Goal: Information Seeking & Learning: Check status

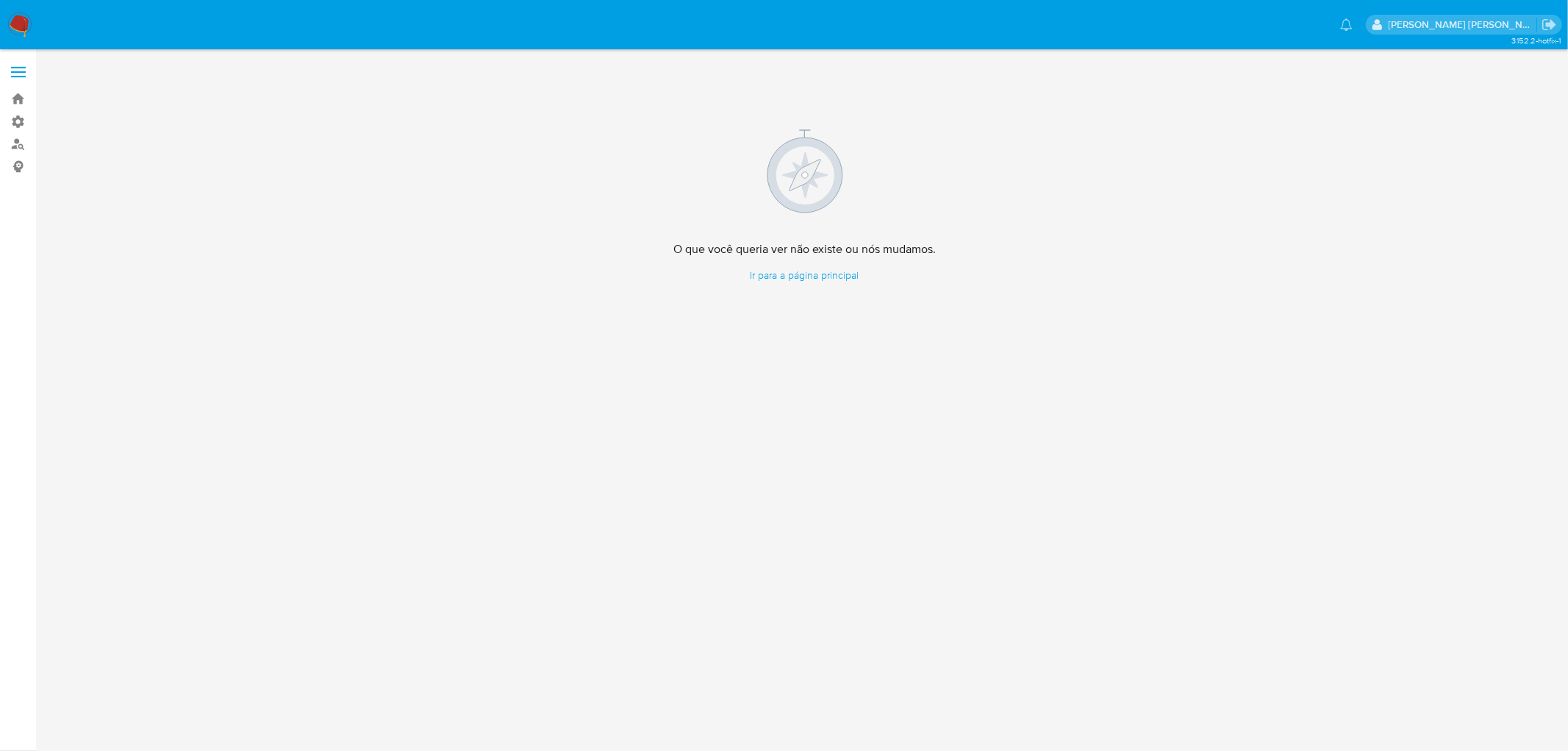
click at [23, 20] on img at bounding box center [19, 25] width 25 height 25
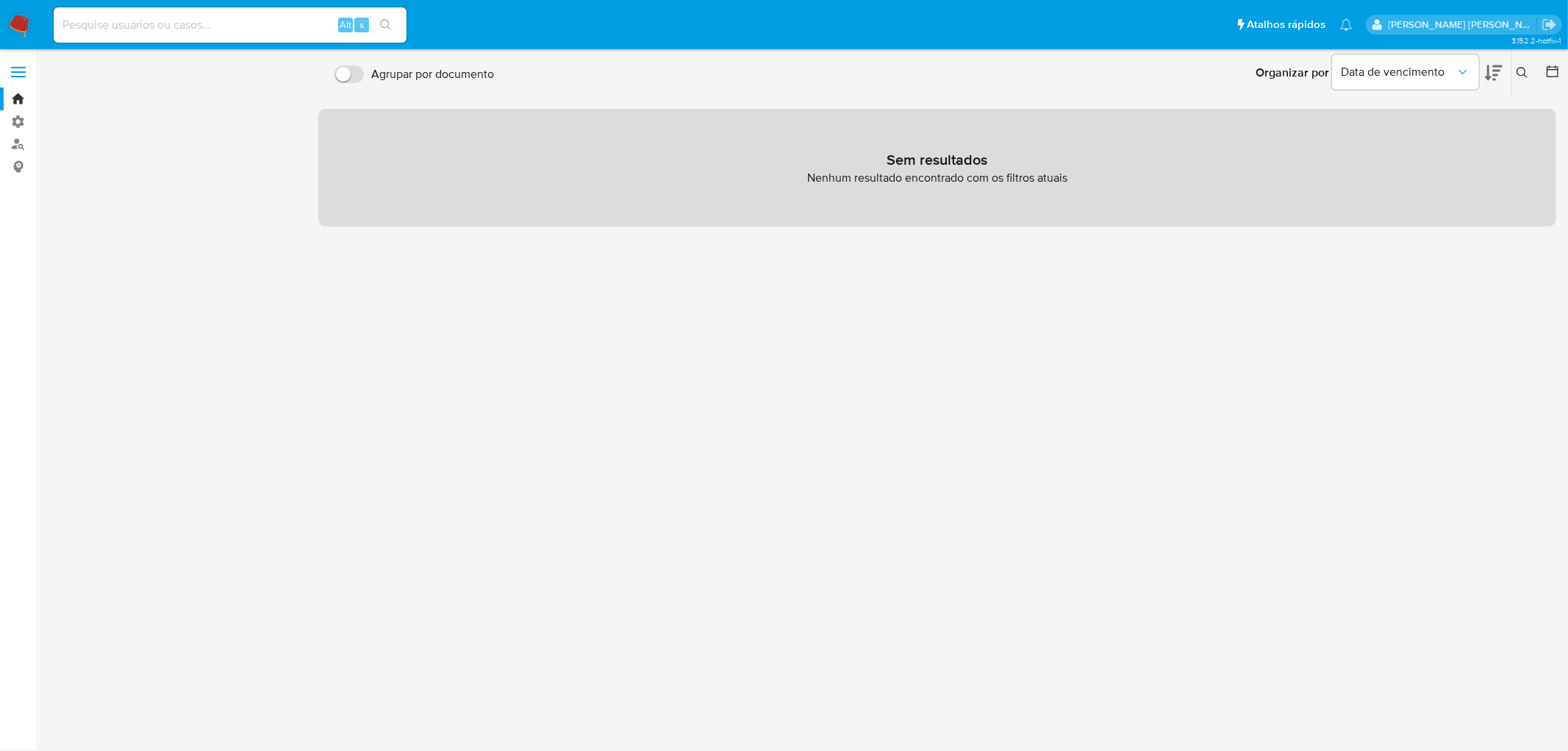
drag, startPoint x: 681, startPoint y: 1, endPoint x: 623, endPoint y: 19, distance: 60.7
click at [623, 19] on ul "Pausado Ver notificaciones Alt s Atalhos rápidos Presiona las siguientes teclas…" at bounding box center [703, 24] width 1313 height 37
click at [240, 15] on input at bounding box center [230, 25] width 353 height 19
paste input "2365956586"
type input "2365956586"
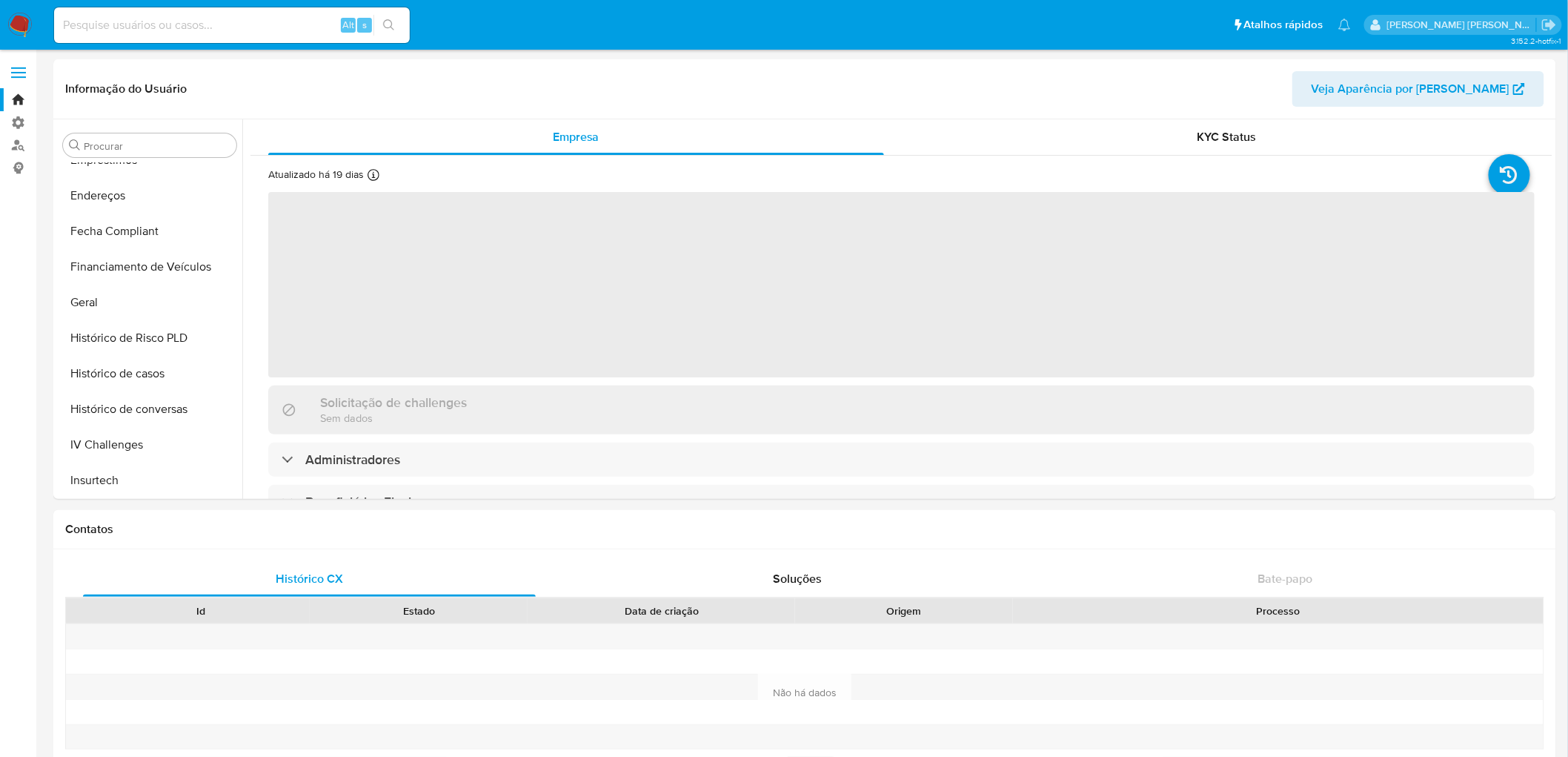
scroll to position [483, 0]
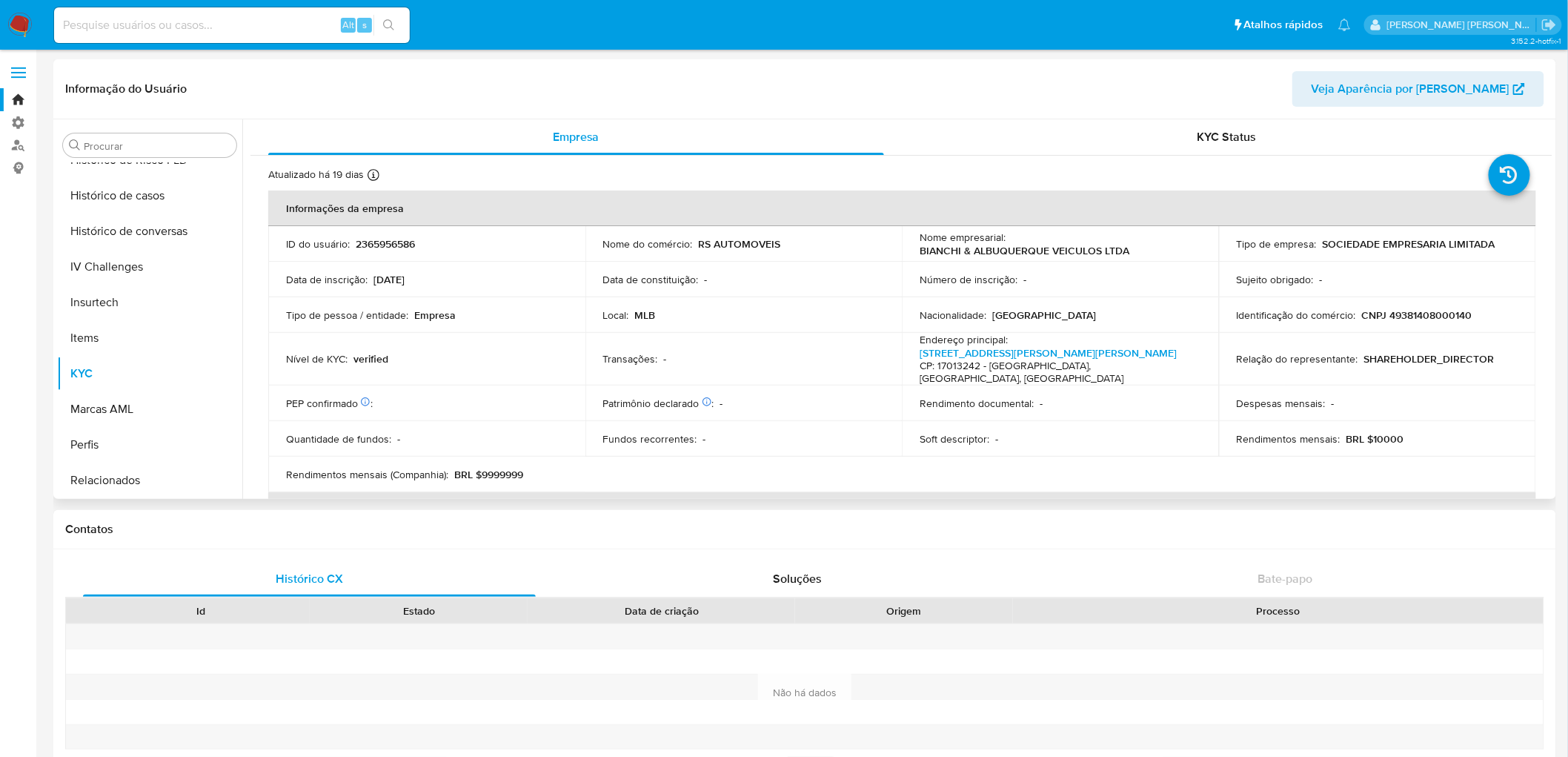
select select "10"
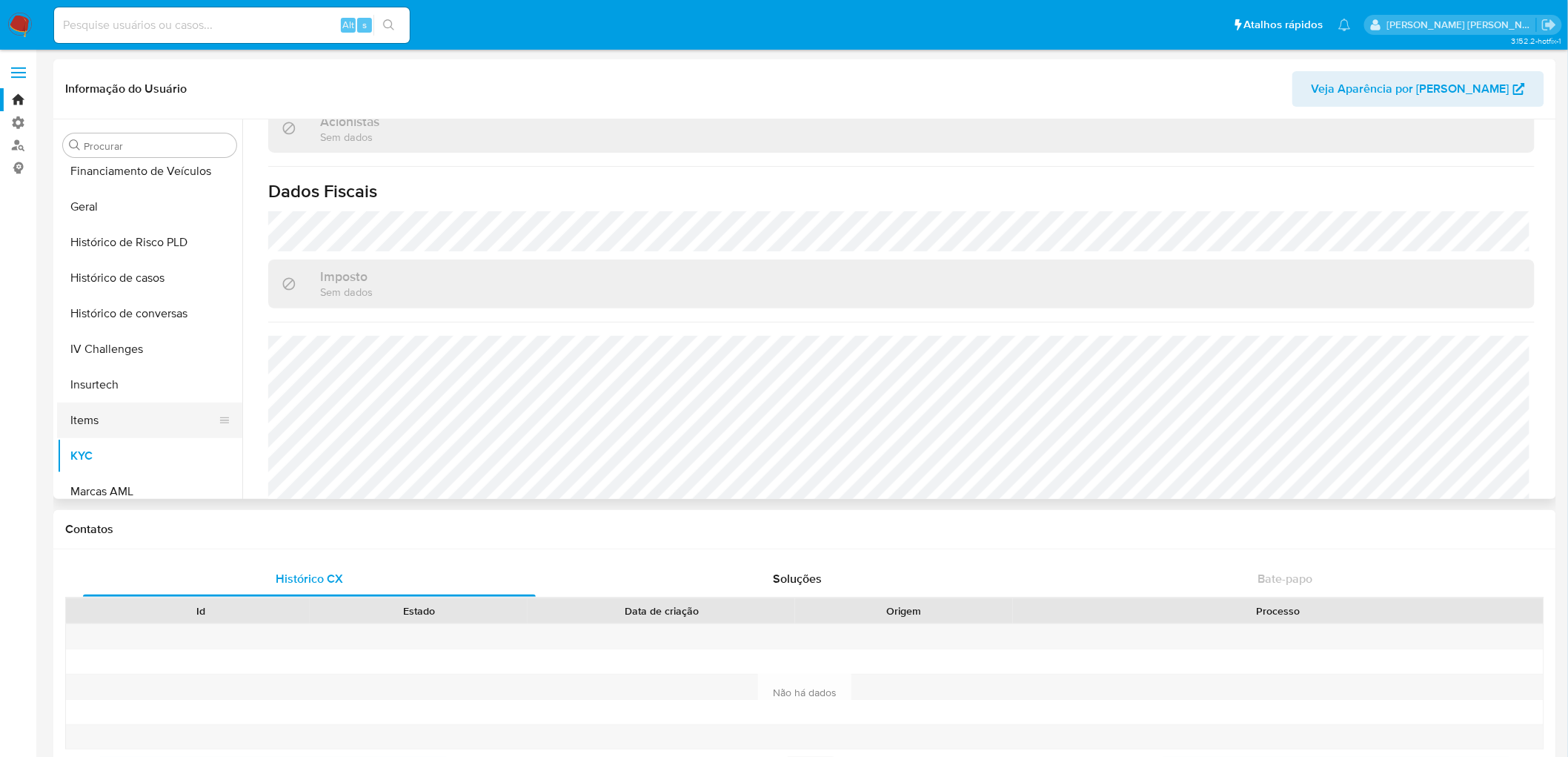
scroll to position [319, 0]
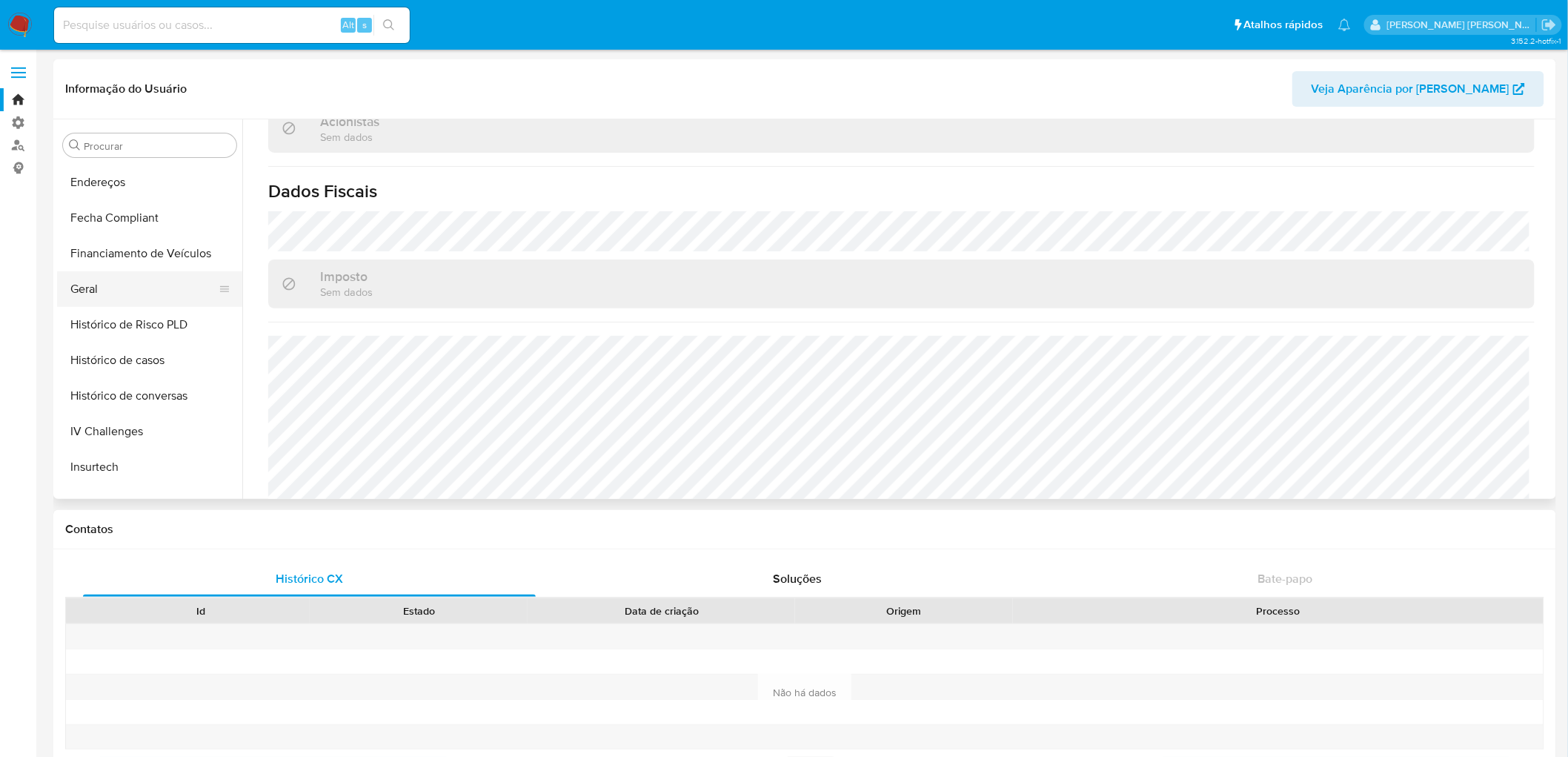
click at [143, 291] on button "Geral" at bounding box center [143, 289] width 173 height 36
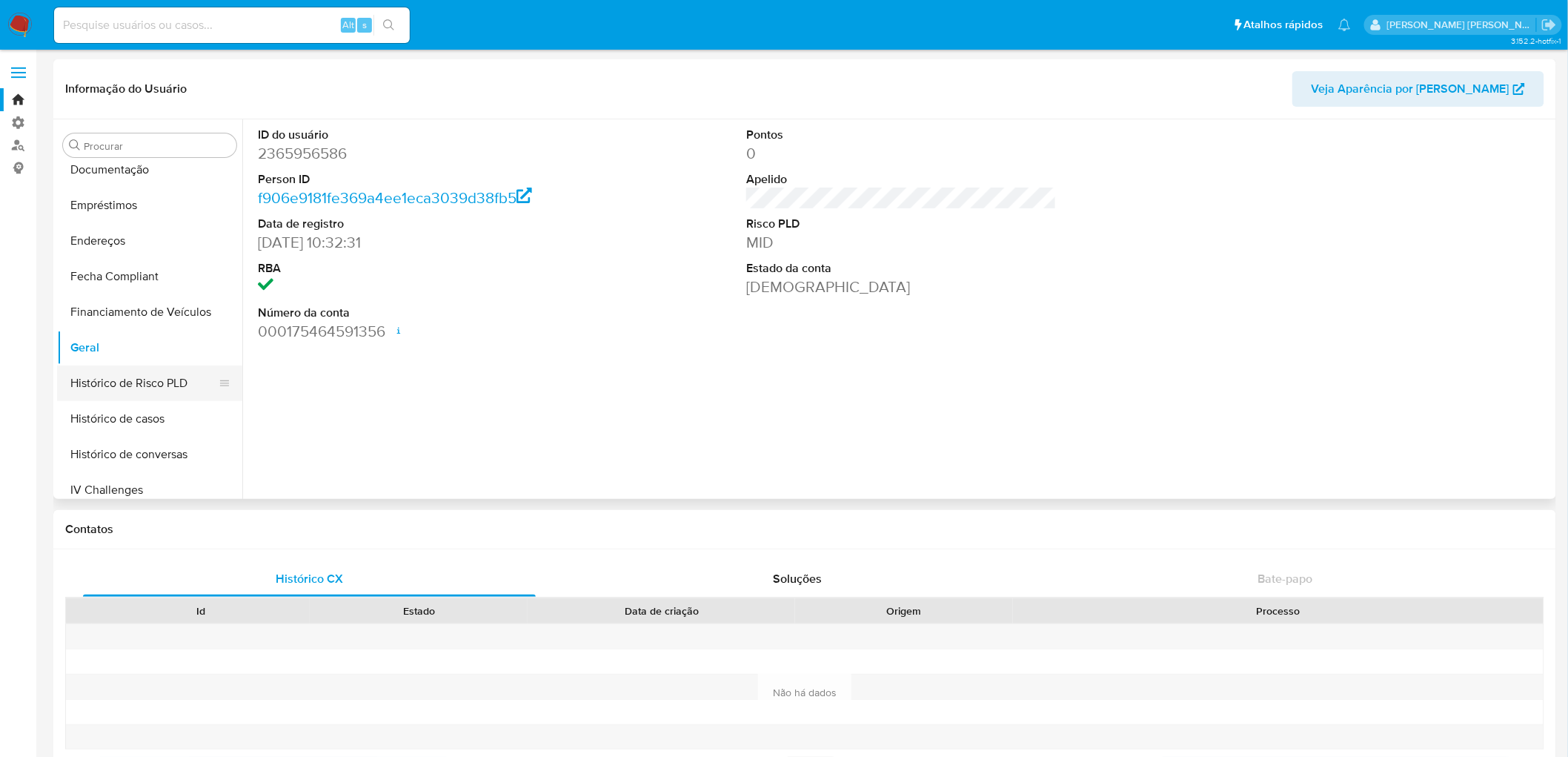
scroll to position [154, 0]
click at [127, 279] on button "Documentação" at bounding box center [143, 276] width 173 height 36
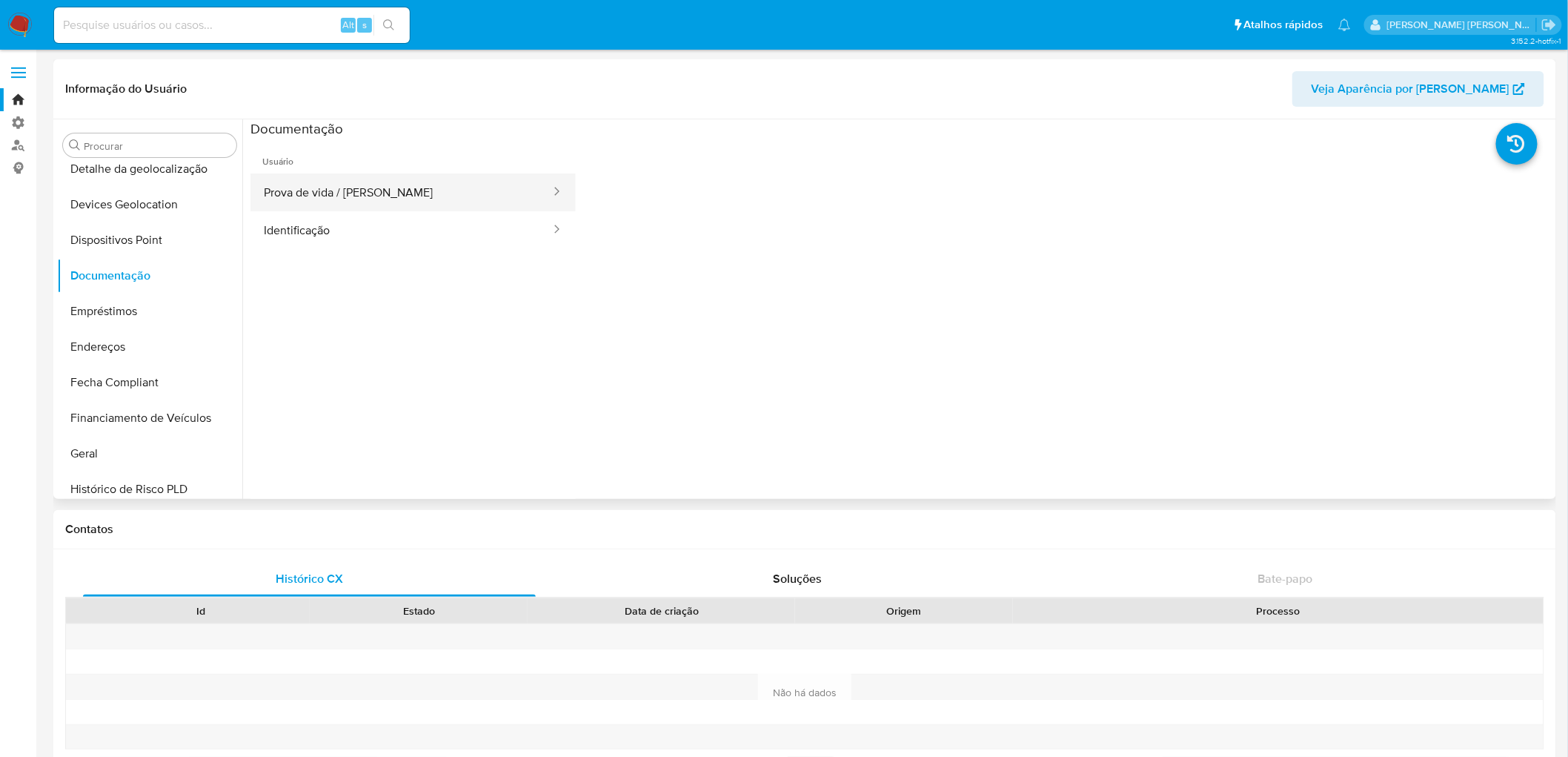
click at [417, 176] on button "Prova de vida / [PERSON_NAME]" at bounding box center [401, 192] width 301 height 38
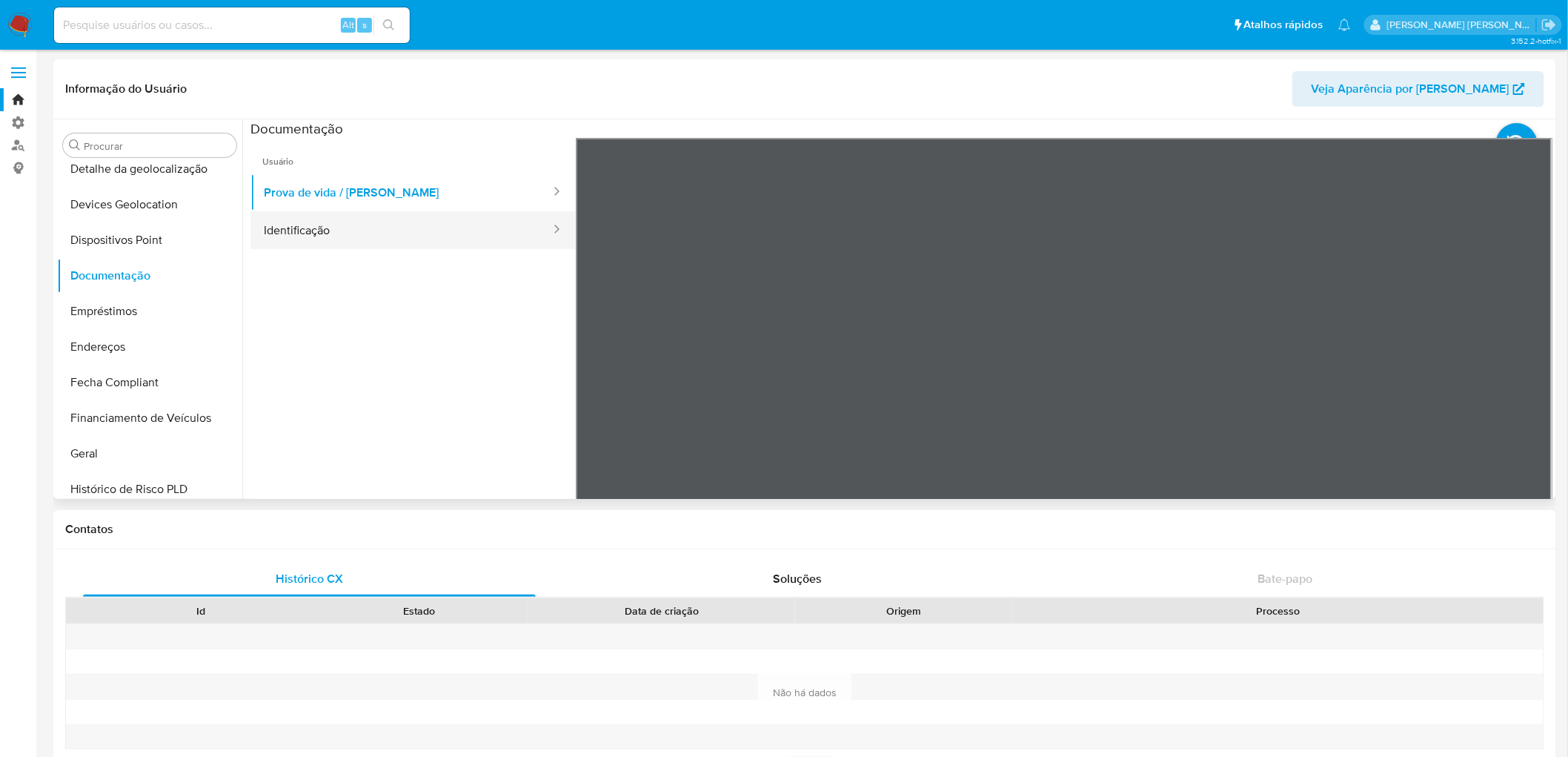
click at [451, 228] on button "Identificação" at bounding box center [401, 230] width 301 height 38
click at [1529, 371] on icon at bounding box center [1534, 378] width 30 height 30
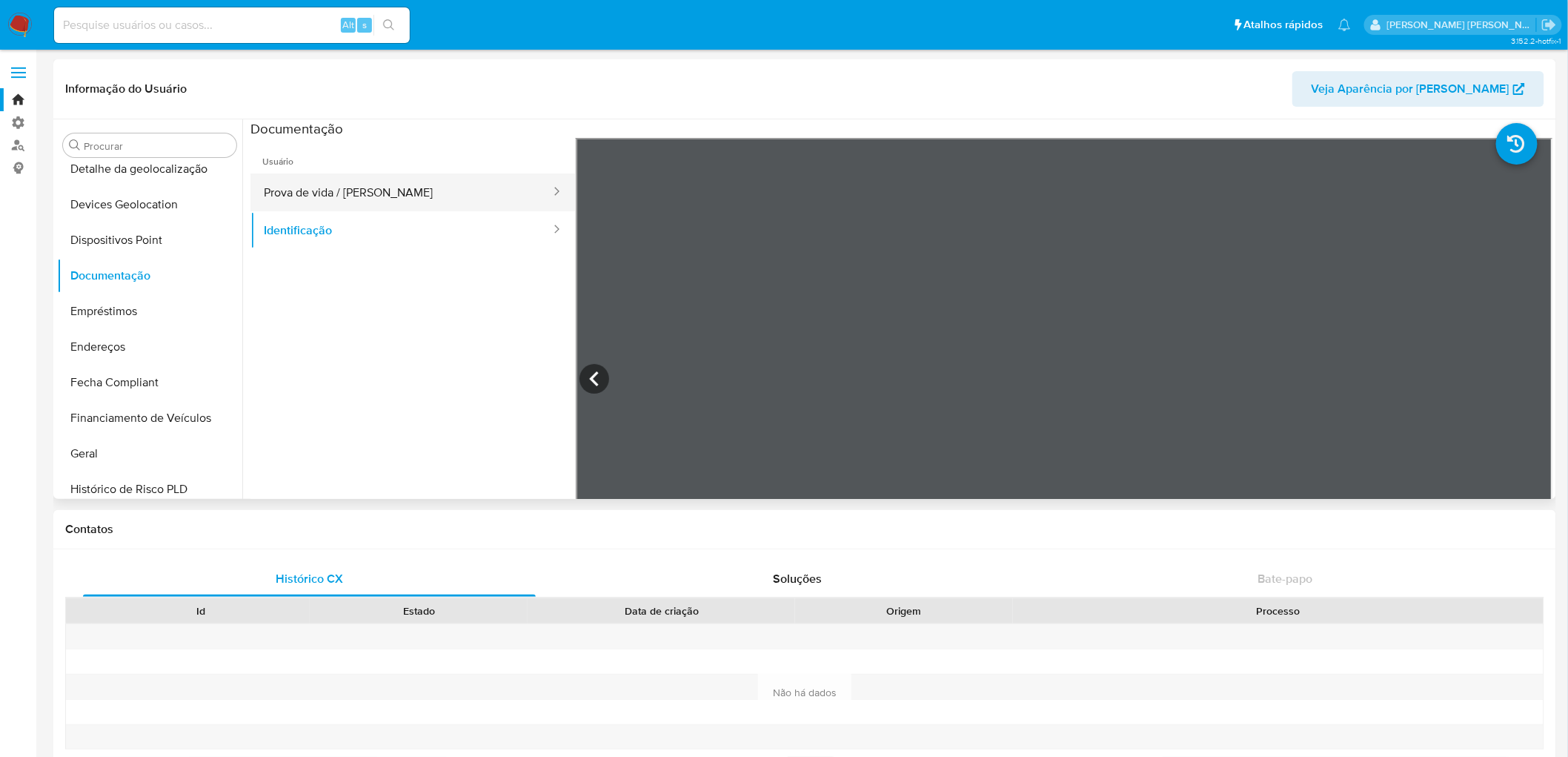
click at [391, 193] on button "Prova de vida / [PERSON_NAME]" at bounding box center [401, 192] width 301 height 38
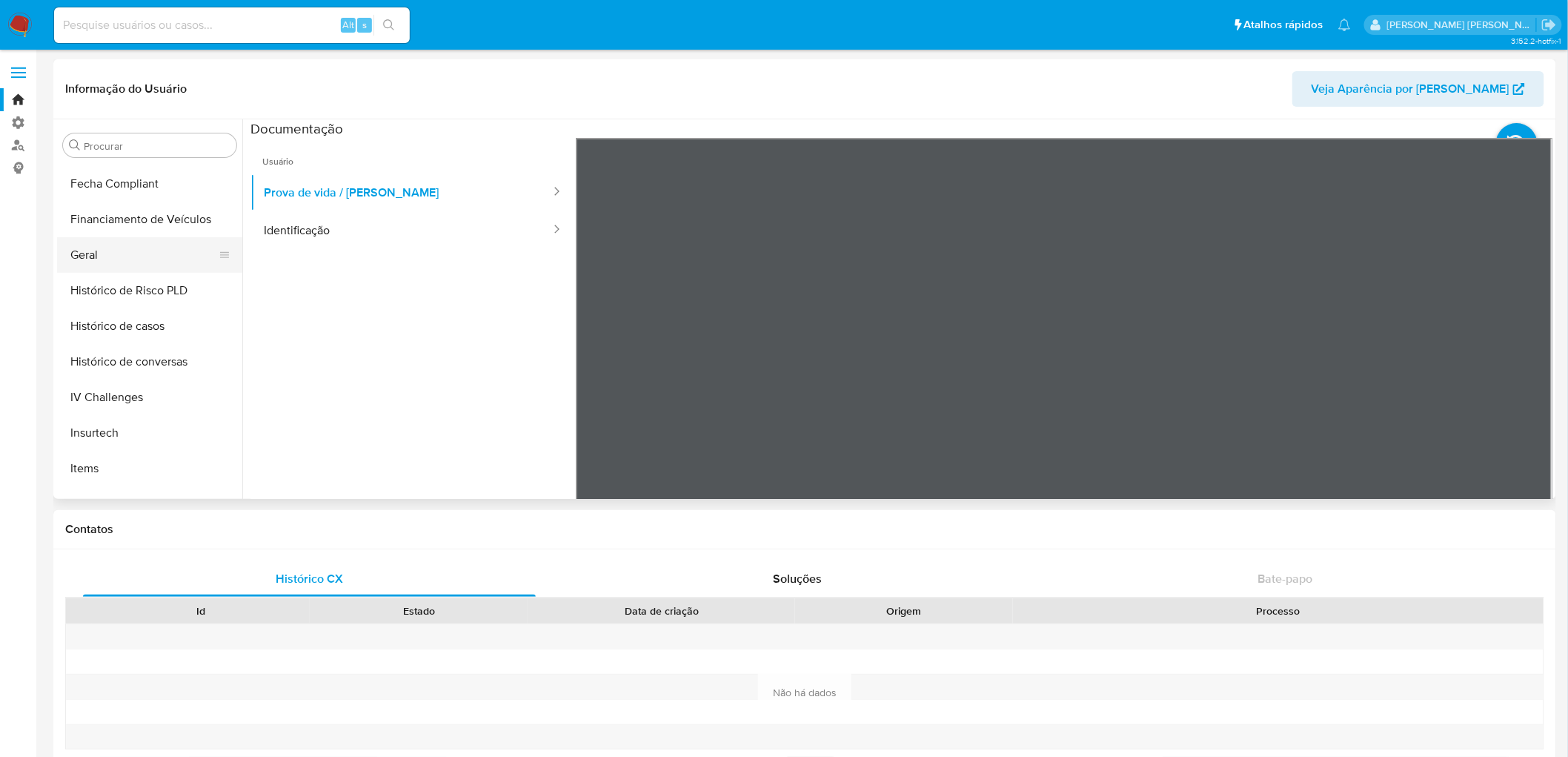
scroll to position [402, 0]
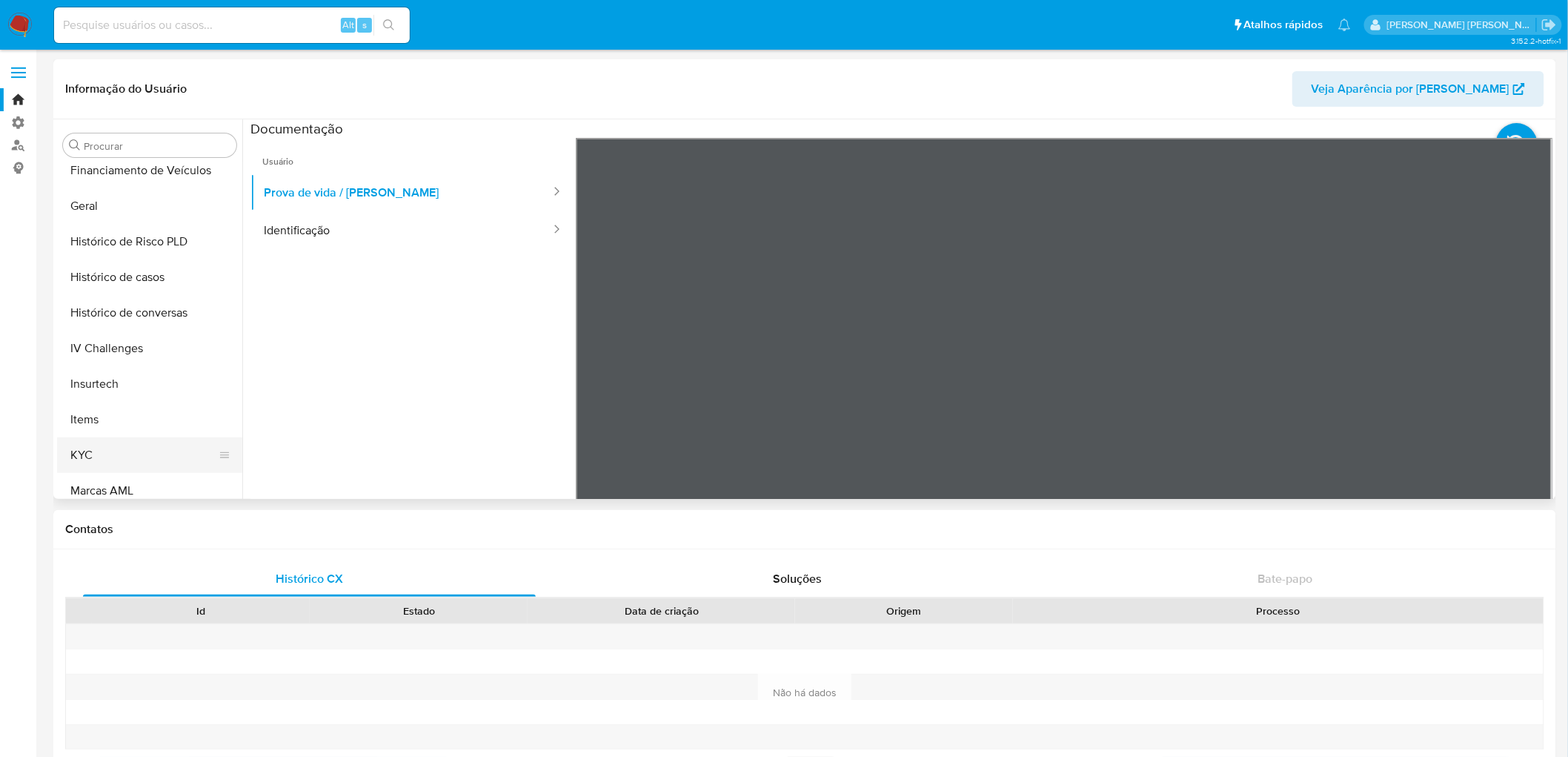
click at [90, 452] on button "KYC" at bounding box center [143, 455] width 173 height 36
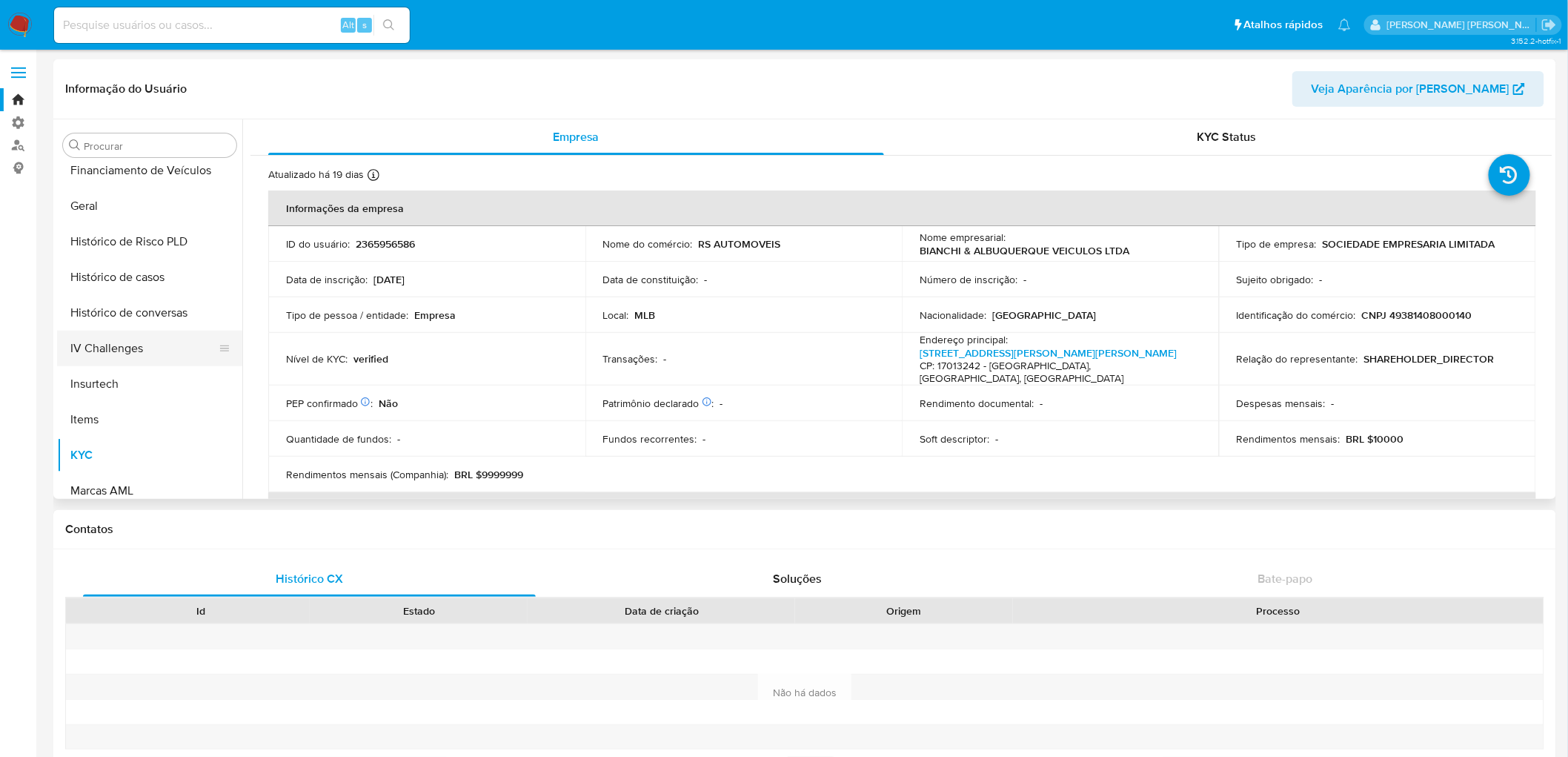
scroll to position [319, 0]
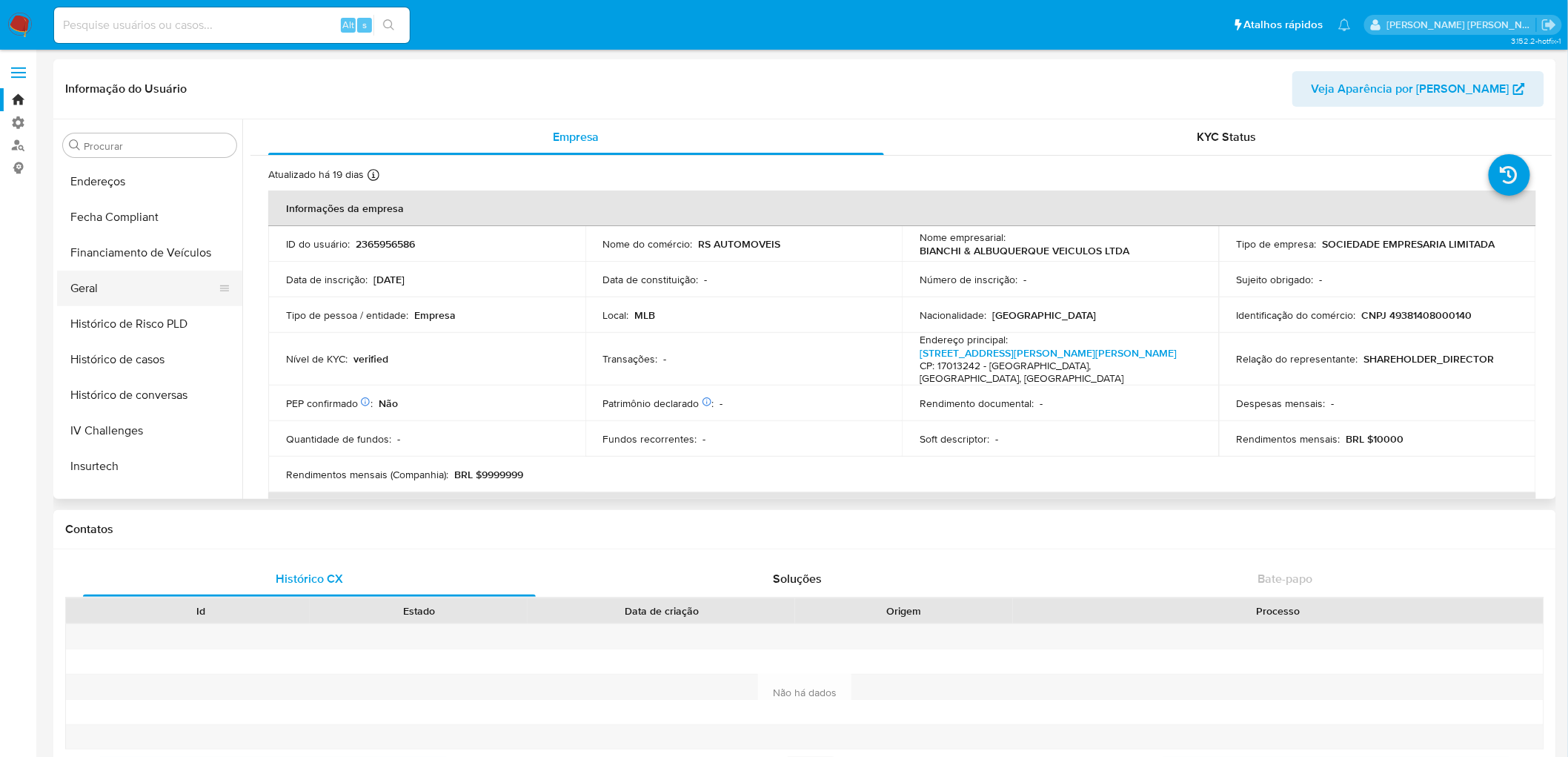
click at [87, 280] on button "Geral" at bounding box center [143, 289] width 173 height 36
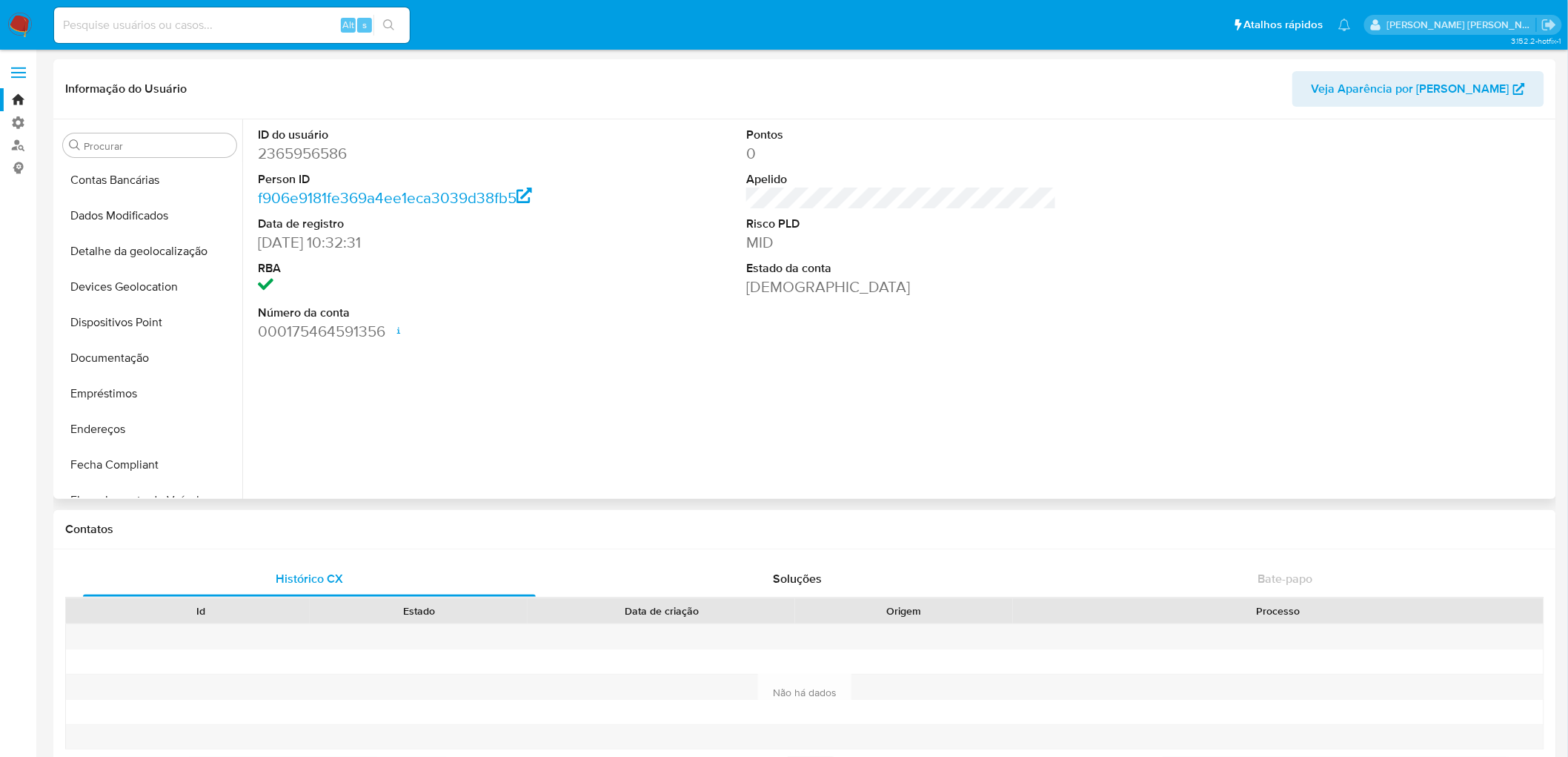
scroll to position [0, 0]
click at [119, 438] on button "Documentação" at bounding box center [143, 430] width 173 height 36
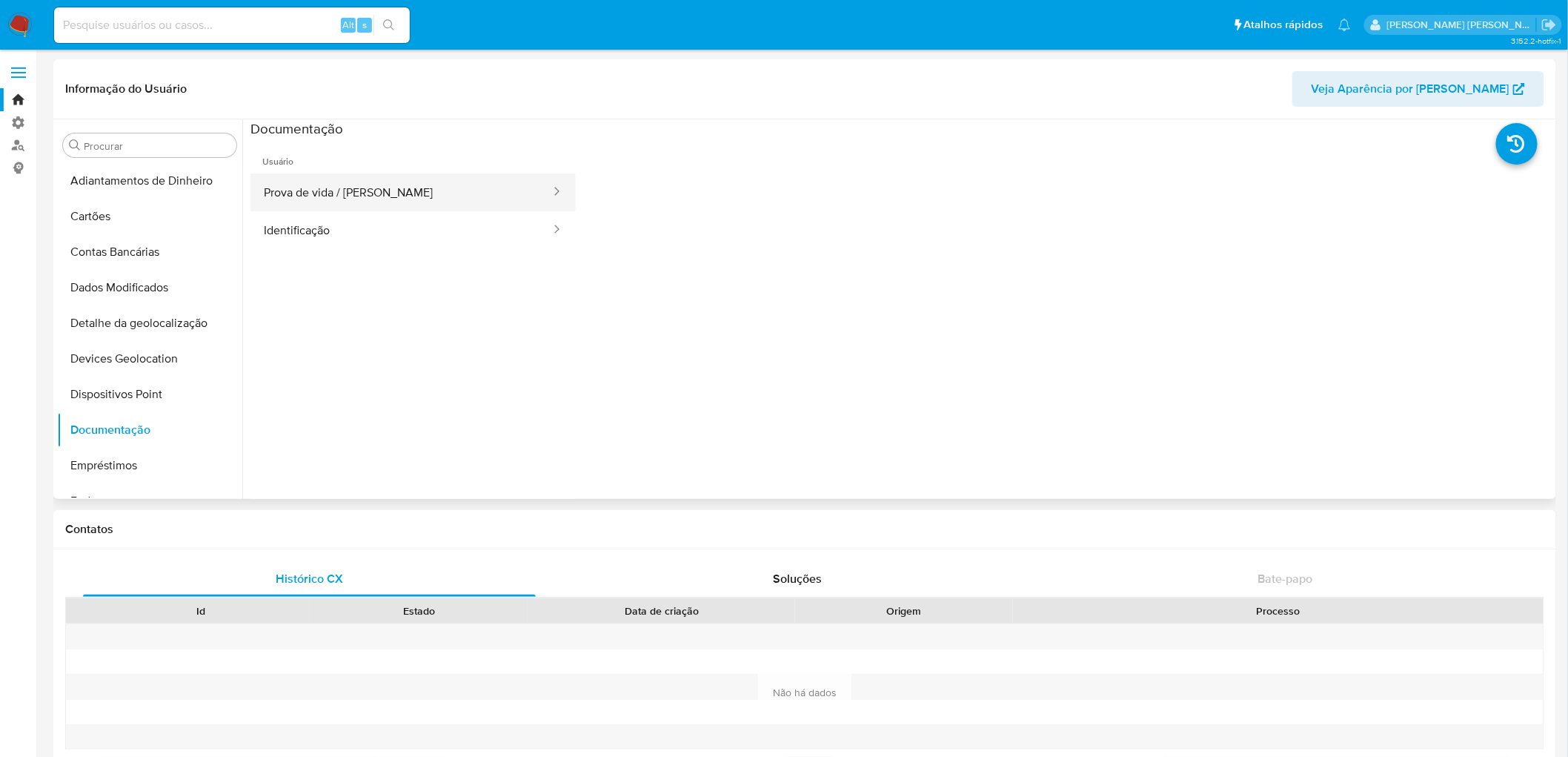
click at [417, 199] on button "Prova de vida / [PERSON_NAME]" at bounding box center [401, 192] width 301 height 38
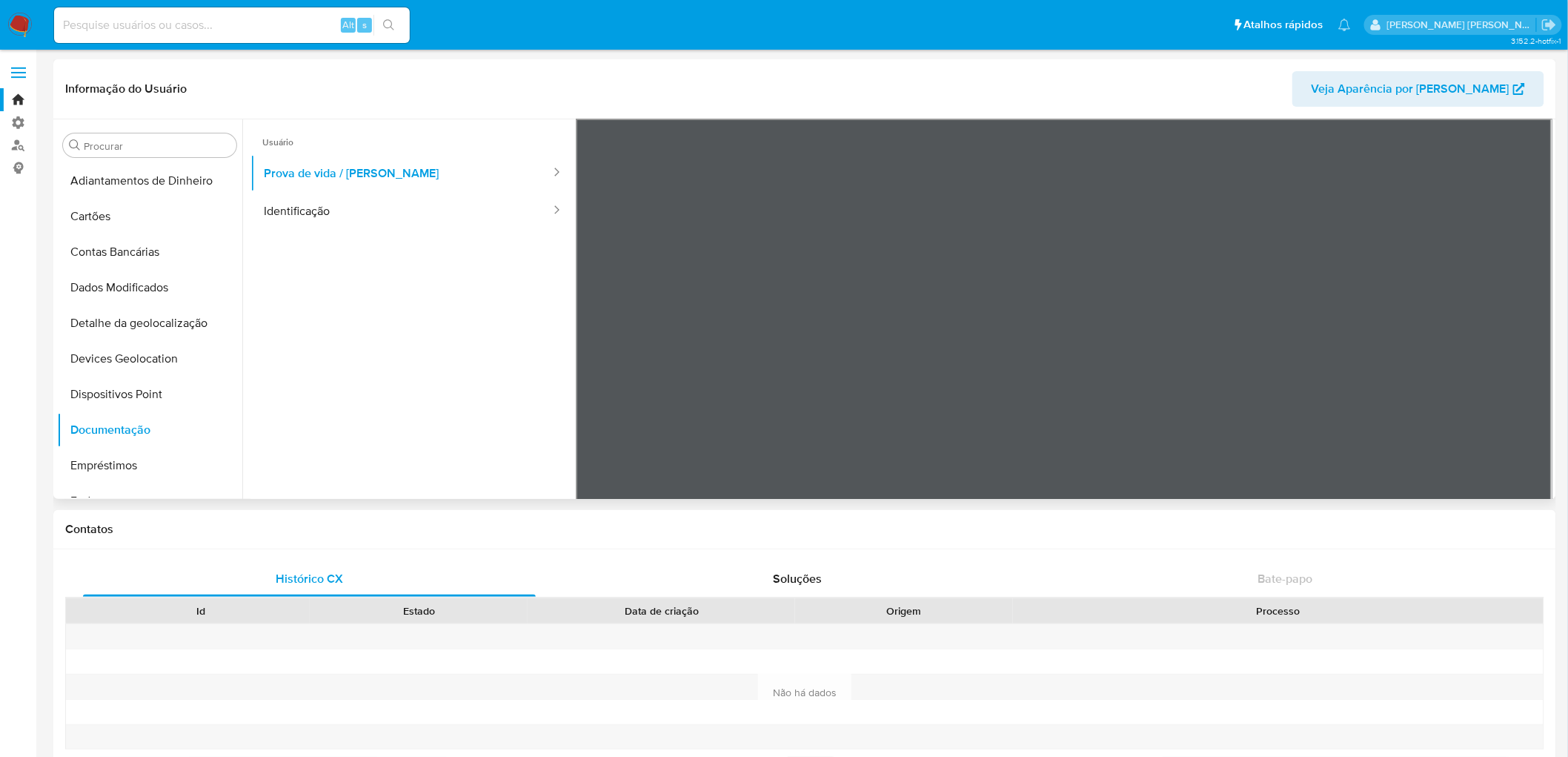
scroll to position [28, 0]
click at [508, 197] on button "Identificação" at bounding box center [401, 202] width 301 height 38
click at [298, 25] on input at bounding box center [232, 25] width 356 height 19
paste input "2362216249"
type input "2362216249"
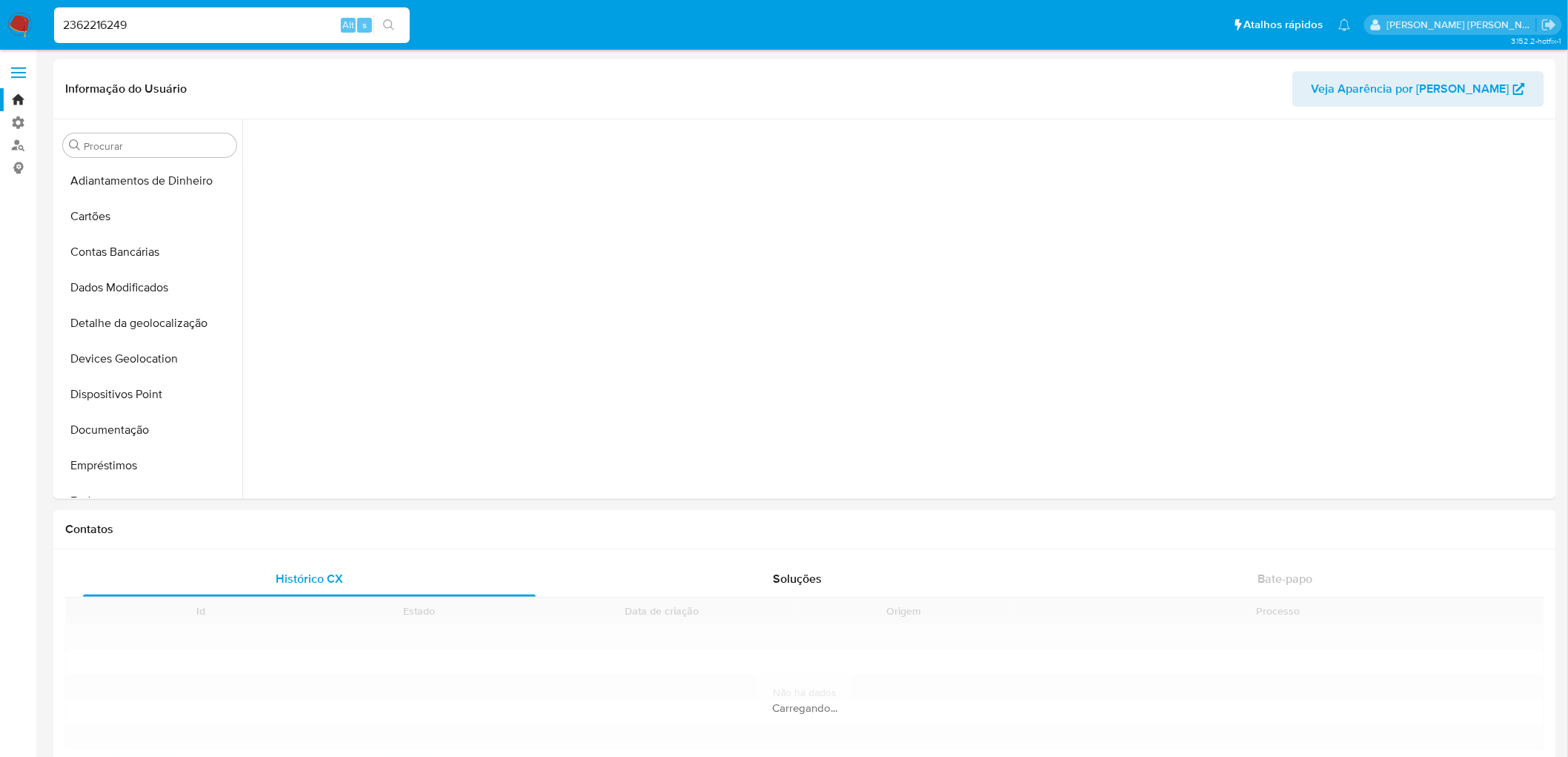
scroll to position [483, 0]
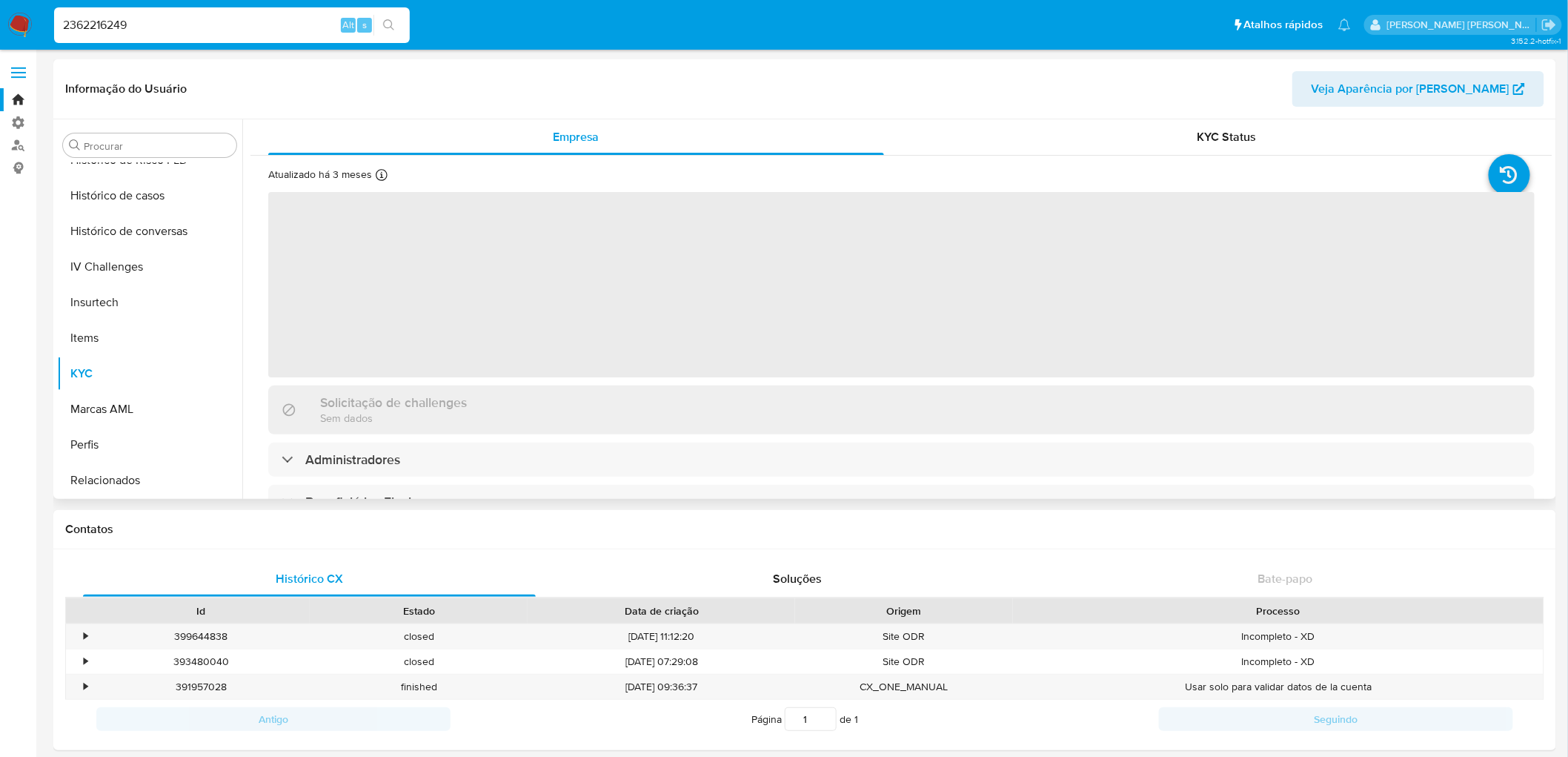
select select "10"
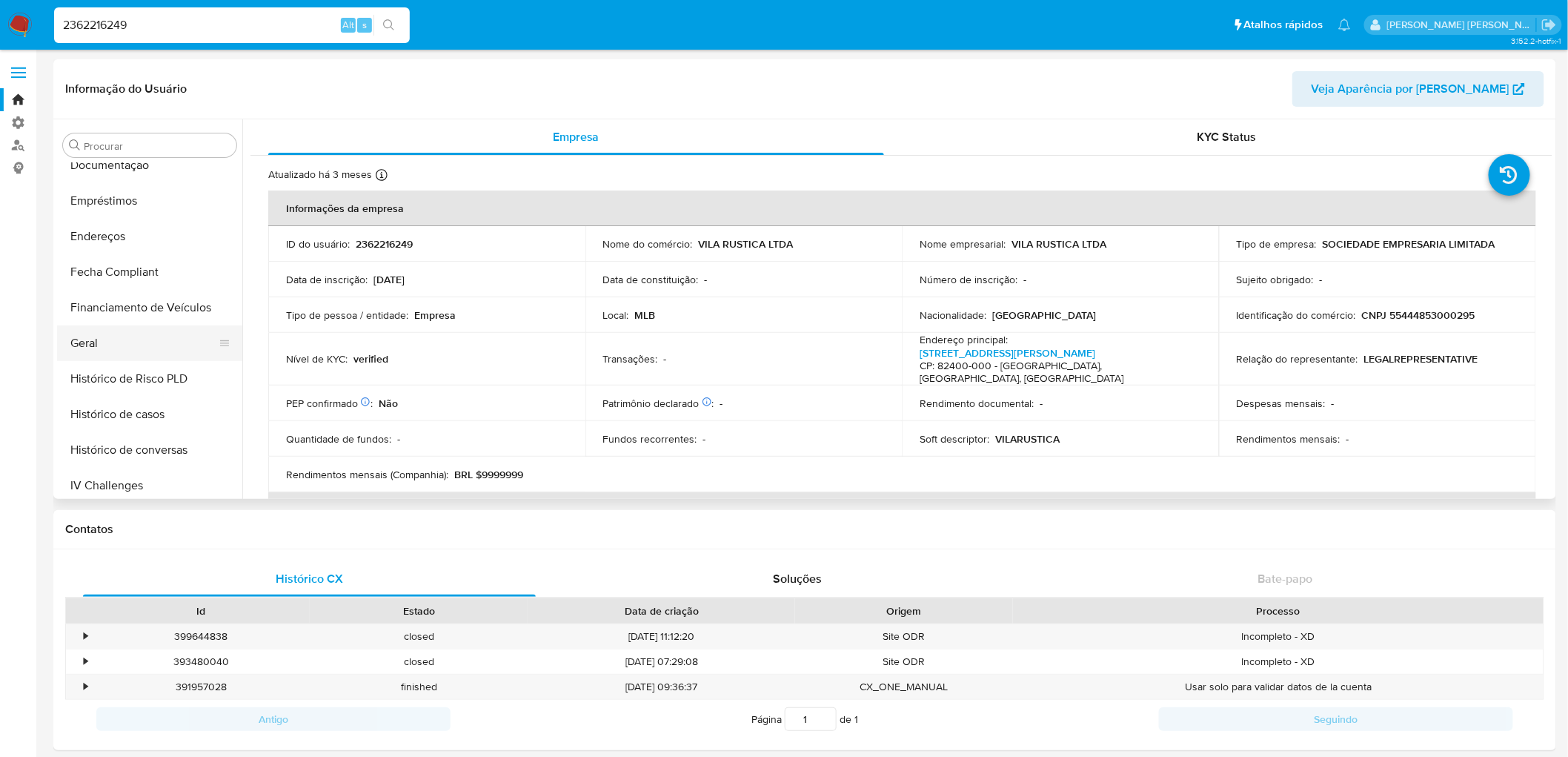
scroll to position [236, 0]
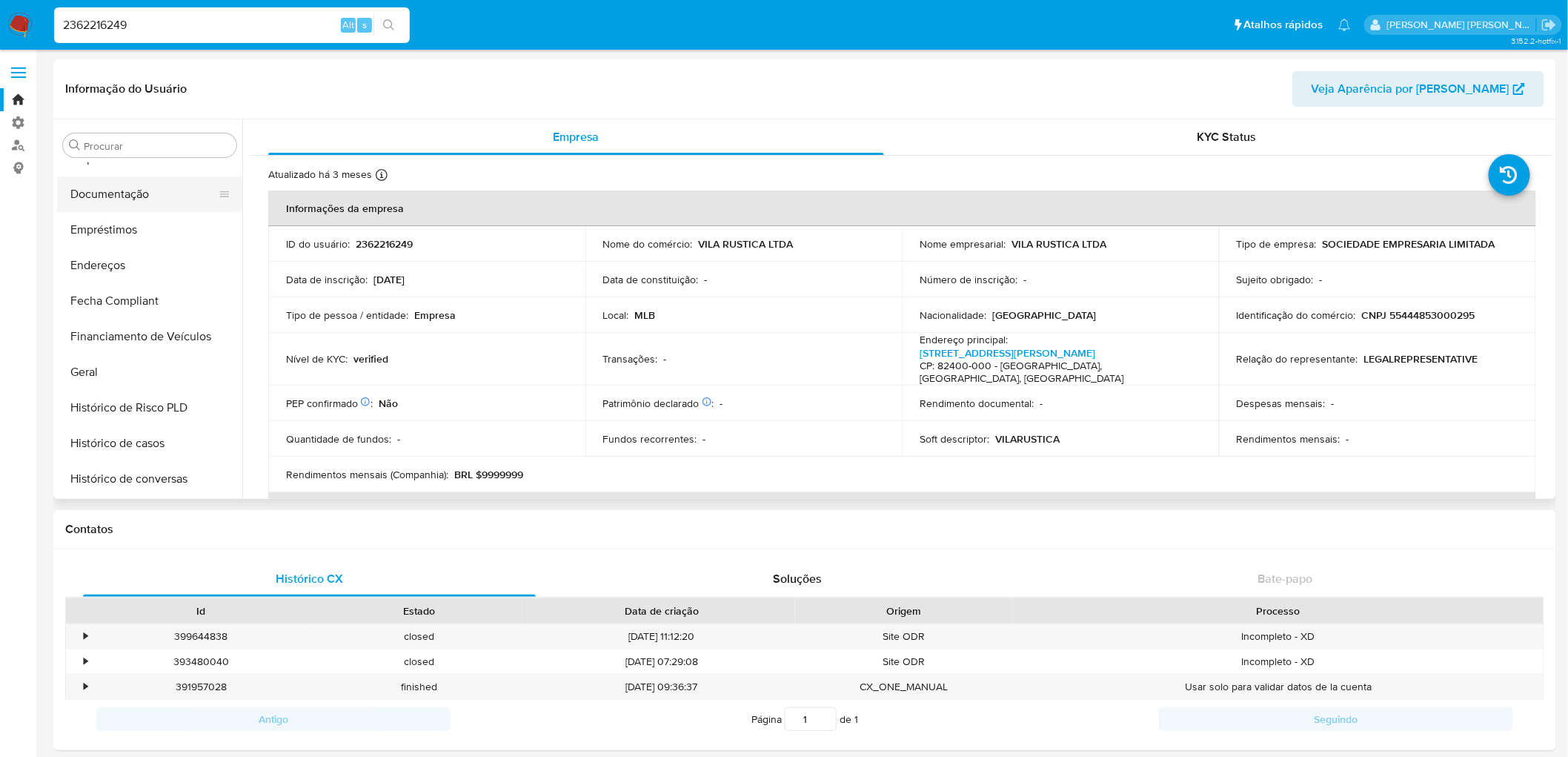
click at [134, 200] on button "Documentação" at bounding box center [143, 195] width 173 height 36
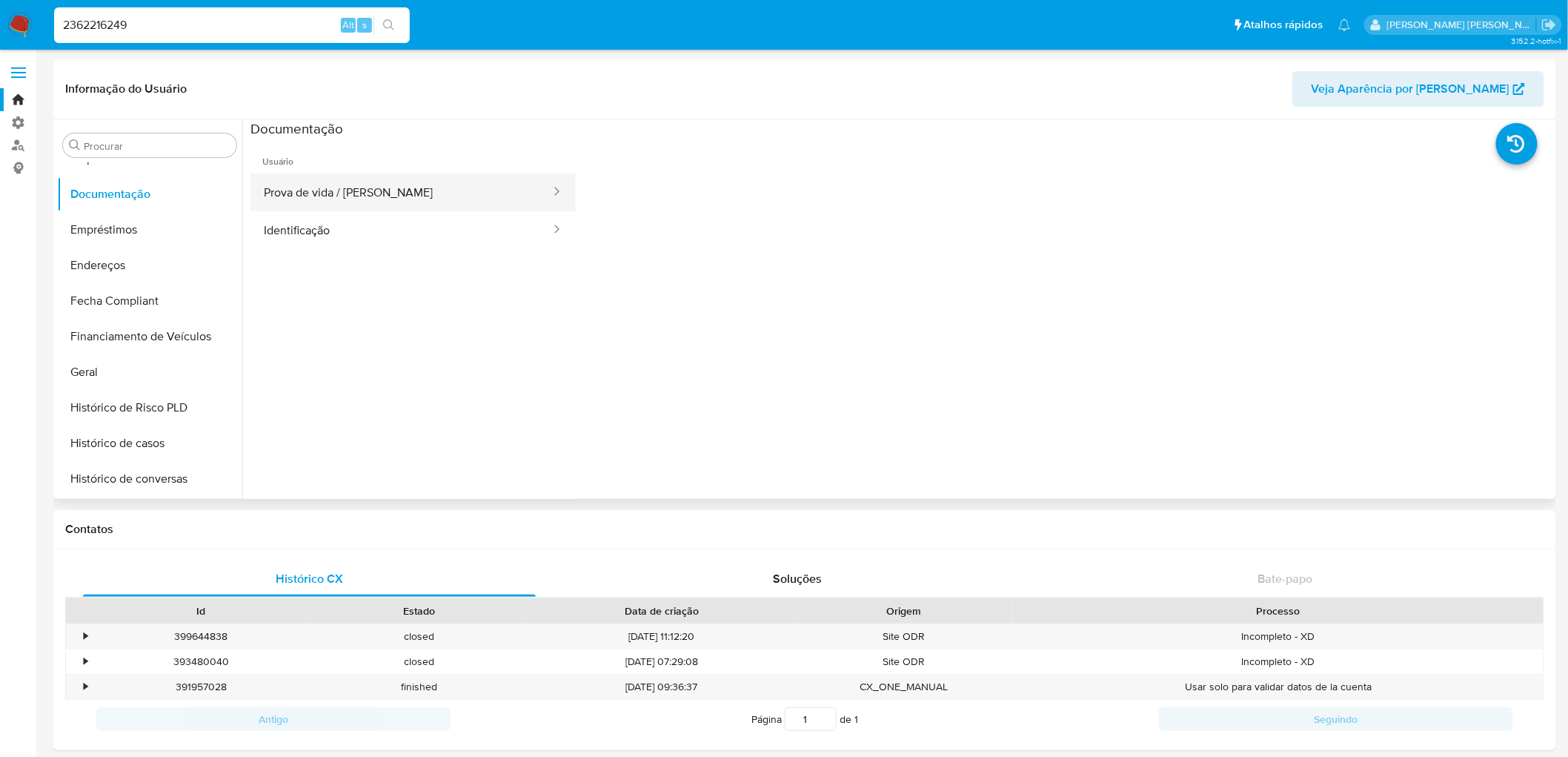
click at [342, 199] on button "Prova de vida / [PERSON_NAME]" at bounding box center [401, 192] width 301 height 38
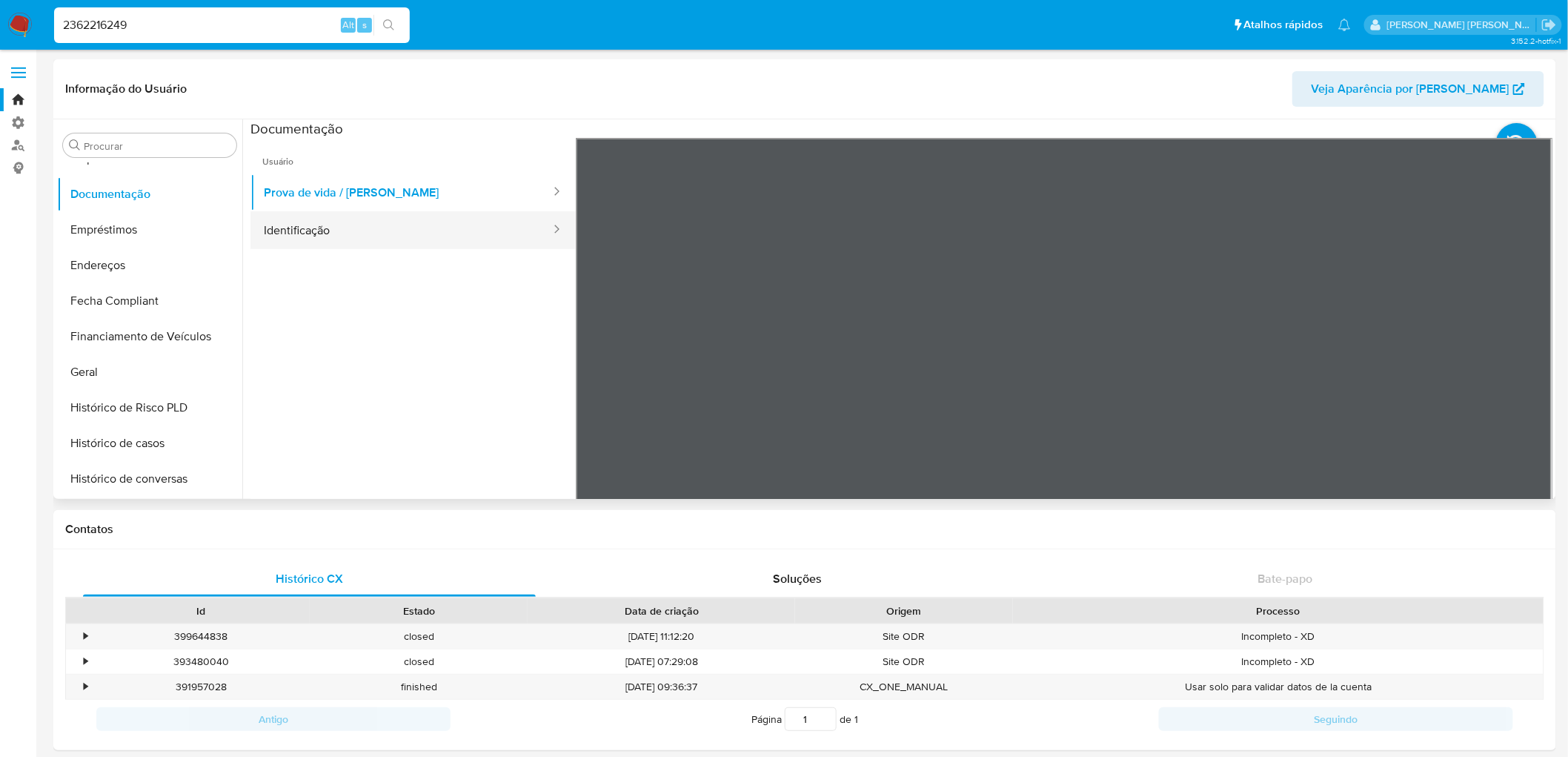
click at [384, 226] on button "Identificação" at bounding box center [401, 230] width 301 height 38
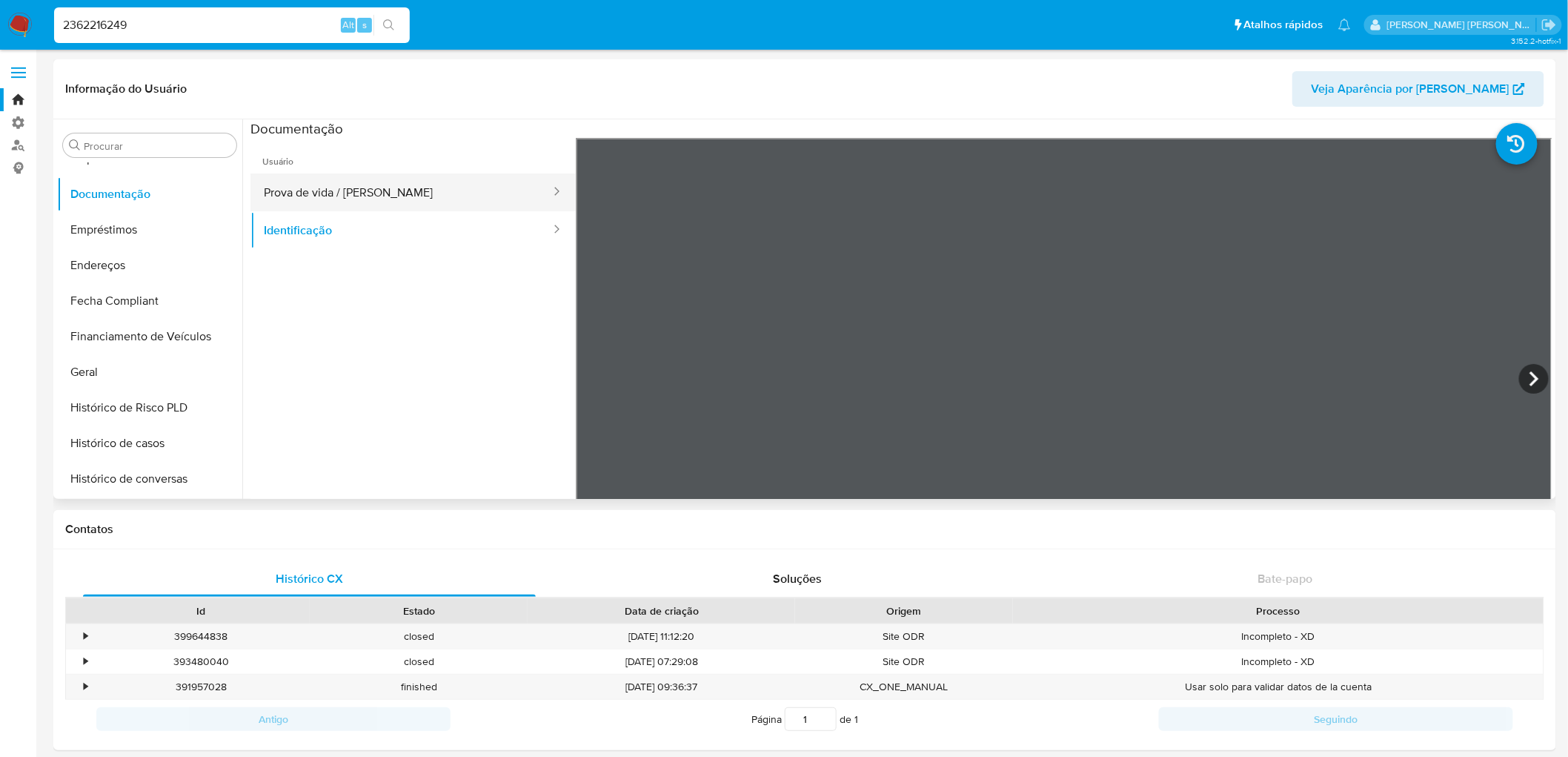
click at [423, 198] on button "Prova de vida / [PERSON_NAME]" at bounding box center [401, 192] width 301 height 38
click at [203, 19] on input "2362216249" at bounding box center [232, 25] width 356 height 19
paste input "3739187"
type input "2363739187"
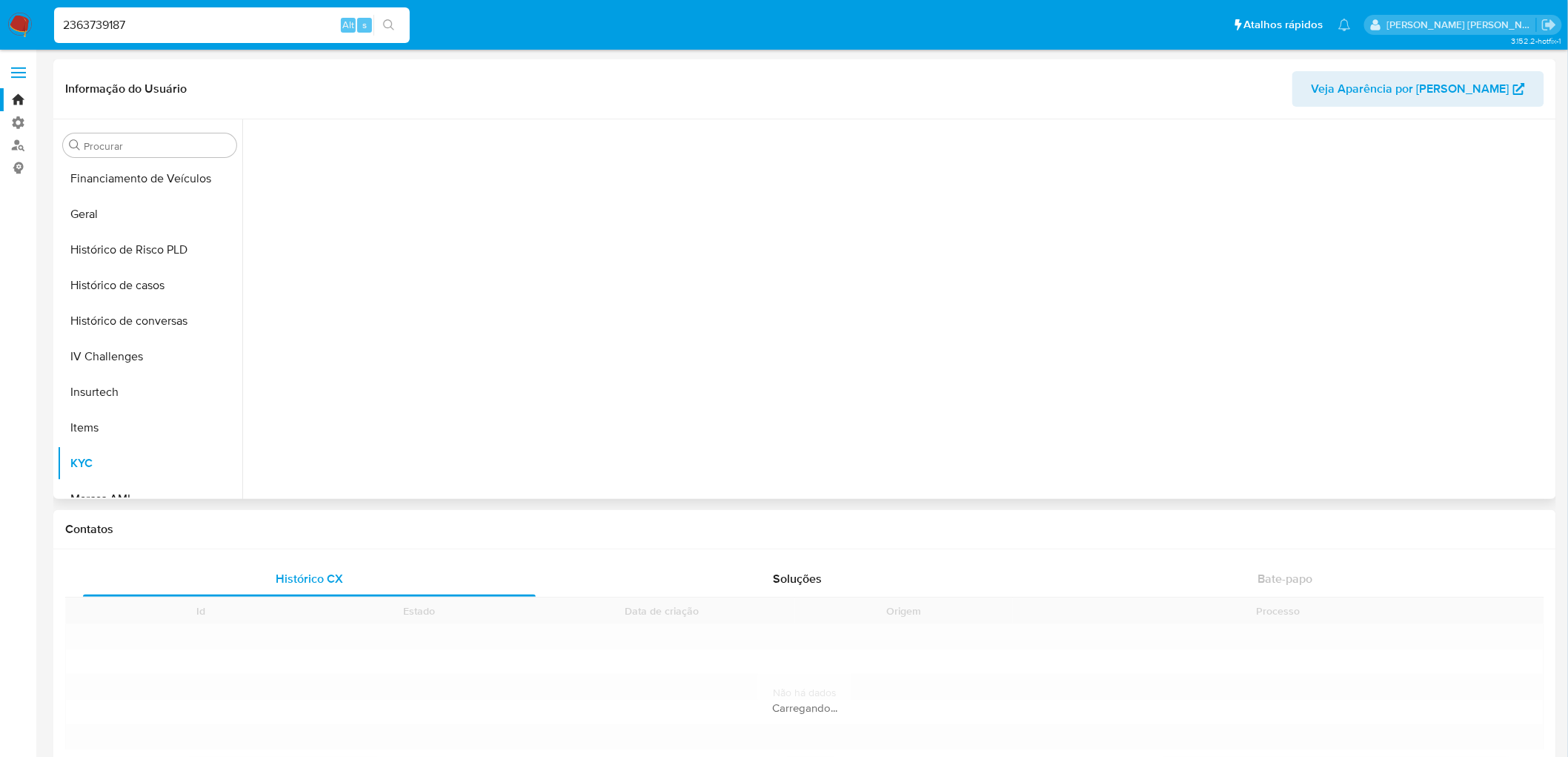
scroll to position [483, 0]
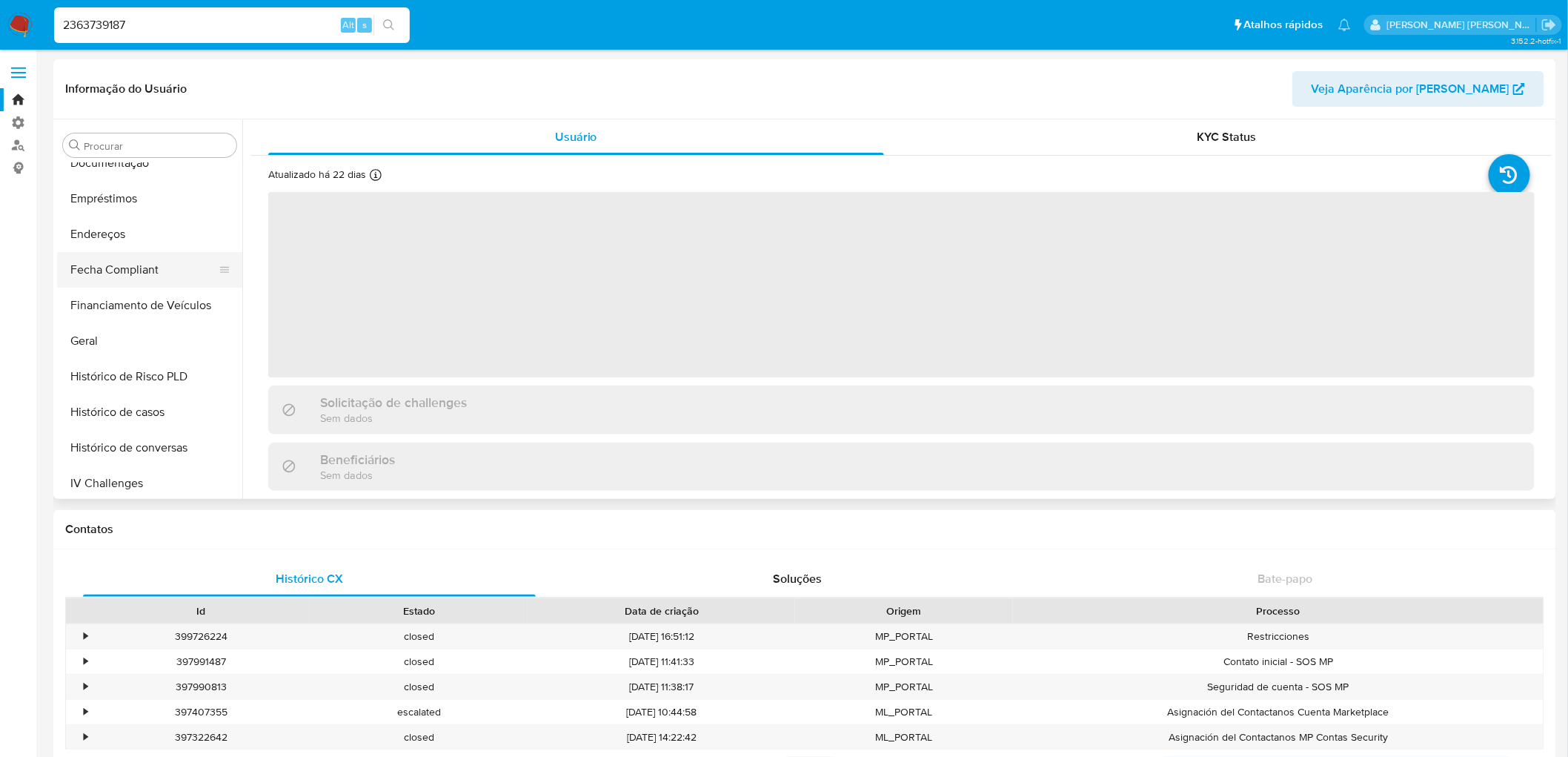
select select "10"
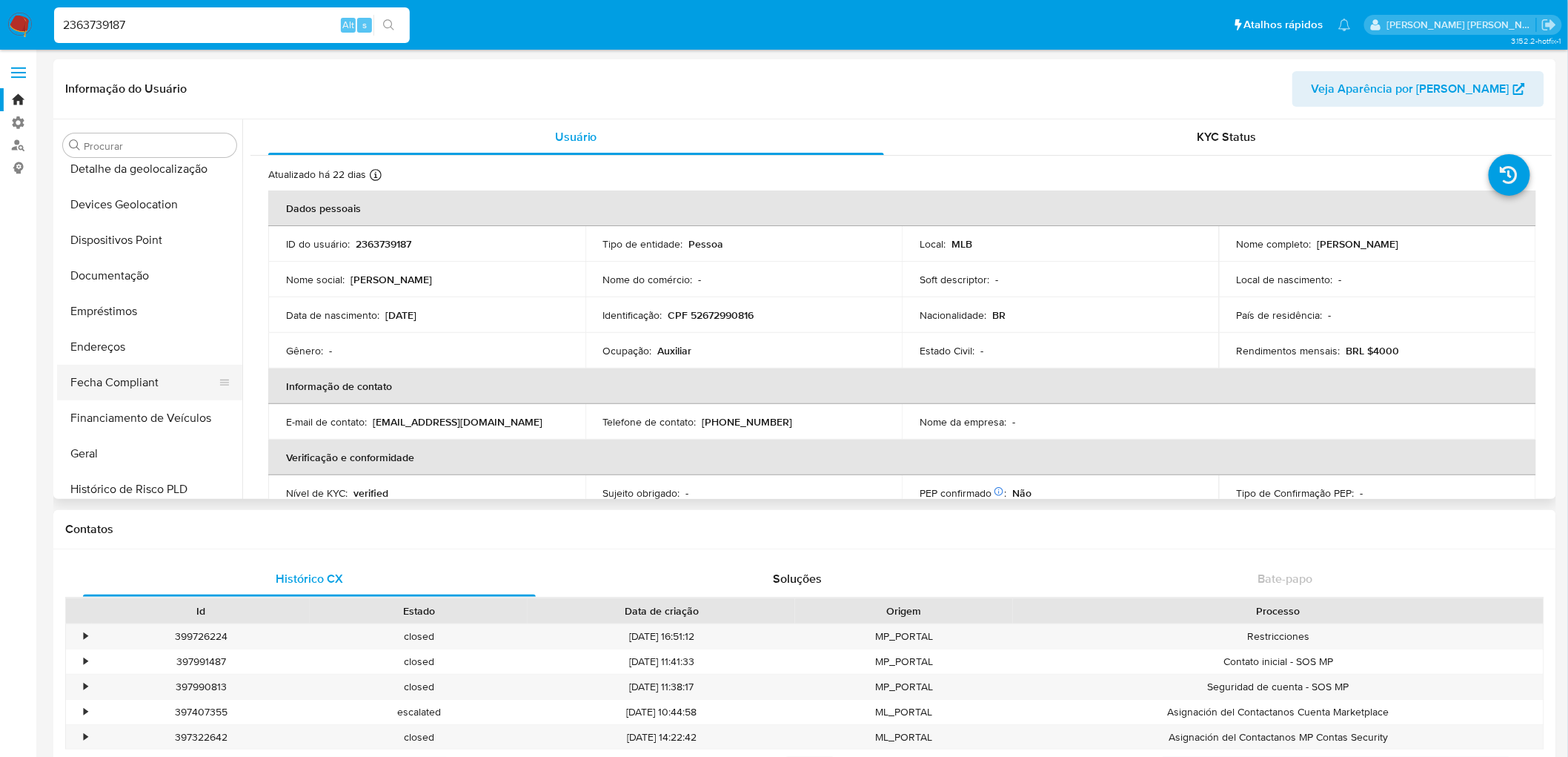
scroll to position [153, 0]
click at [156, 286] on button "Documentação" at bounding box center [143, 276] width 173 height 36
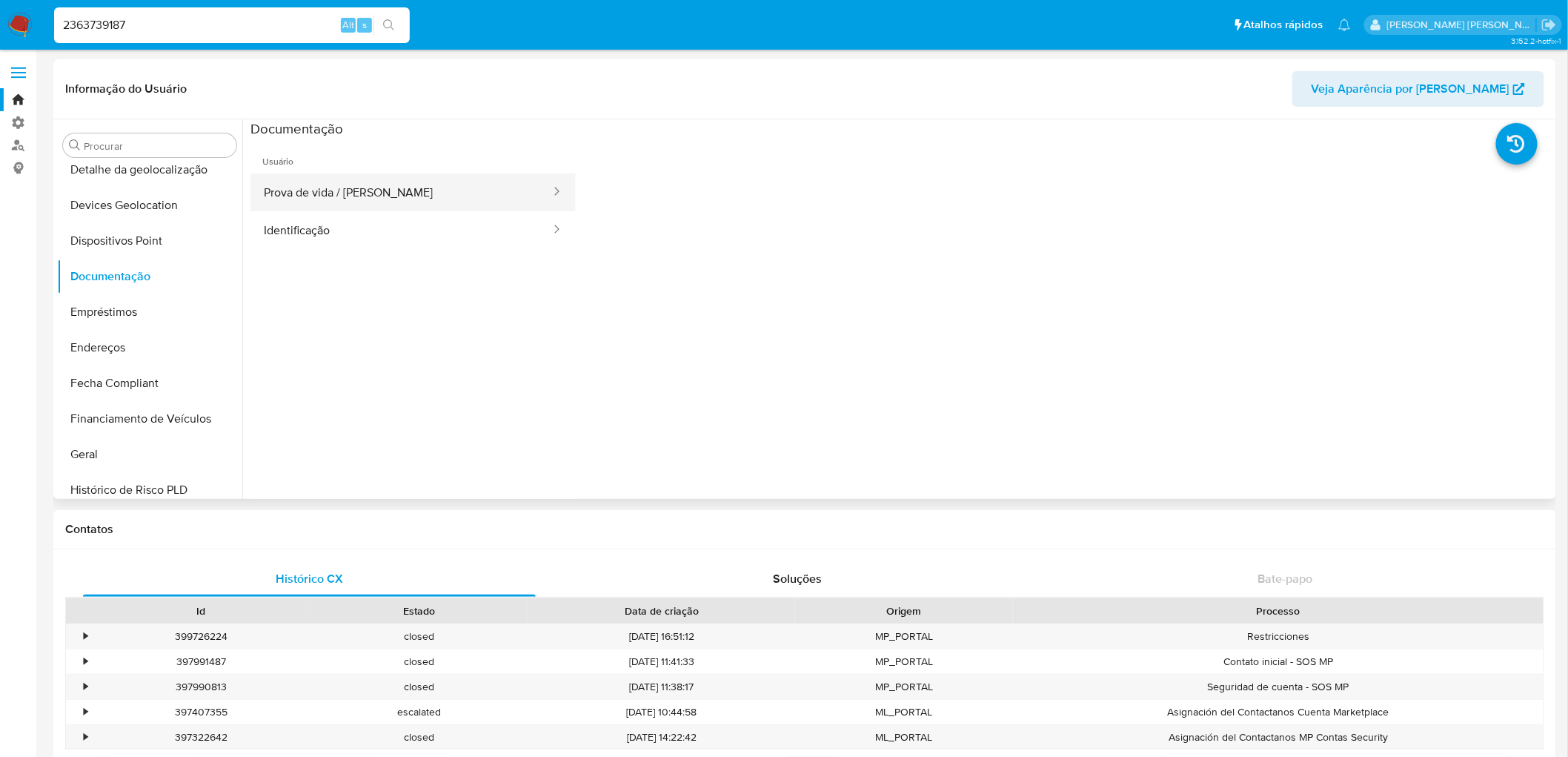
click at [354, 190] on button "Prova de vida / [PERSON_NAME]" at bounding box center [401, 192] width 301 height 38
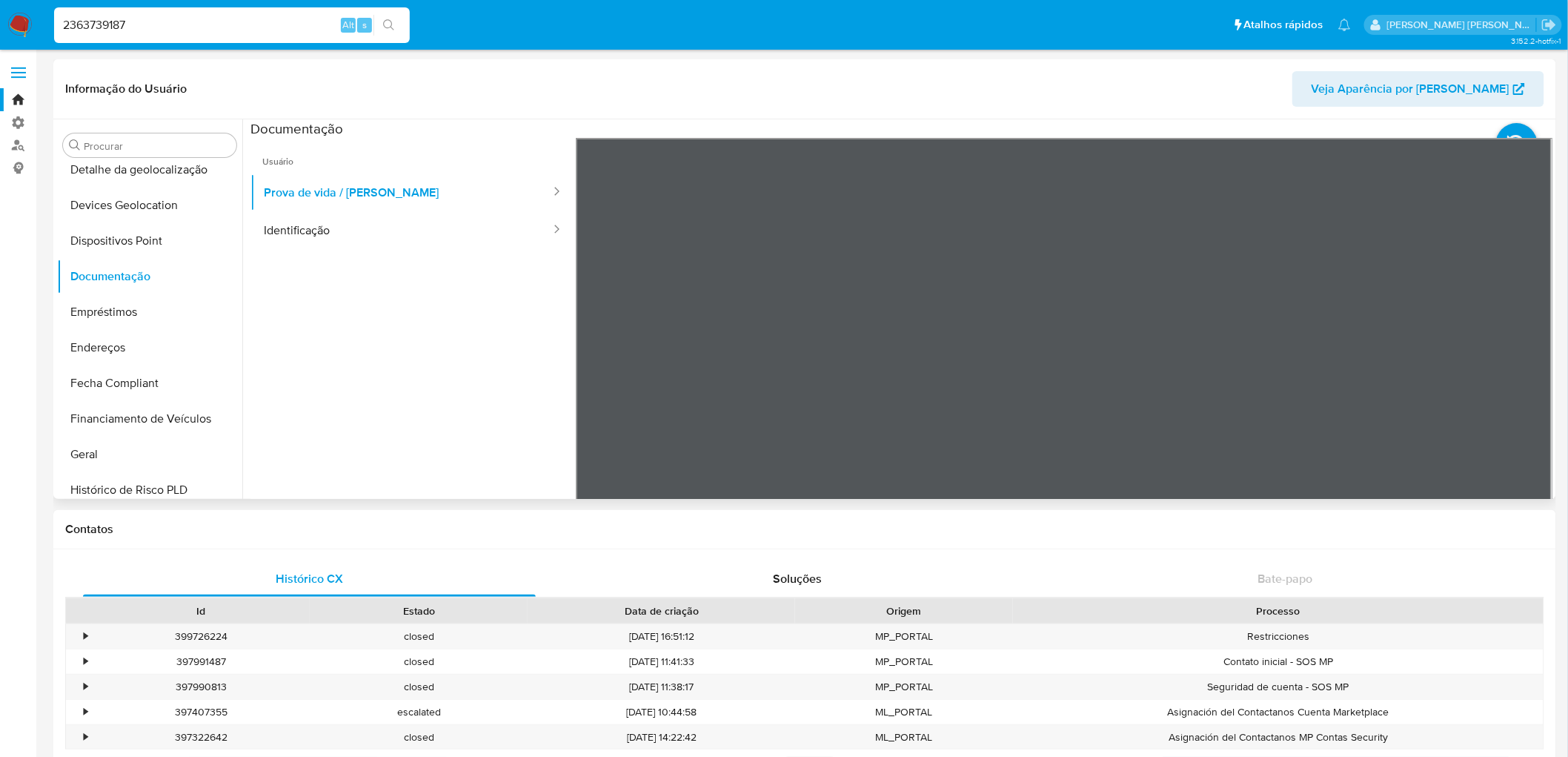
scroll to position [118, 0]
click at [356, 238] on button "Identificação" at bounding box center [401, 230] width 301 height 38
click at [335, 195] on button "Prova de vida / [PERSON_NAME]" at bounding box center [401, 192] width 301 height 38
click at [186, 23] on input "2363739187" at bounding box center [232, 25] width 356 height 19
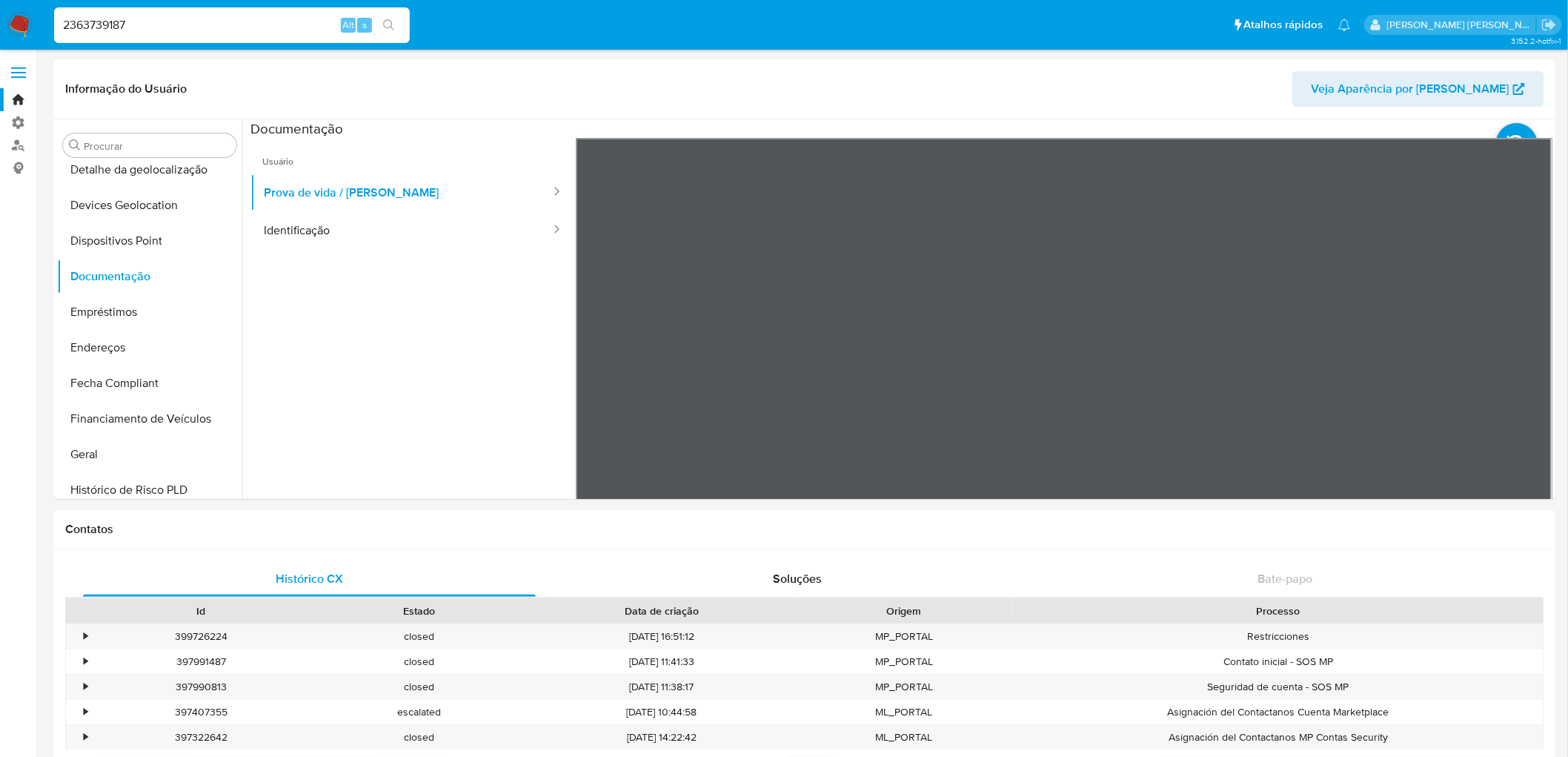
paste input "402703875"
type input "2402703875"
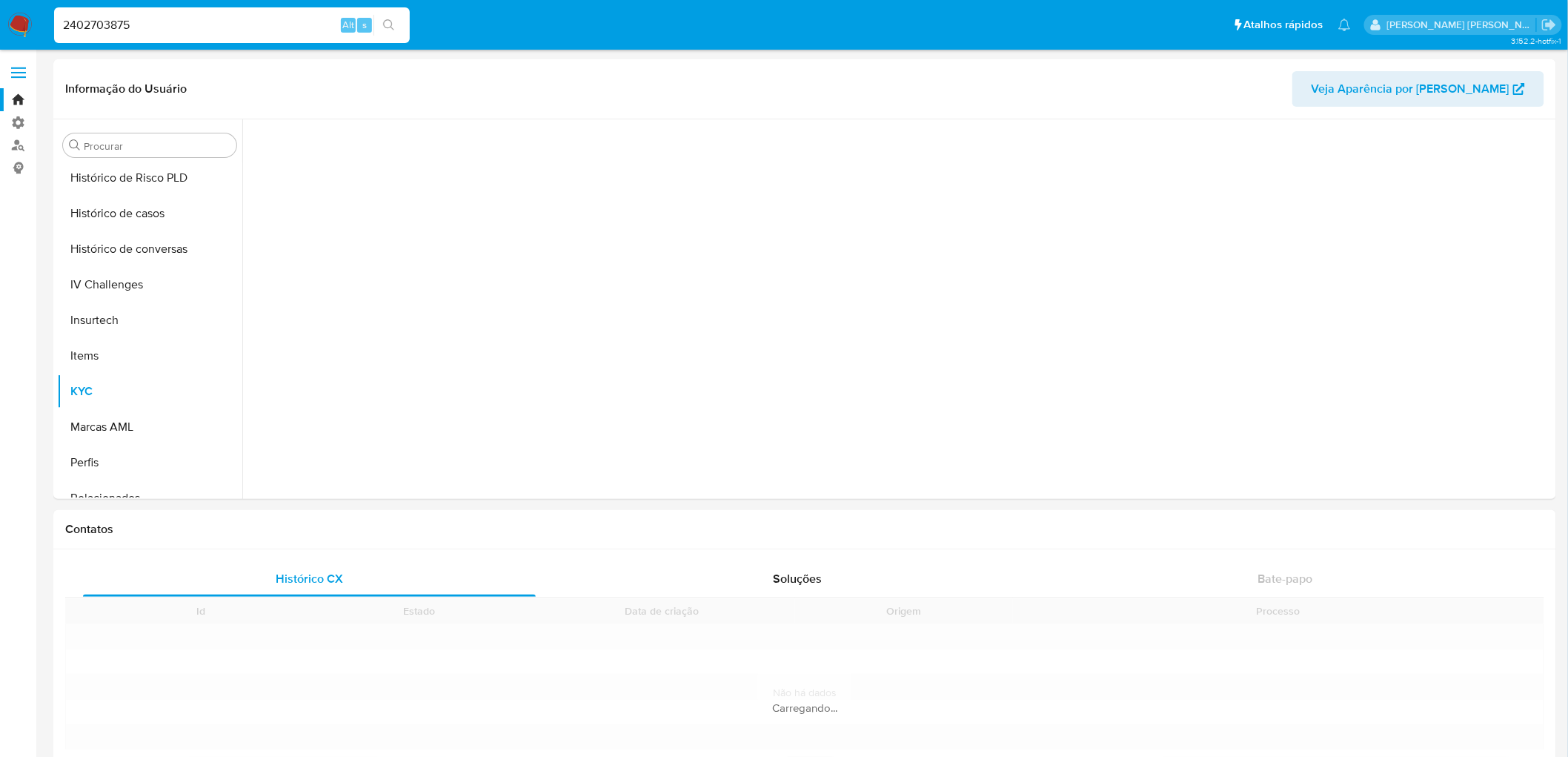
scroll to position [483, 0]
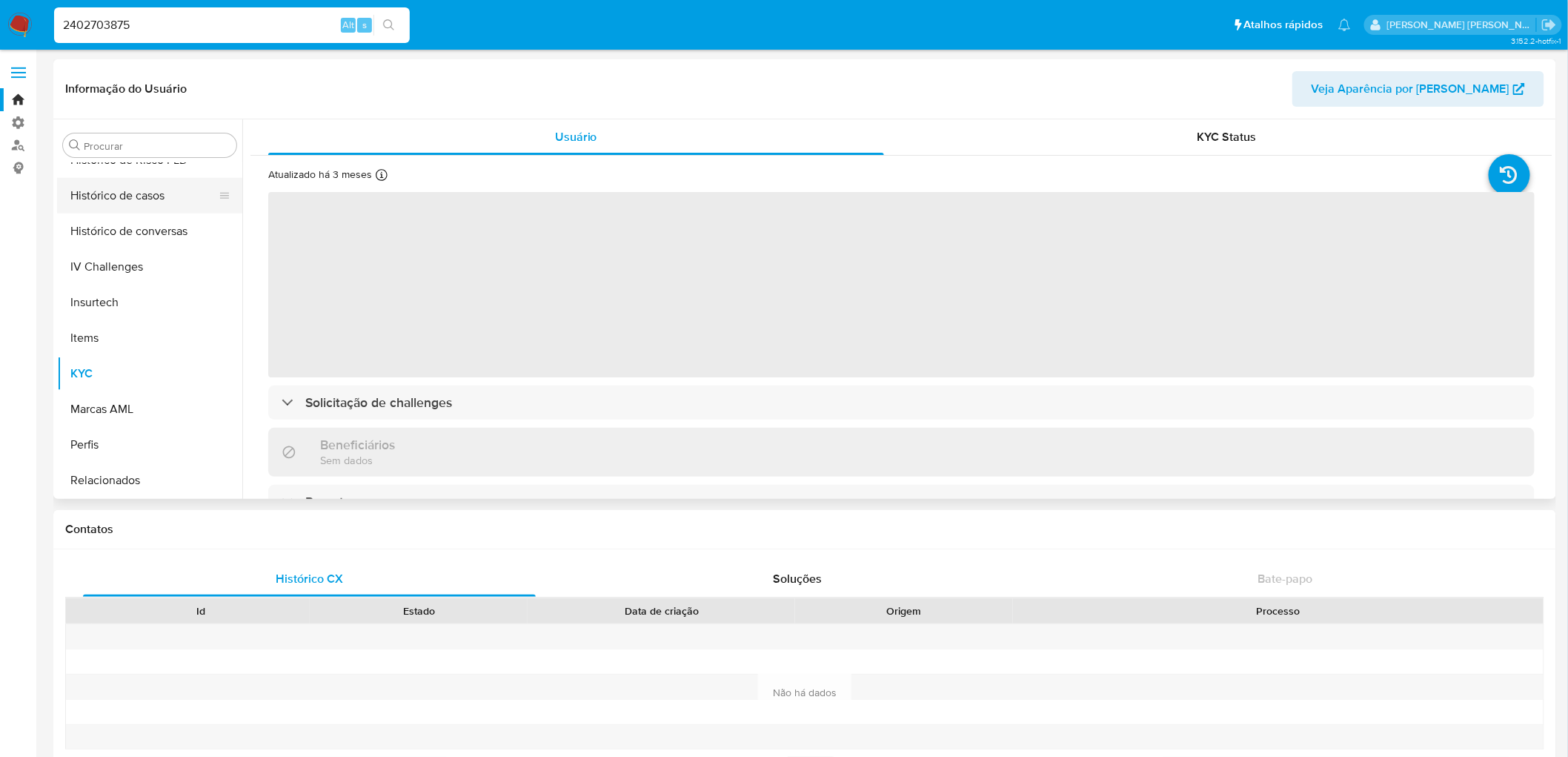
select select "10"
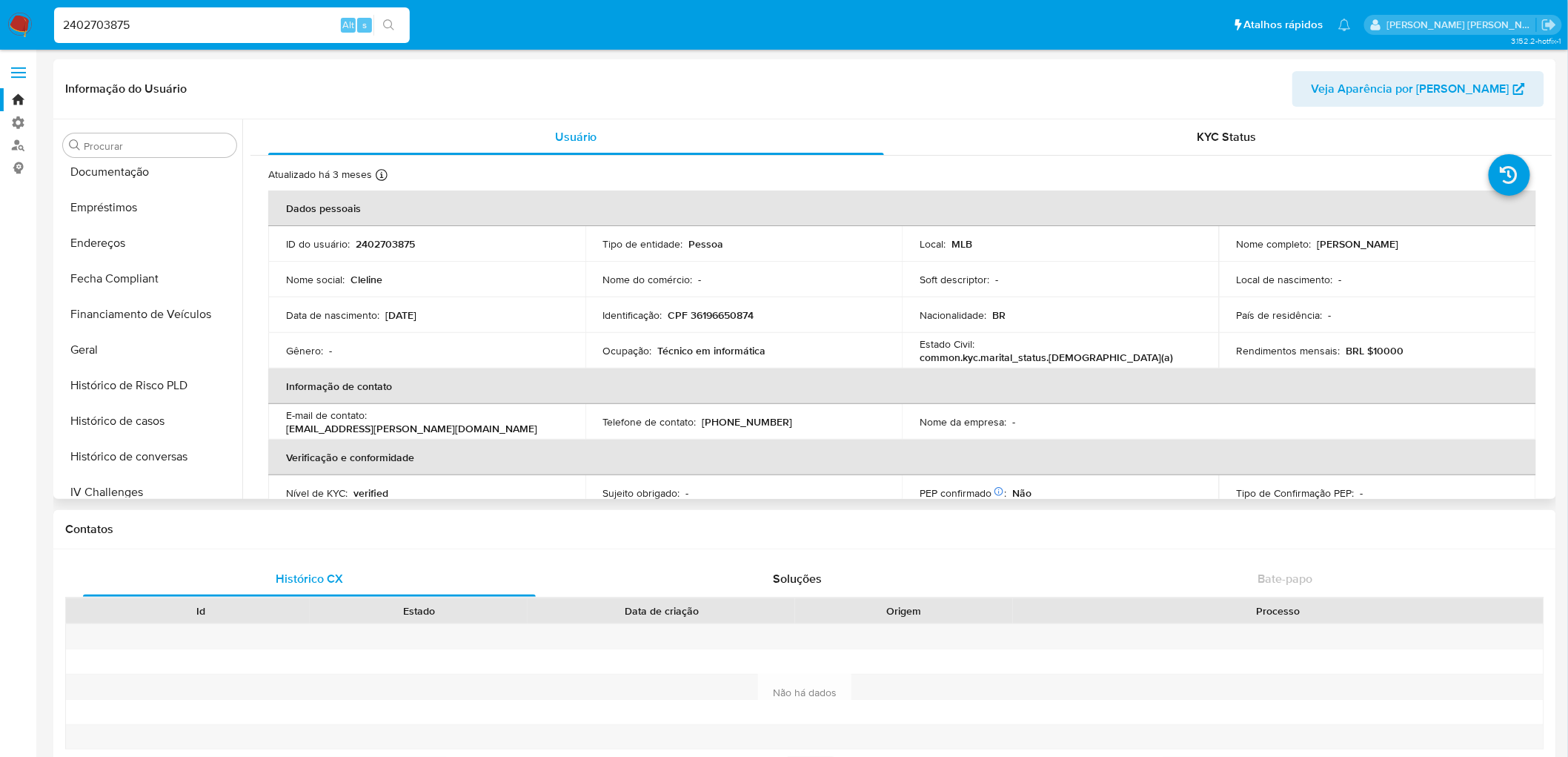
scroll to position [236, 0]
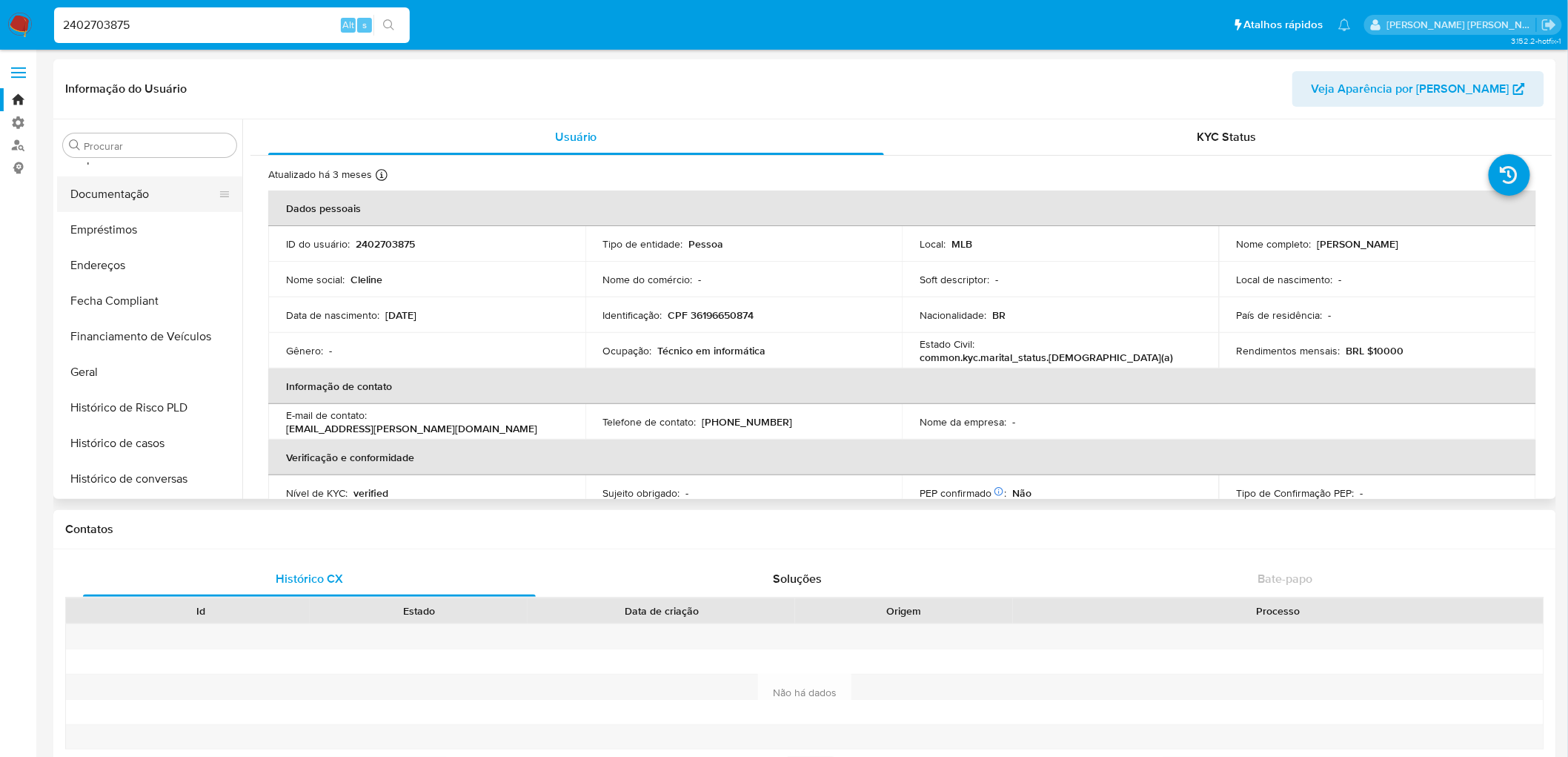
click at [121, 195] on button "Documentação" at bounding box center [143, 195] width 173 height 36
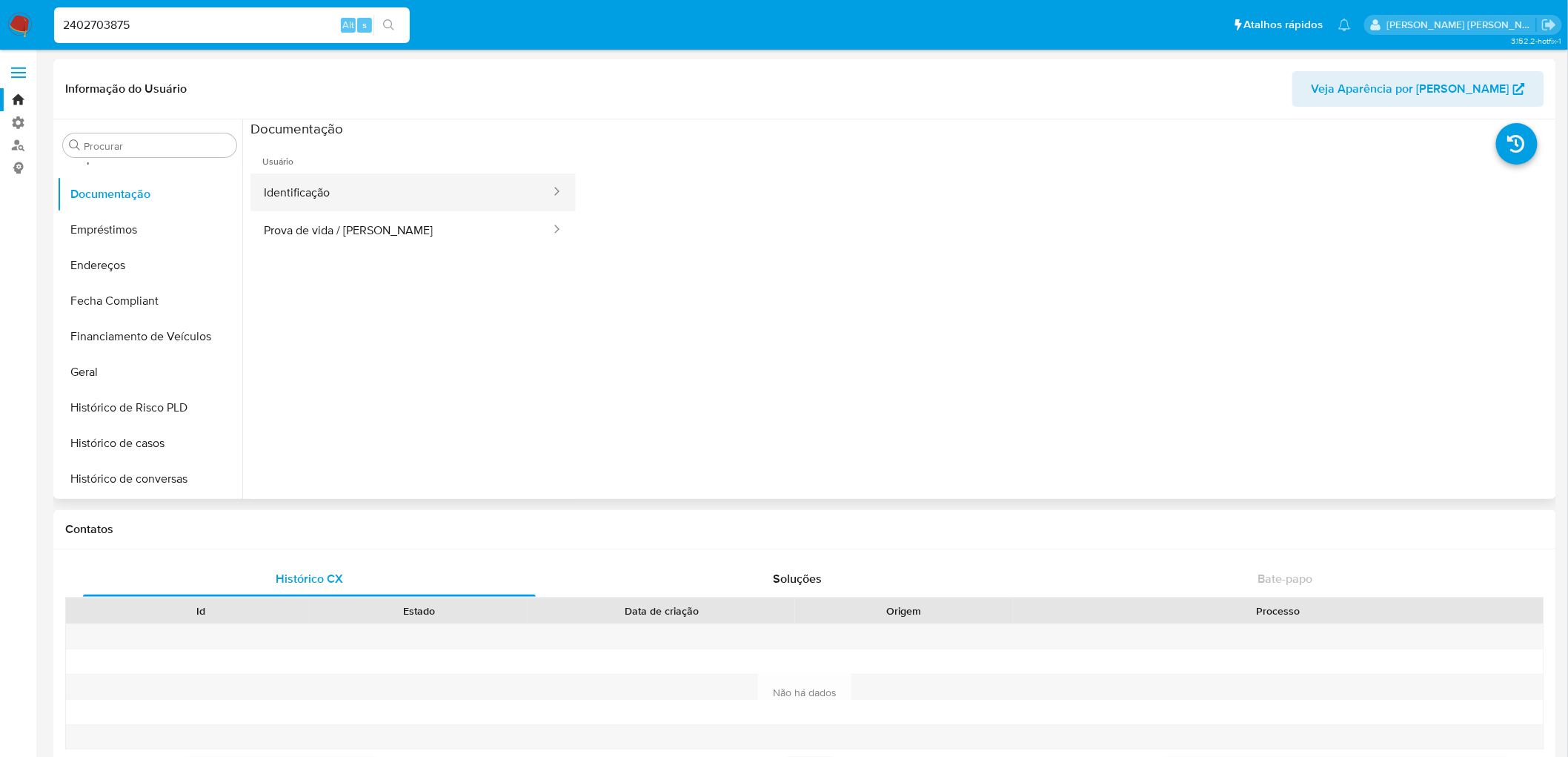
click at [386, 206] on button "Identificação" at bounding box center [401, 192] width 301 height 38
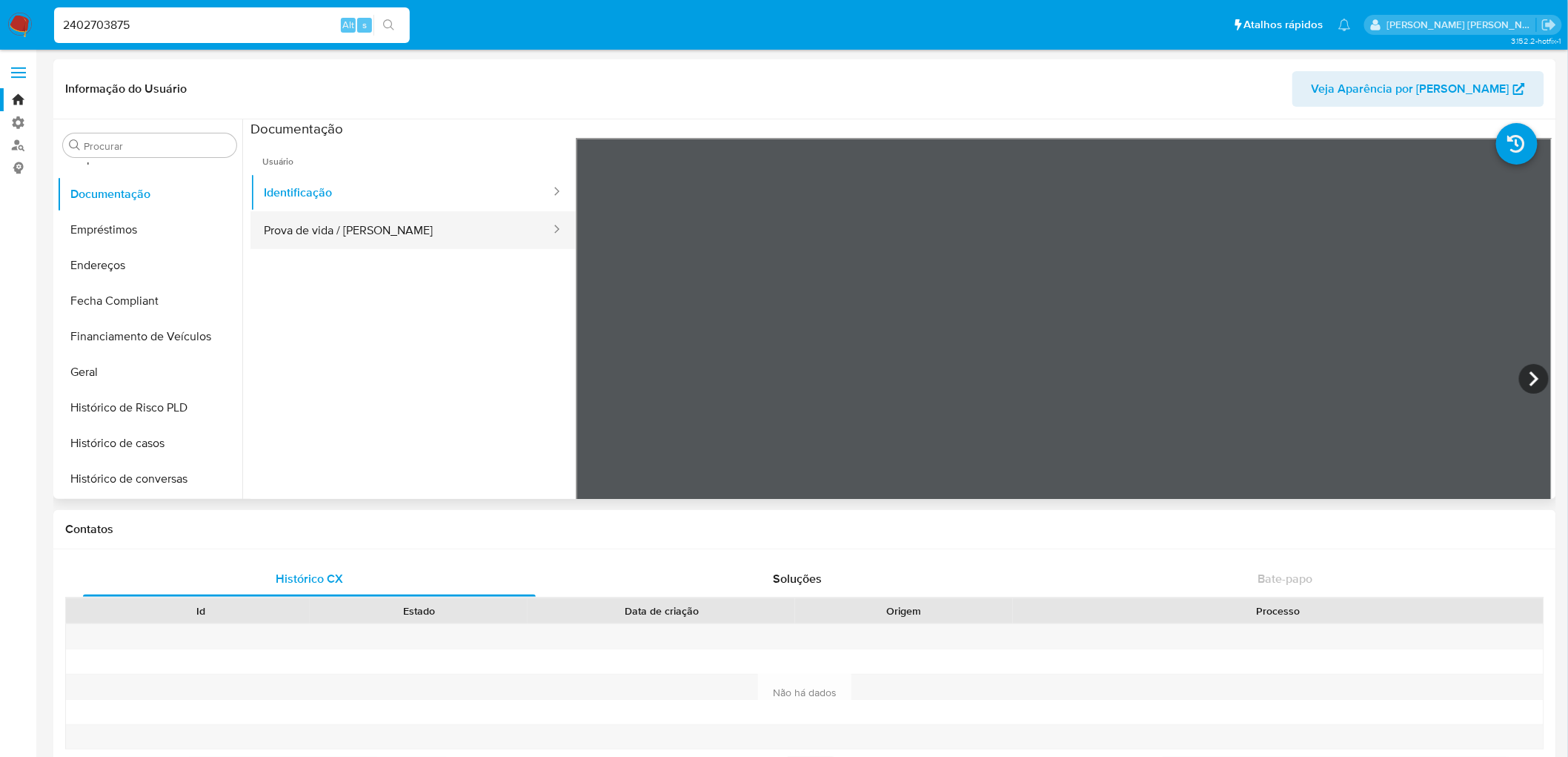
click at [317, 234] on button "Prova de vida / [PERSON_NAME]" at bounding box center [401, 230] width 301 height 38
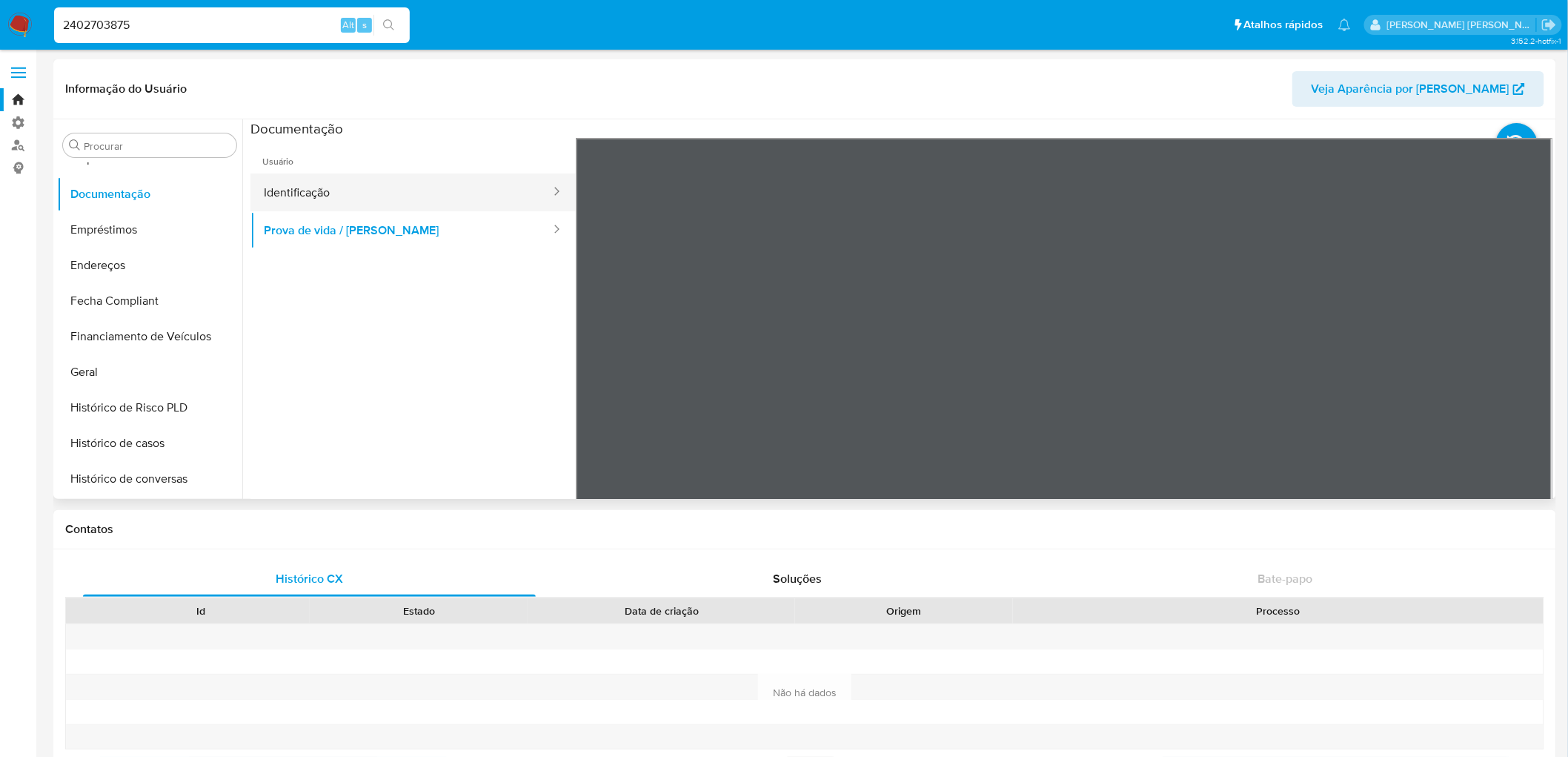
click at [378, 193] on button "Identificação" at bounding box center [401, 192] width 301 height 38
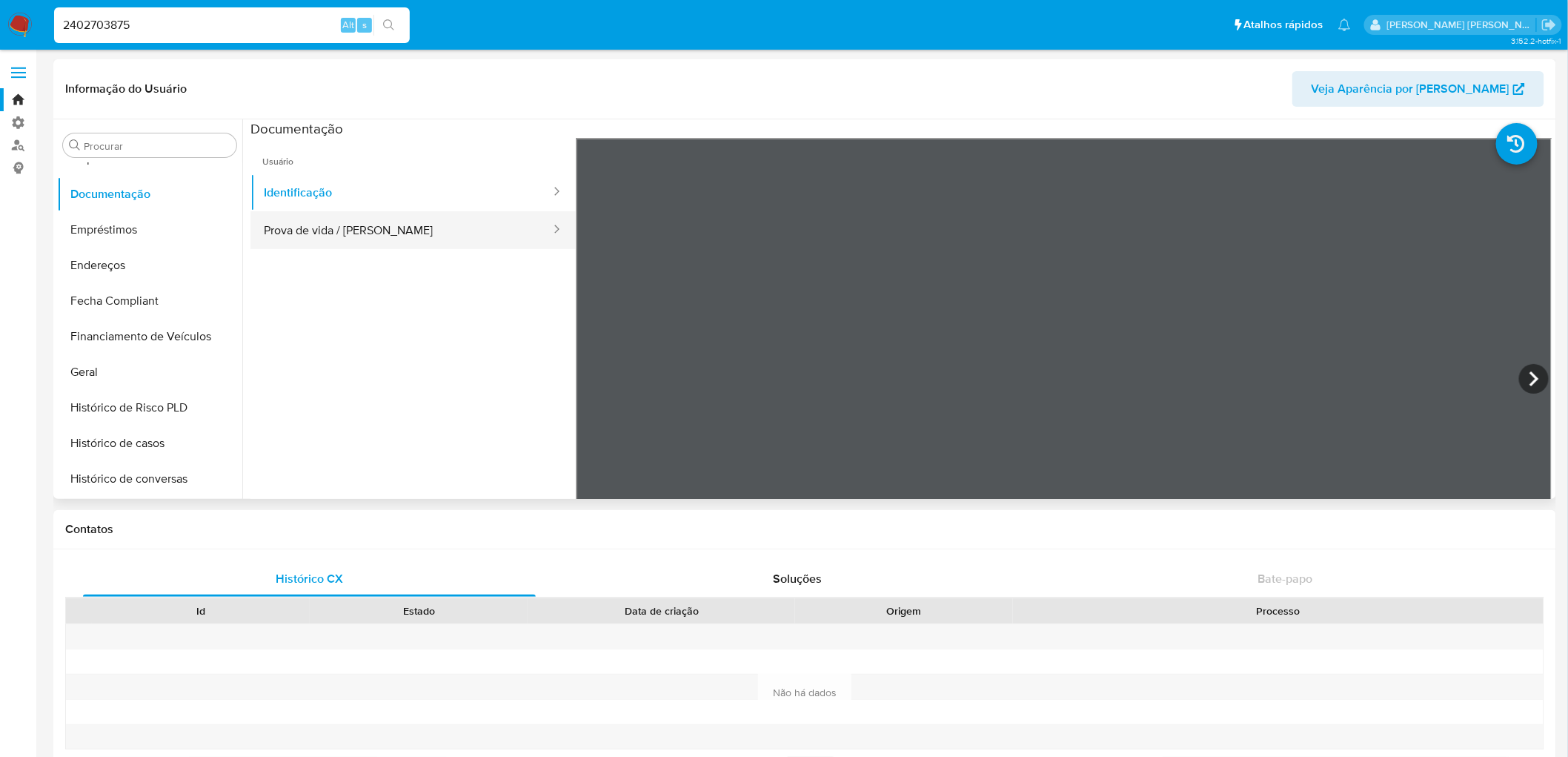
click at [382, 240] on button "Prova de vida / [PERSON_NAME]" at bounding box center [401, 230] width 301 height 38
click at [286, 13] on div "2402703875 Alt s" at bounding box center [232, 25] width 356 height 36
click at [272, 27] on input "2402703875" at bounding box center [232, 25] width 356 height 19
paste input "64532218"
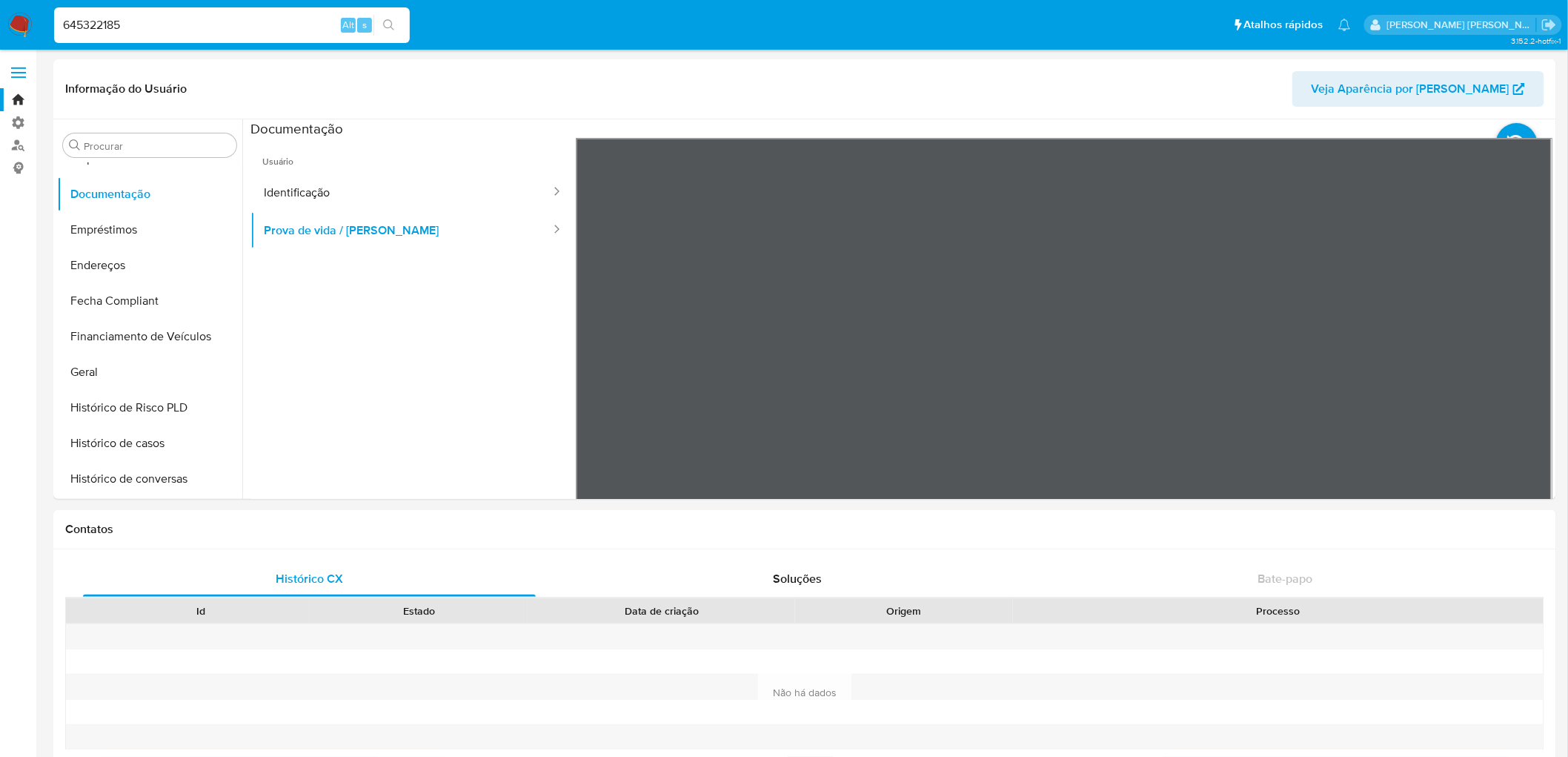
type input "645322185"
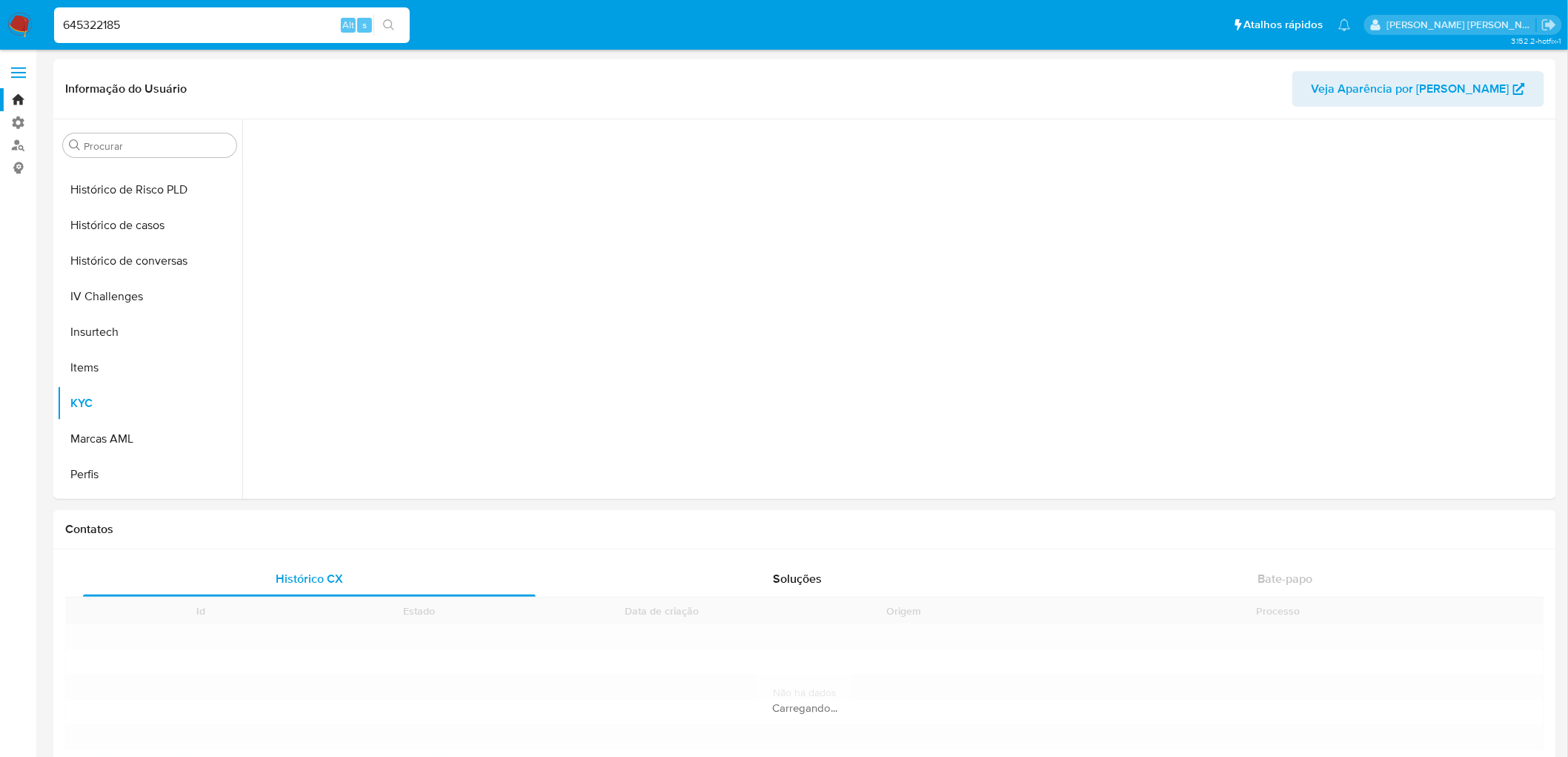
scroll to position [483, 0]
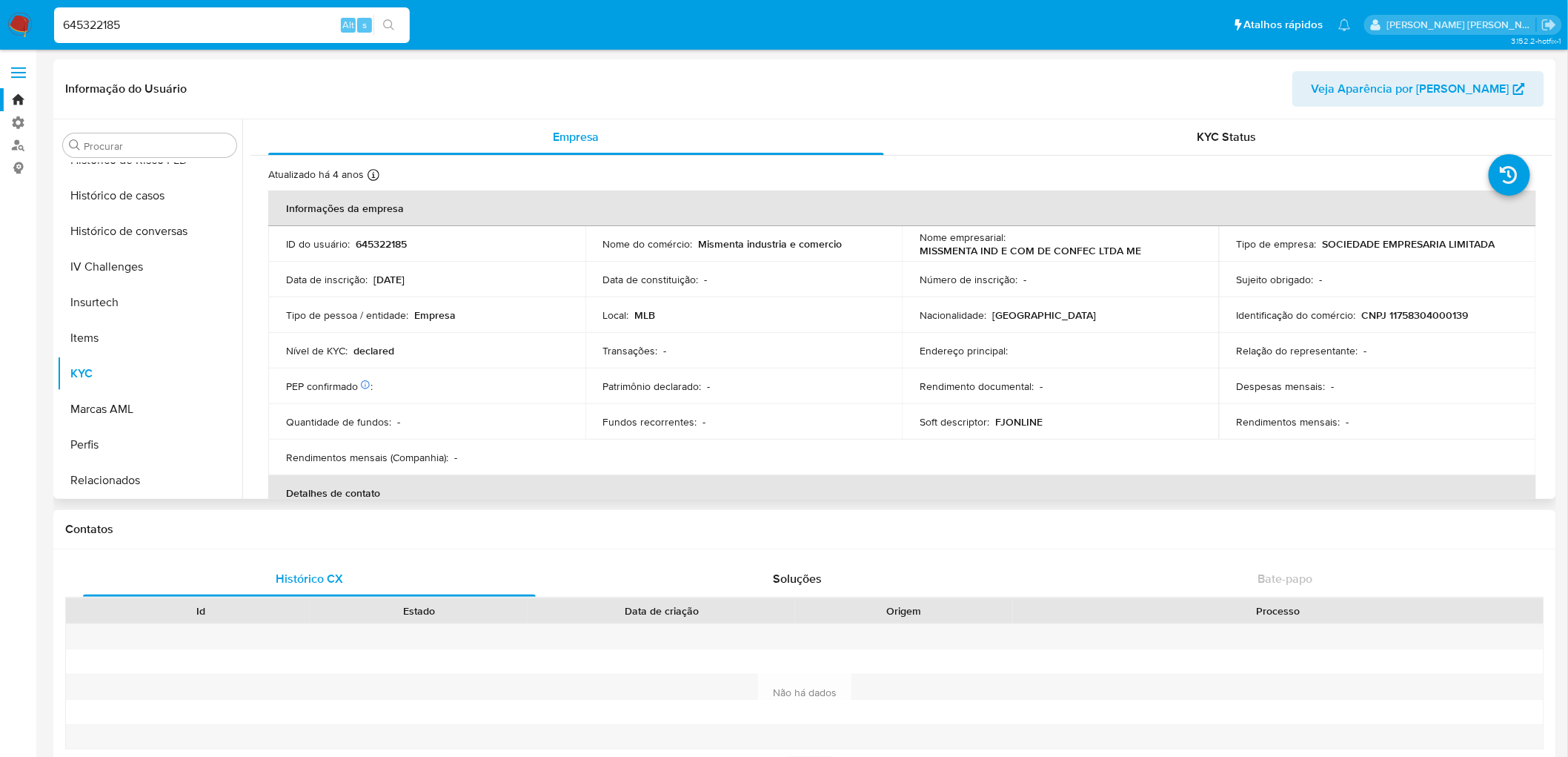
select select "10"
click at [164, 21] on input "645322185" at bounding box center [232, 25] width 356 height 19
paste input "1858336092"
type input "1858336092"
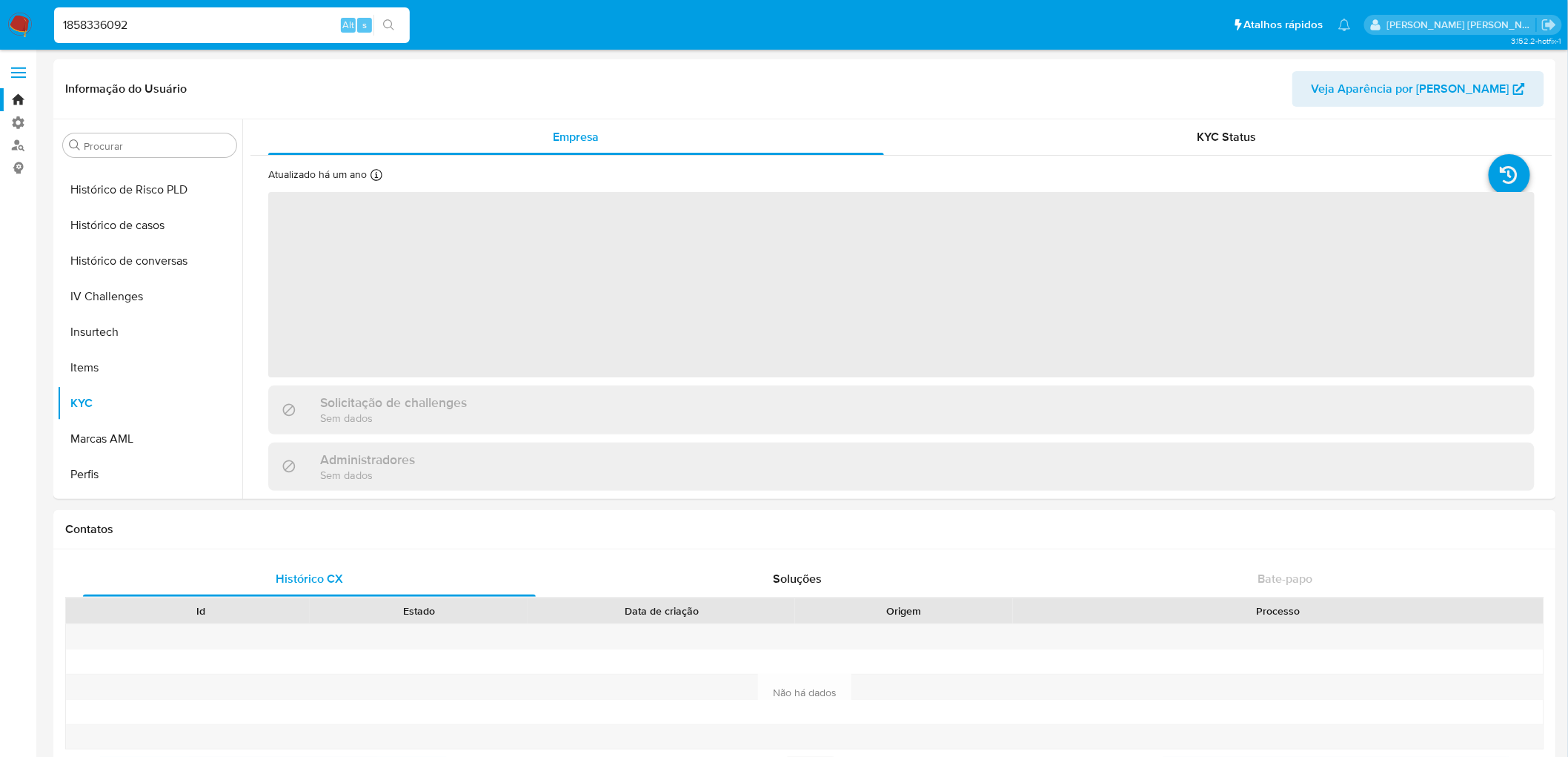
scroll to position [483, 0]
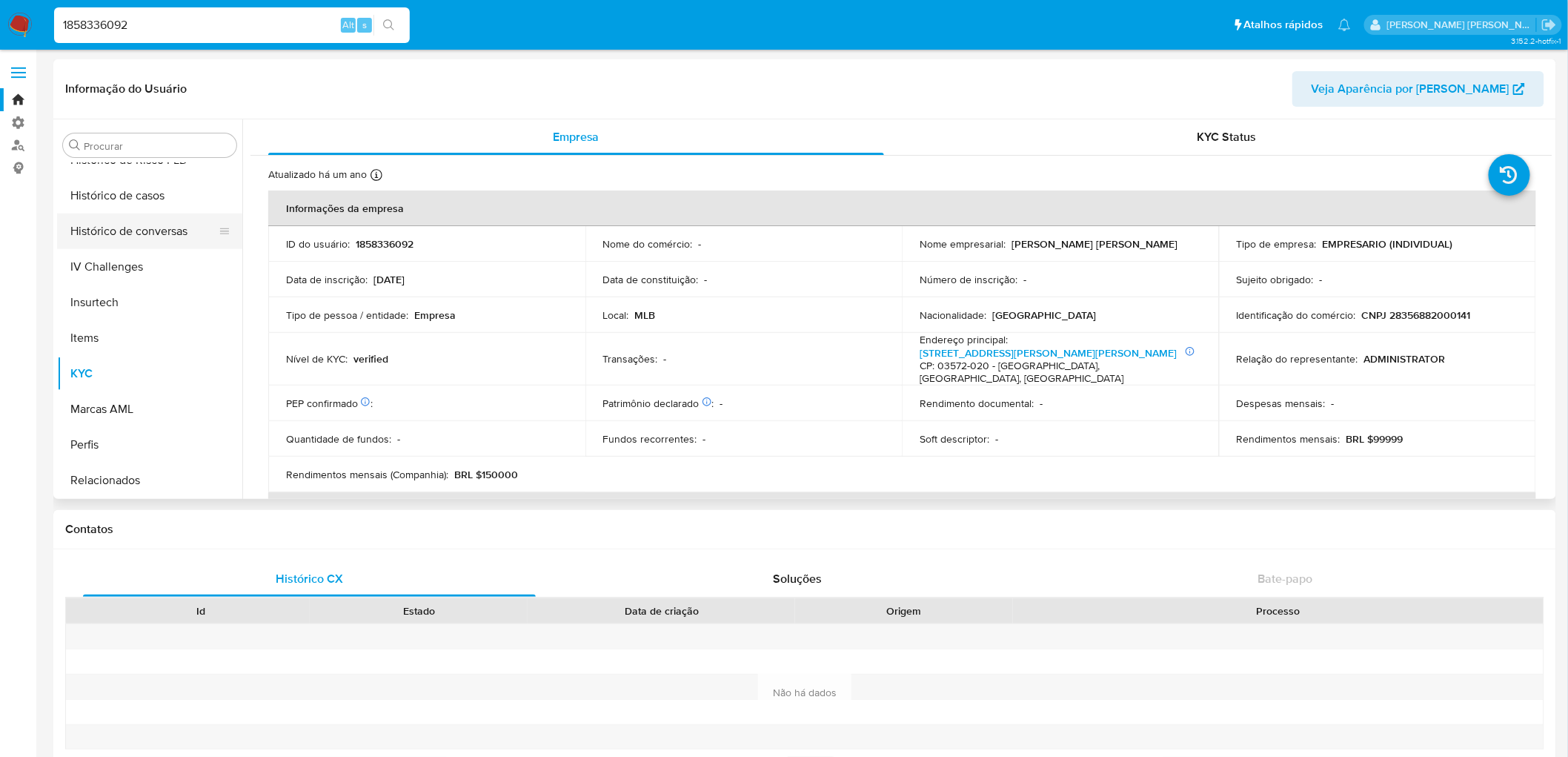
select select "10"
click at [100, 223] on button "Empréstimos" at bounding box center [143, 230] width 173 height 36
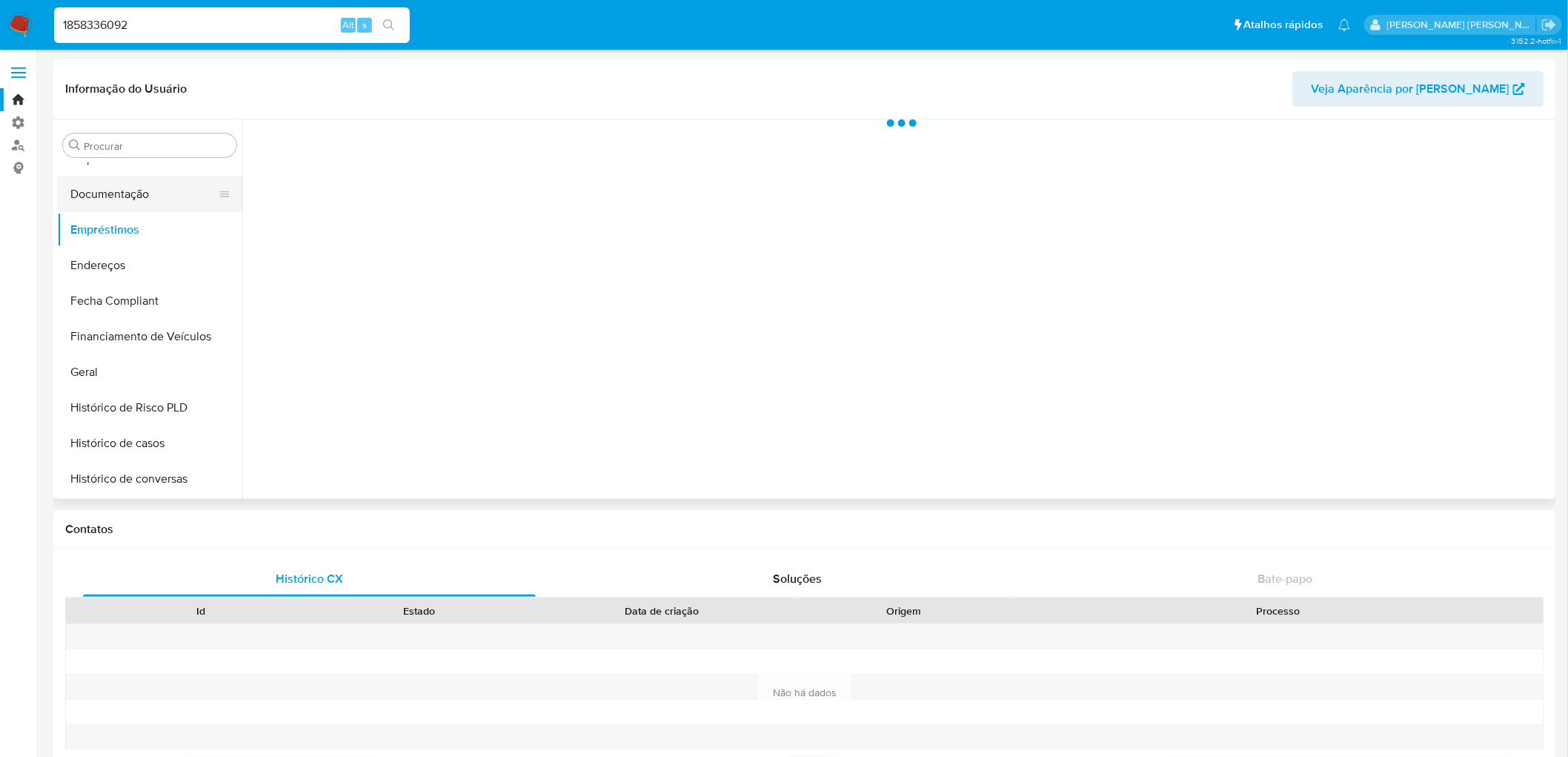
click at [100, 195] on button "Documentação" at bounding box center [143, 195] width 173 height 36
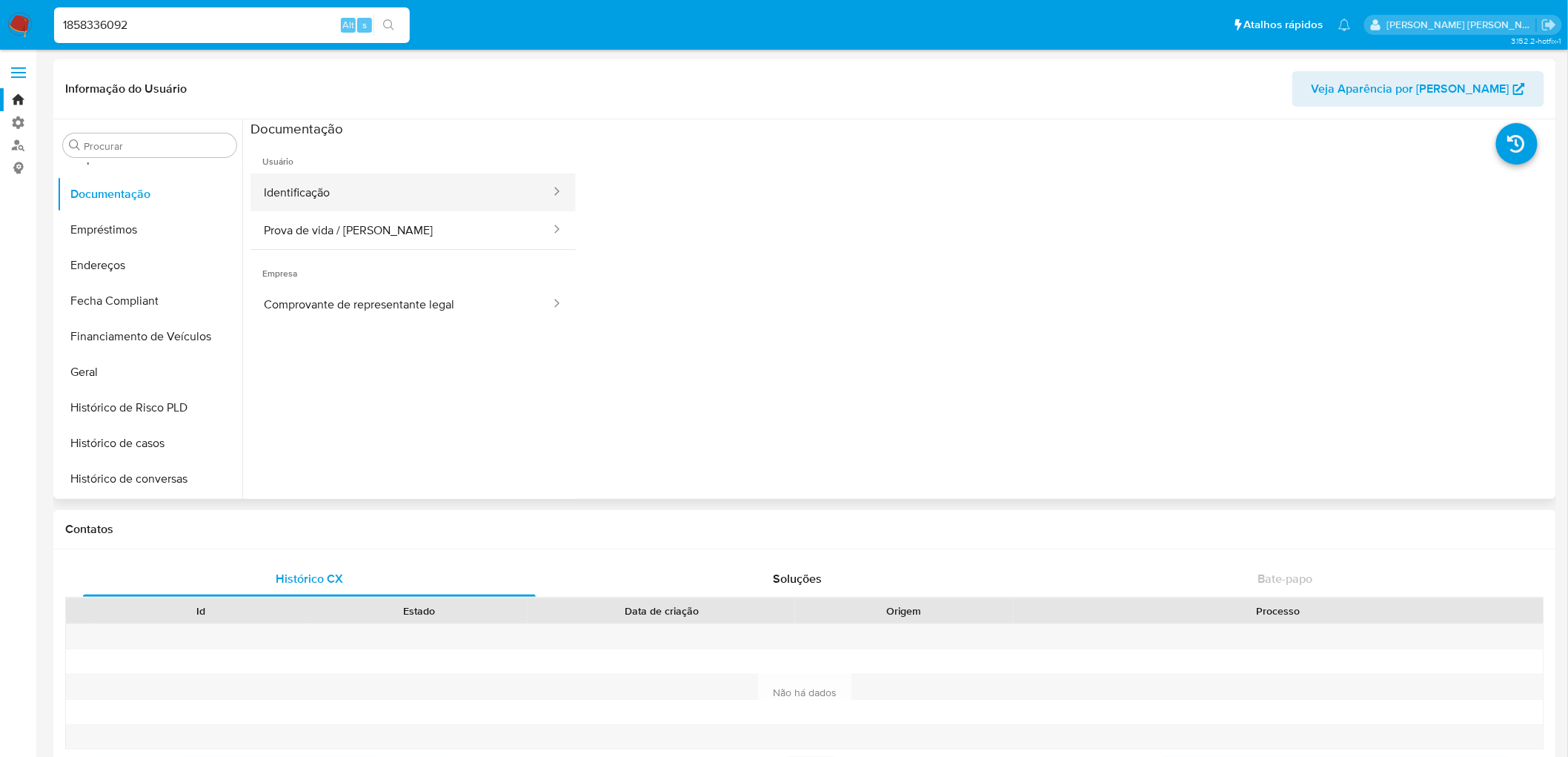
click at [315, 200] on button "Identificação" at bounding box center [401, 192] width 301 height 38
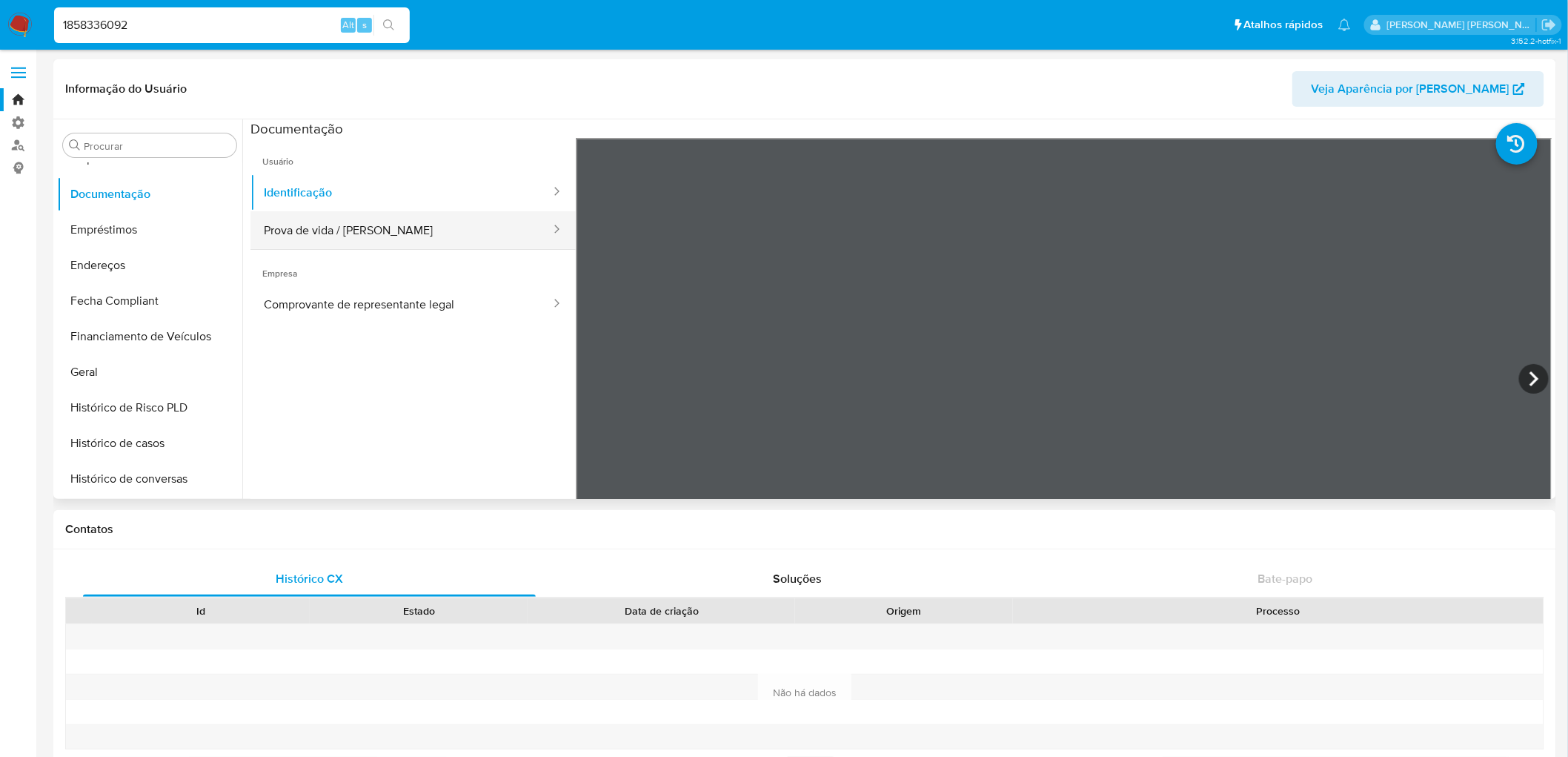
click at [468, 233] on button "Prova de vida / [PERSON_NAME]" at bounding box center [401, 230] width 301 height 38
click at [191, 30] on input "1858336092" at bounding box center [232, 25] width 356 height 19
paste input "6596181"
type input "1856596181"
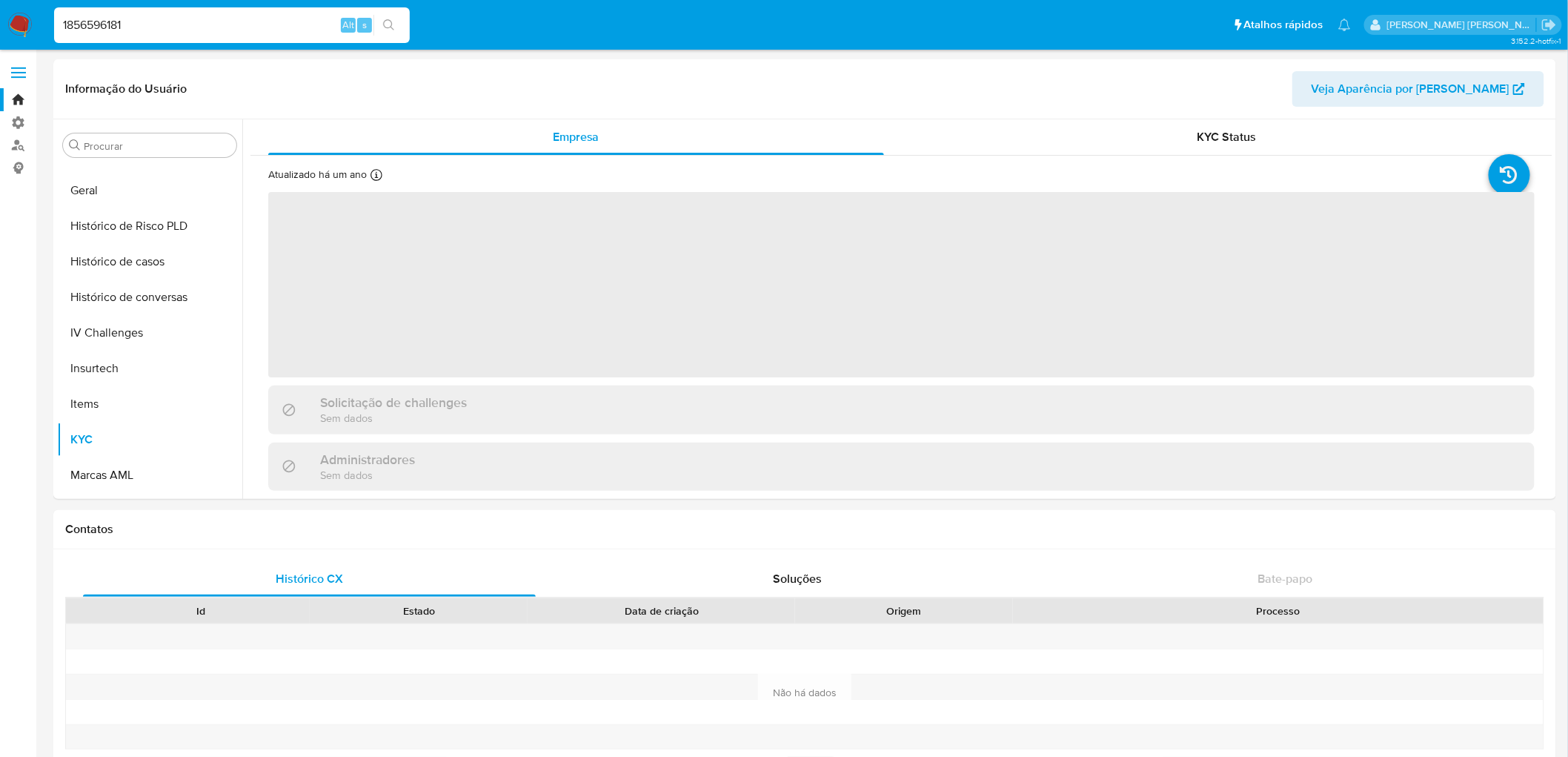
scroll to position [483, 0]
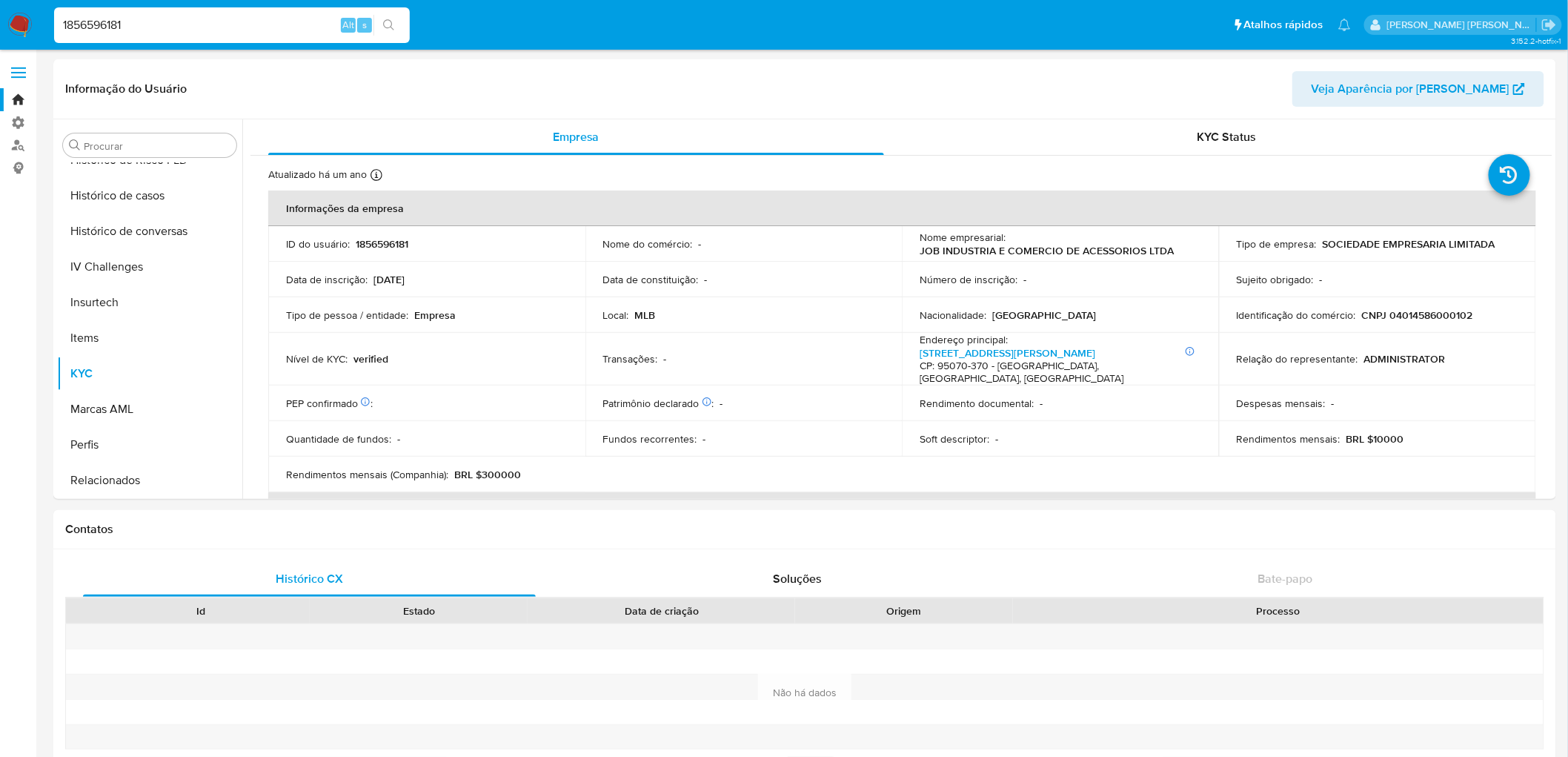
select select "10"
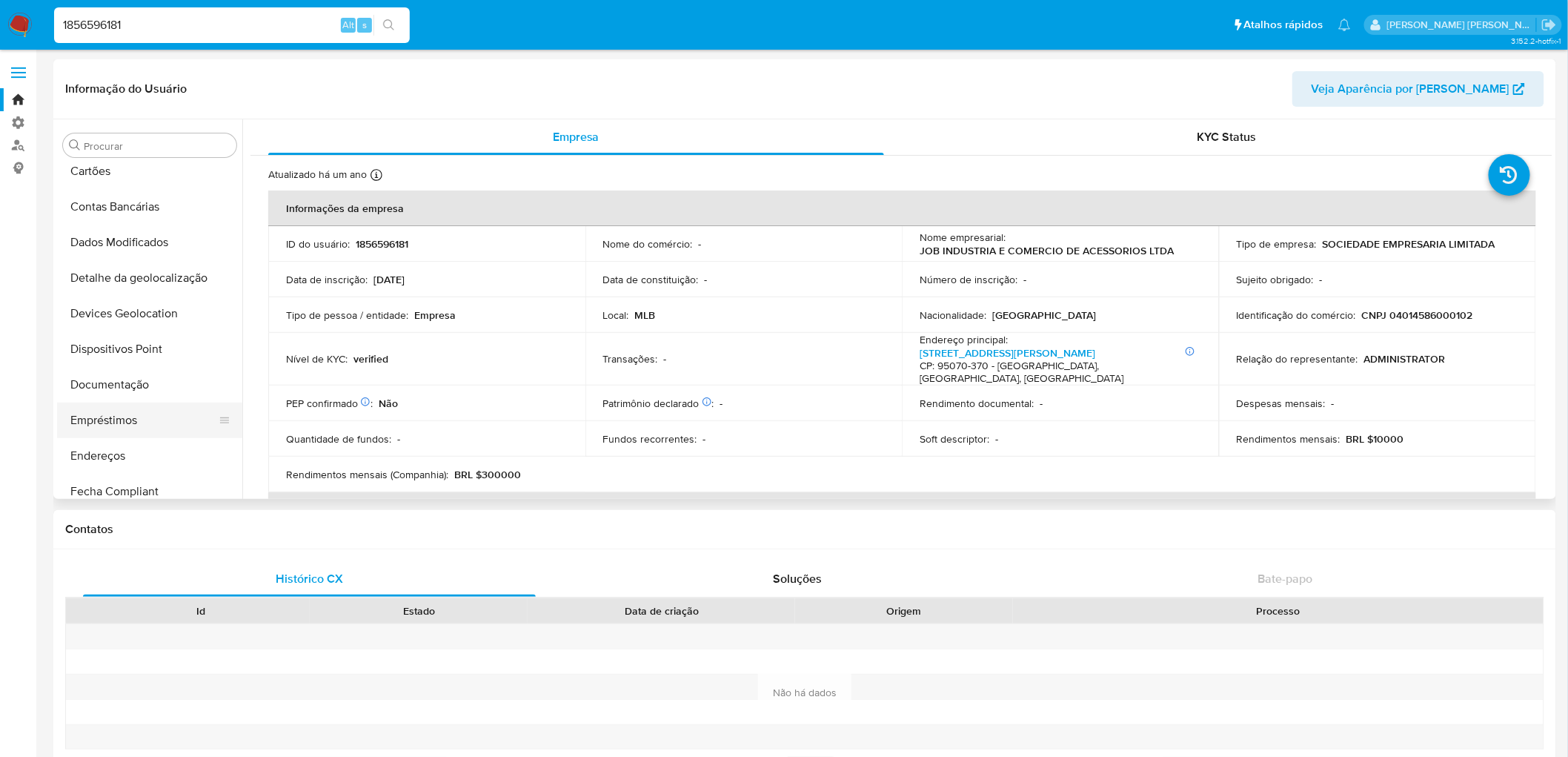
scroll to position [83, 0]
click at [126, 352] on button "Documentação" at bounding box center [143, 348] width 173 height 36
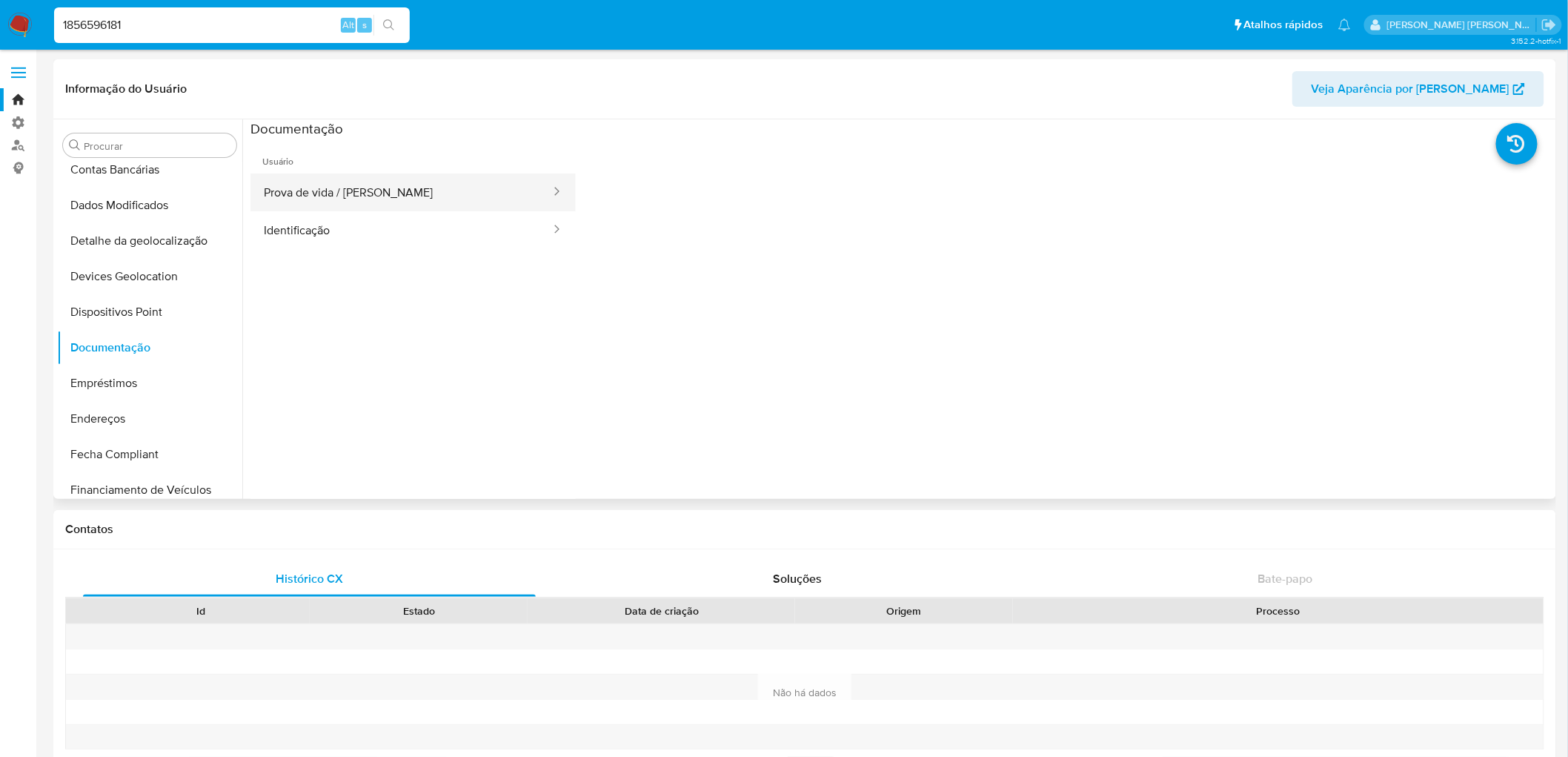
click at [327, 198] on button "Prova de vida / [PERSON_NAME]" at bounding box center [401, 192] width 301 height 38
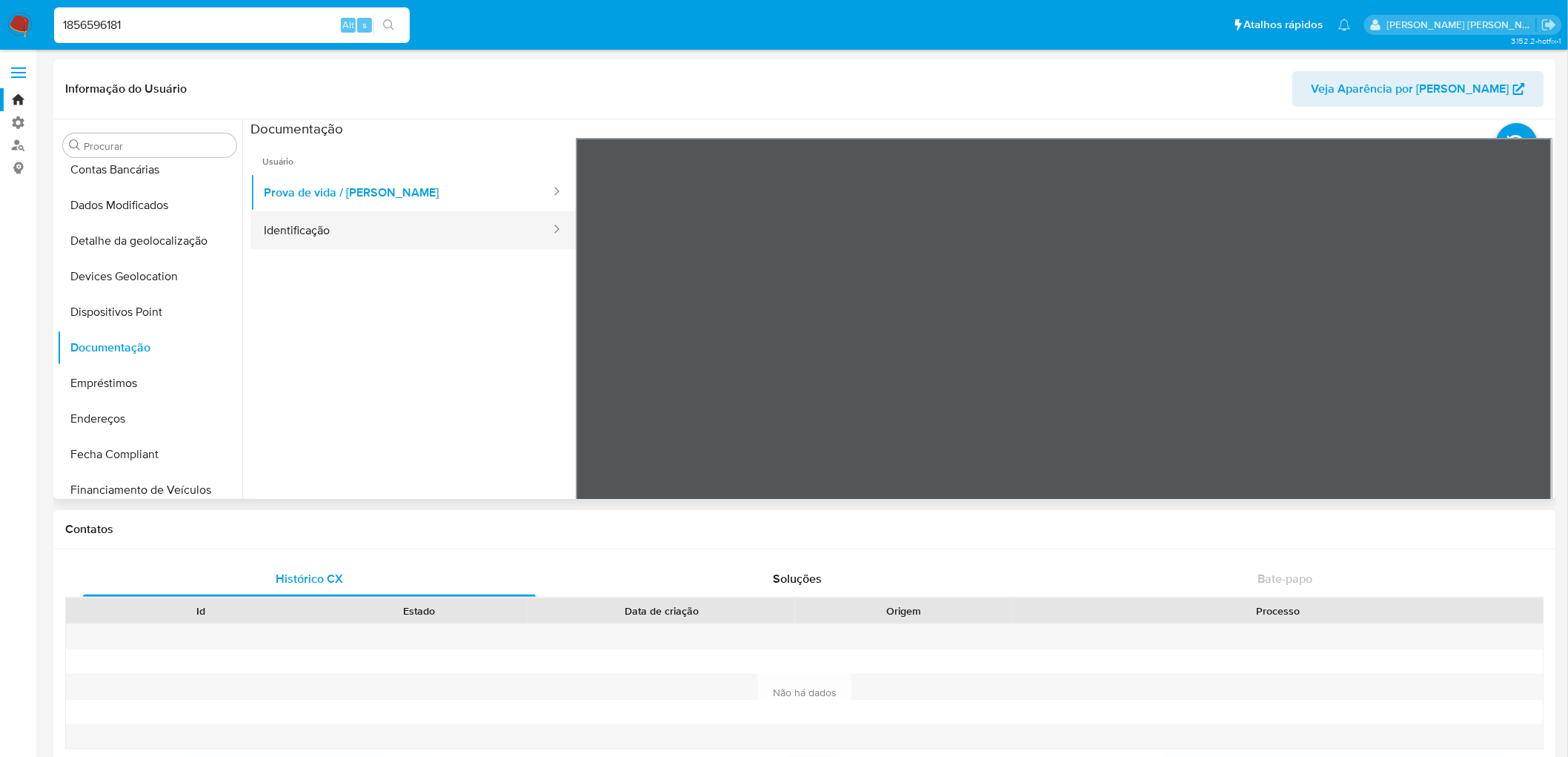
click at [400, 226] on button "Identificação" at bounding box center [401, 230] width 301 height 38
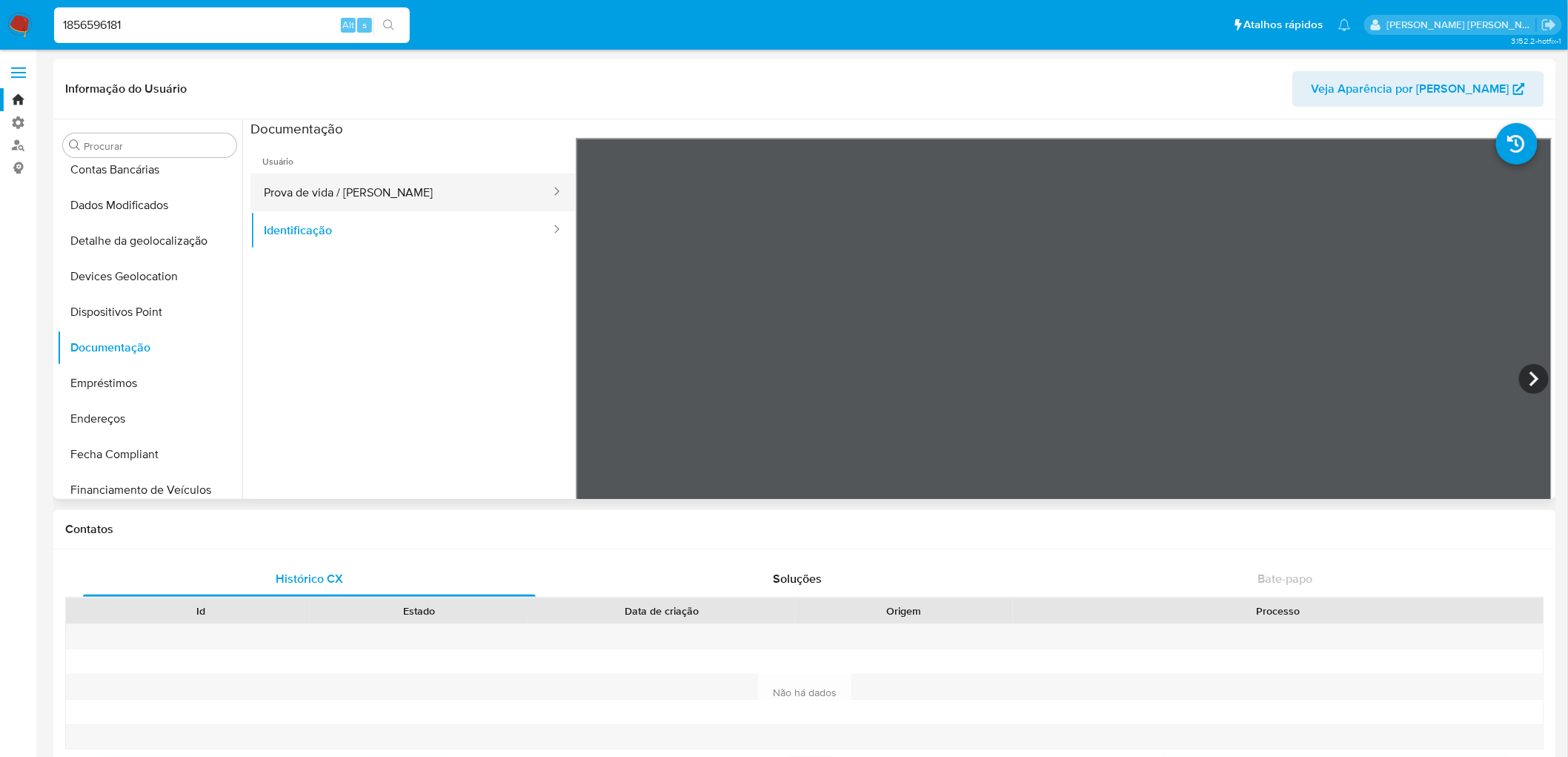
click at [339, 193] on button "Prova de vida / [PERSON_NAME]" at bounding box center [401, 192] width 301 height 38
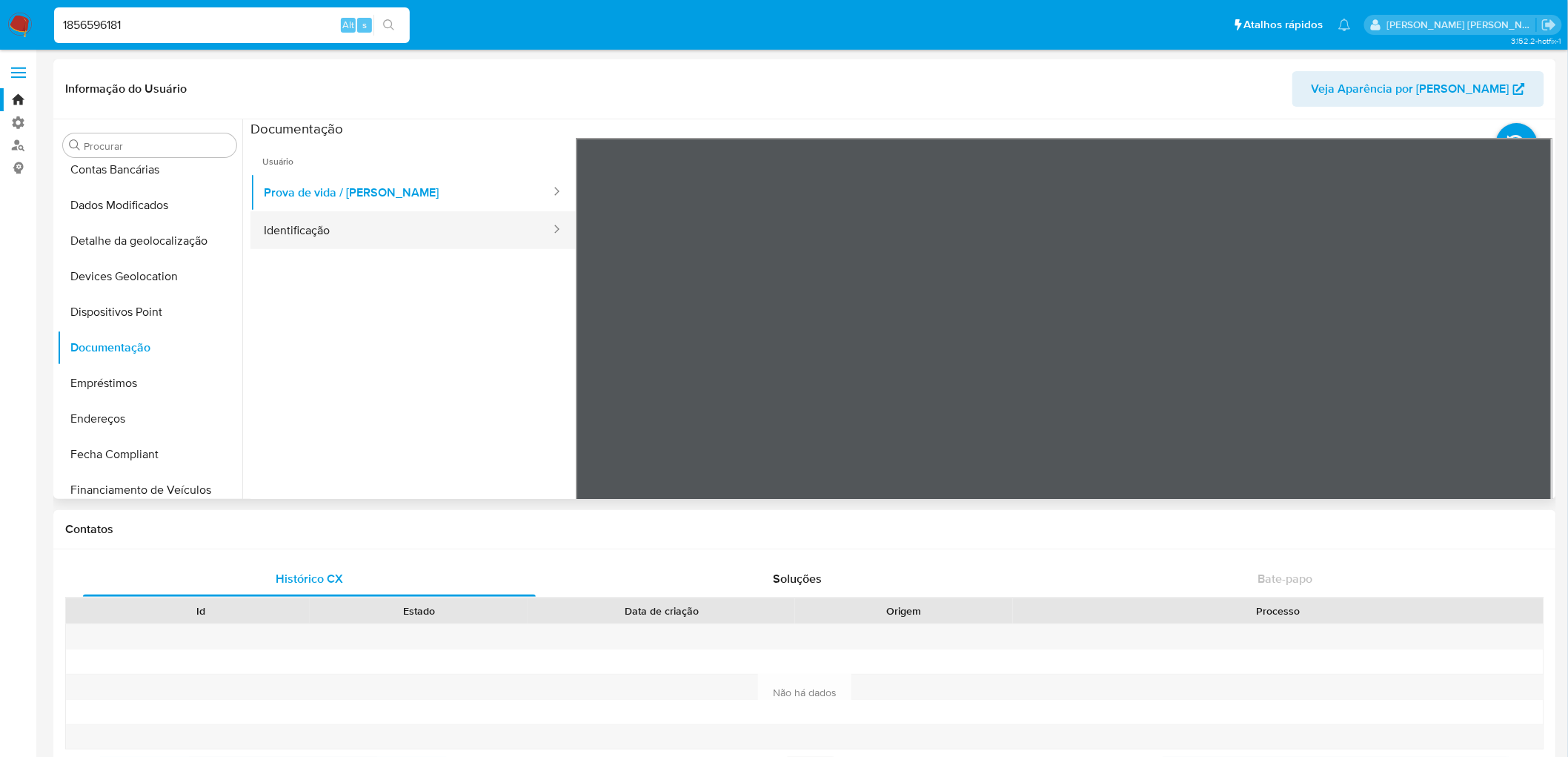
click at [464, 224] on button "Identificação" at bounding box center [401, 230] width 301 height 38
click at [172, 38] on div "1856596181 Alt s" at bounding box center [232, 25] width 356 height 36
click at [169, 32] on input "1856596181" at bounding box center [232, 25] width 356 height 19
paste input "2362216249"
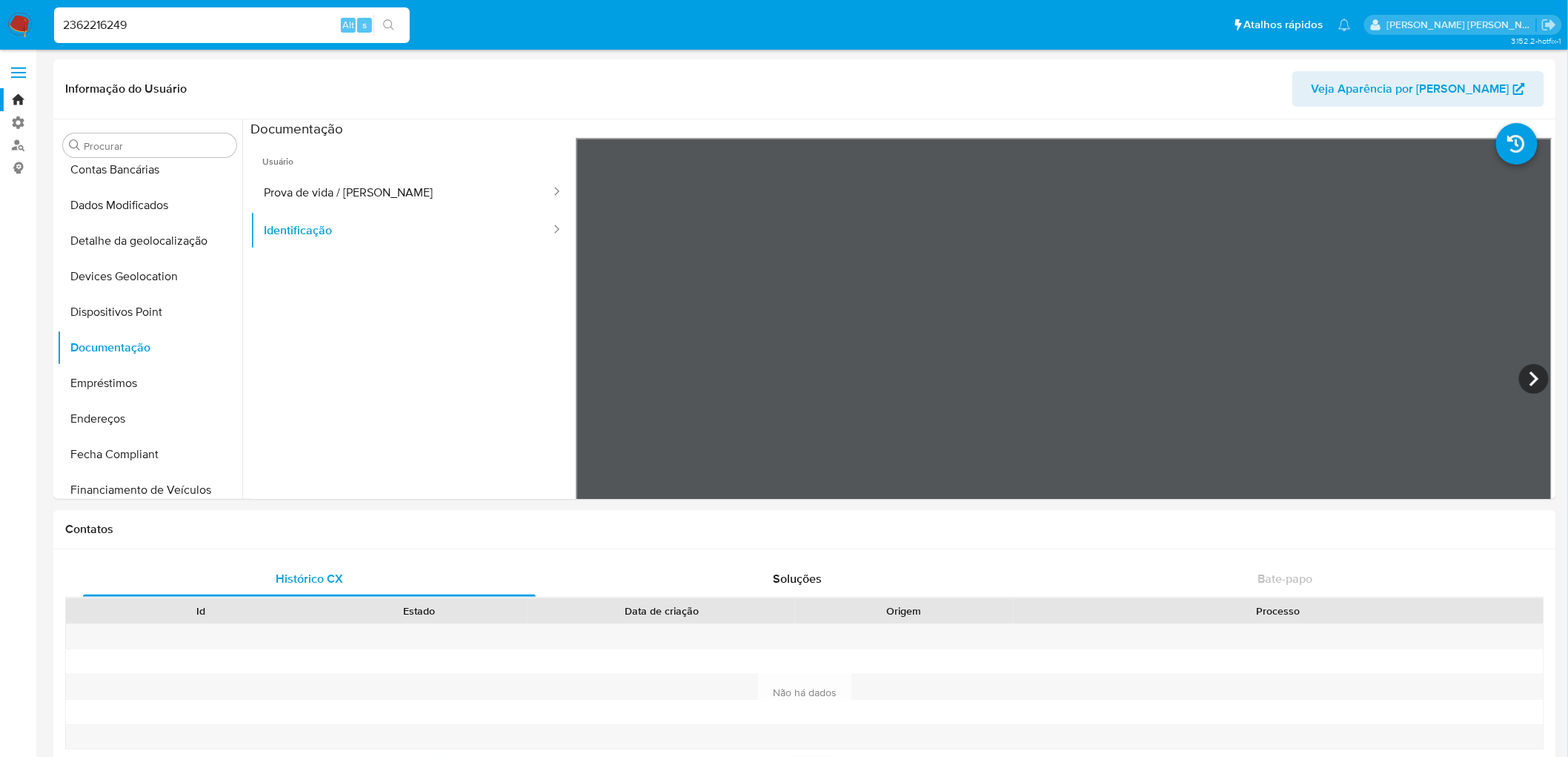
type input "2362216249"
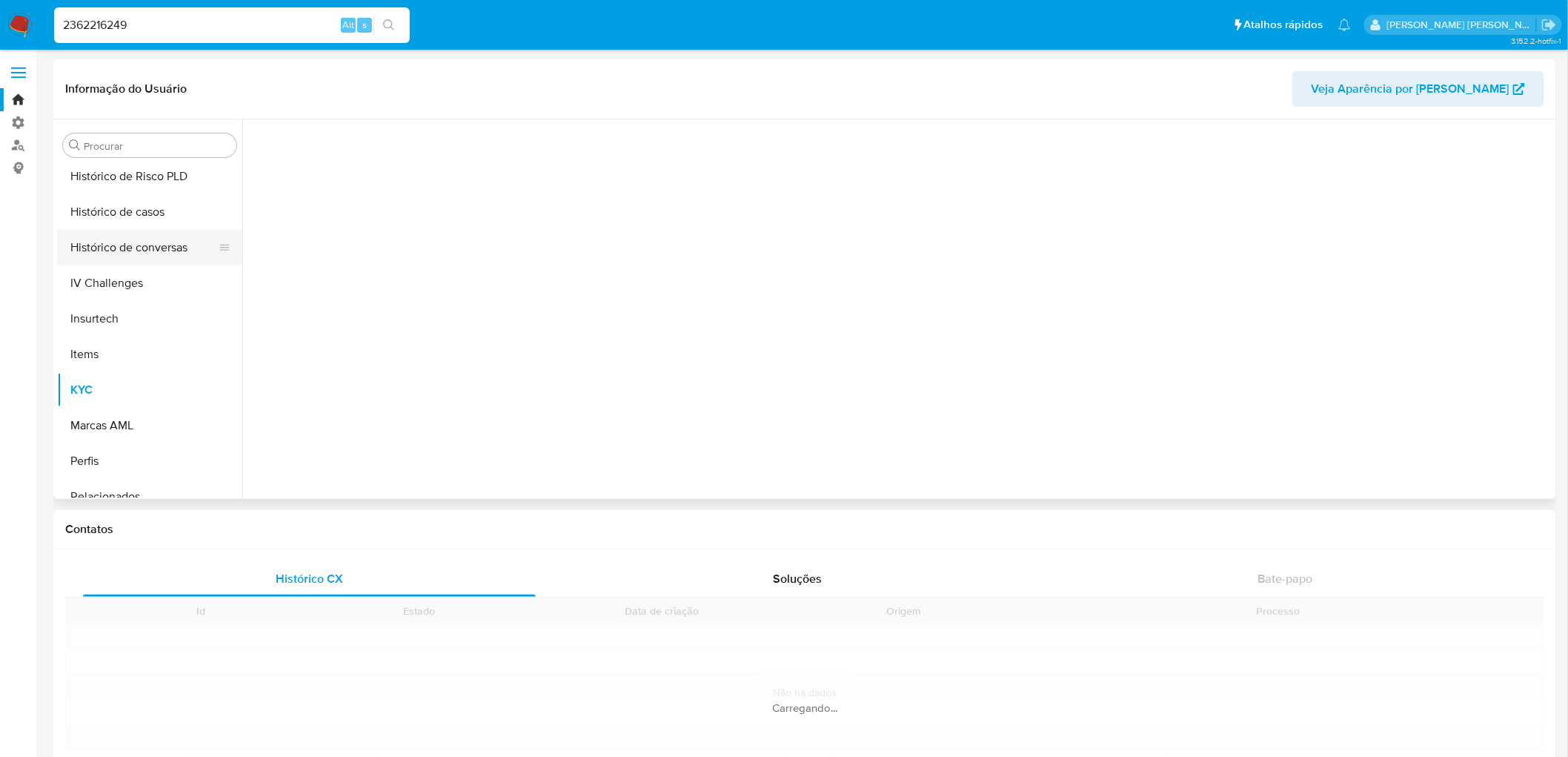
scroll to position [484, 0]
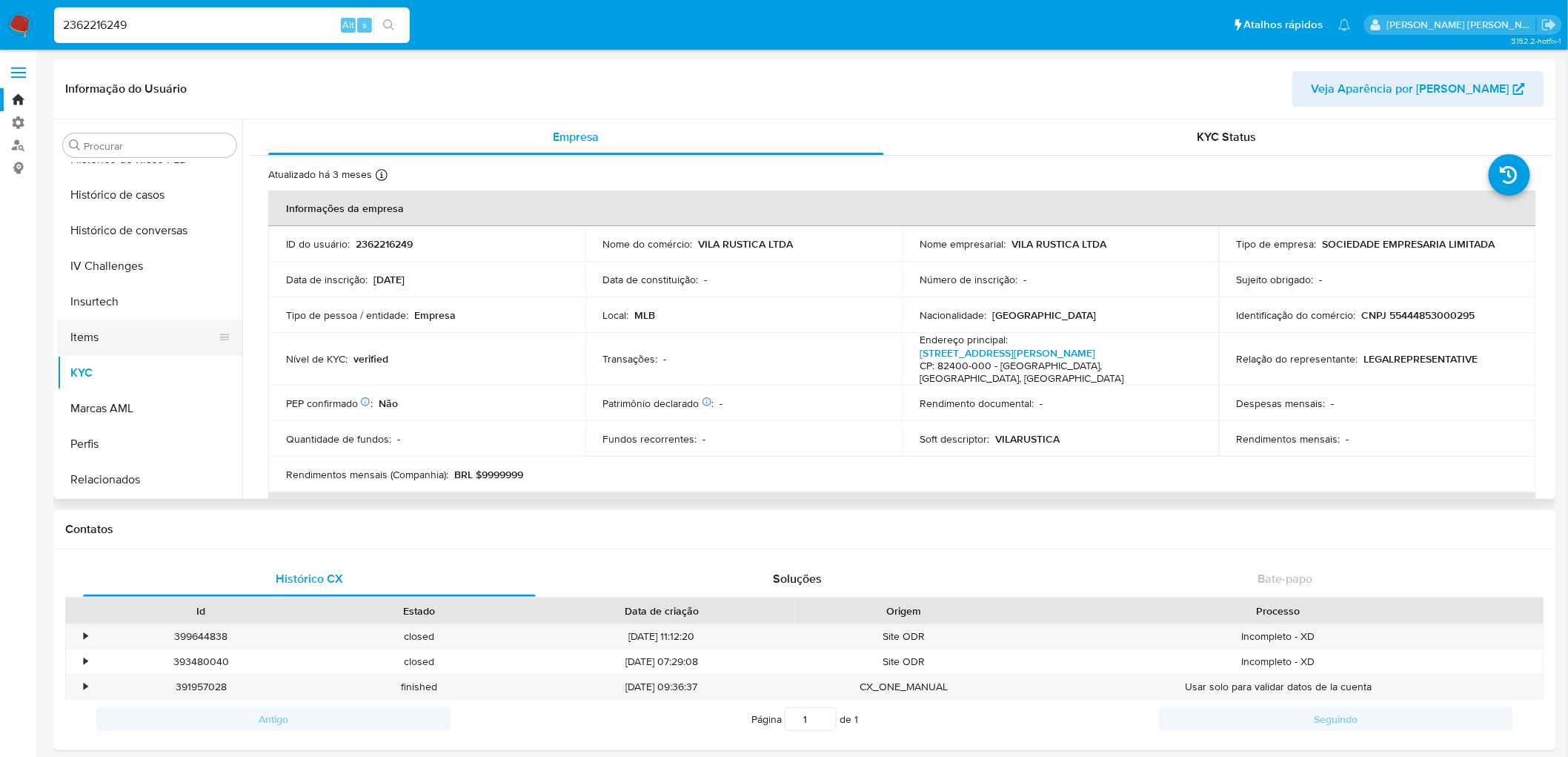
select select "10"
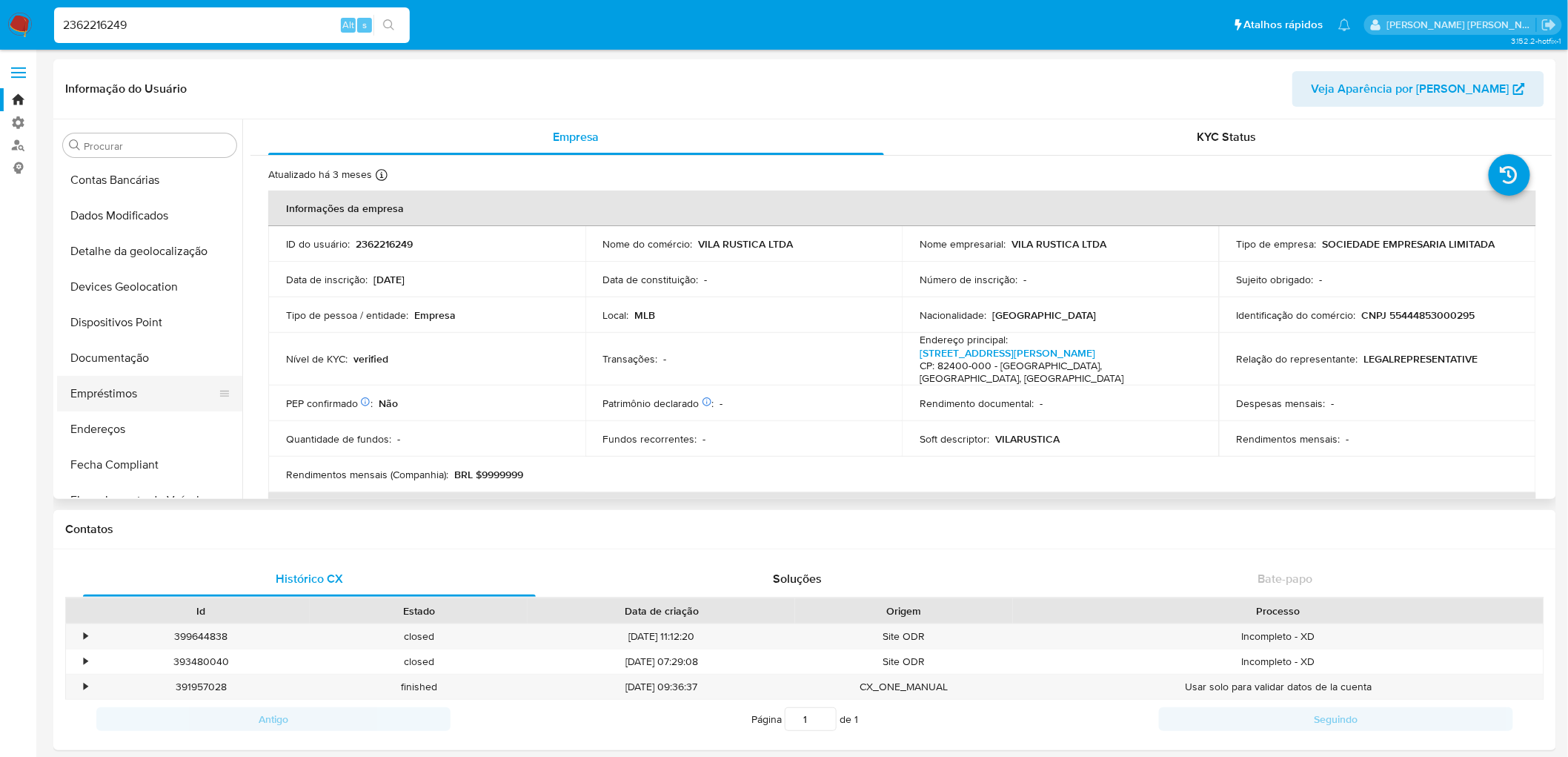
scroll to position [0, 0]
click at [115, 426] on button "Documentação" at bounding box center [143, 430] width 173 height 36
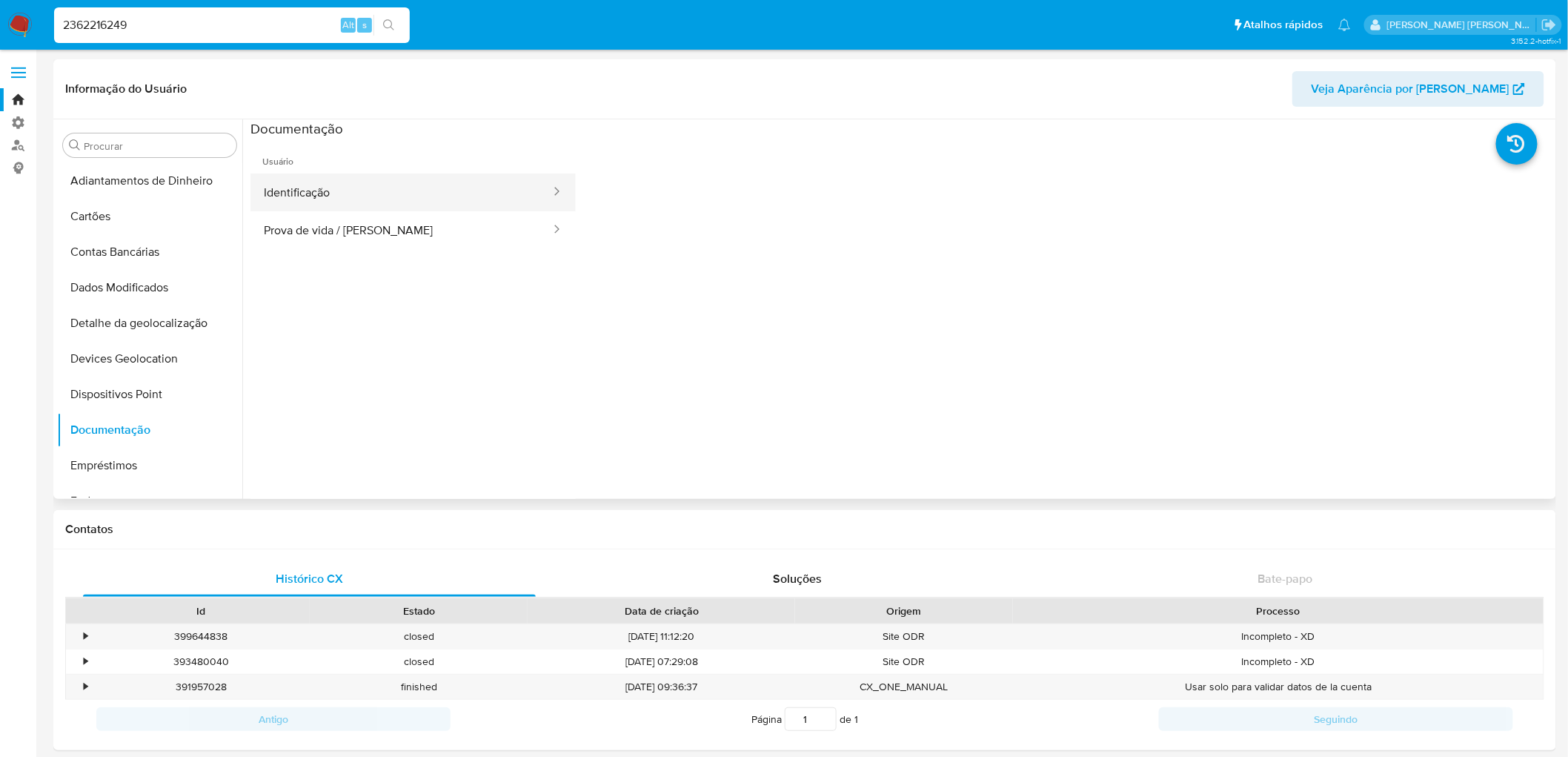
click at [308, 193] on button "Identificação" at bounding box center [401, 192] width 301 height 38
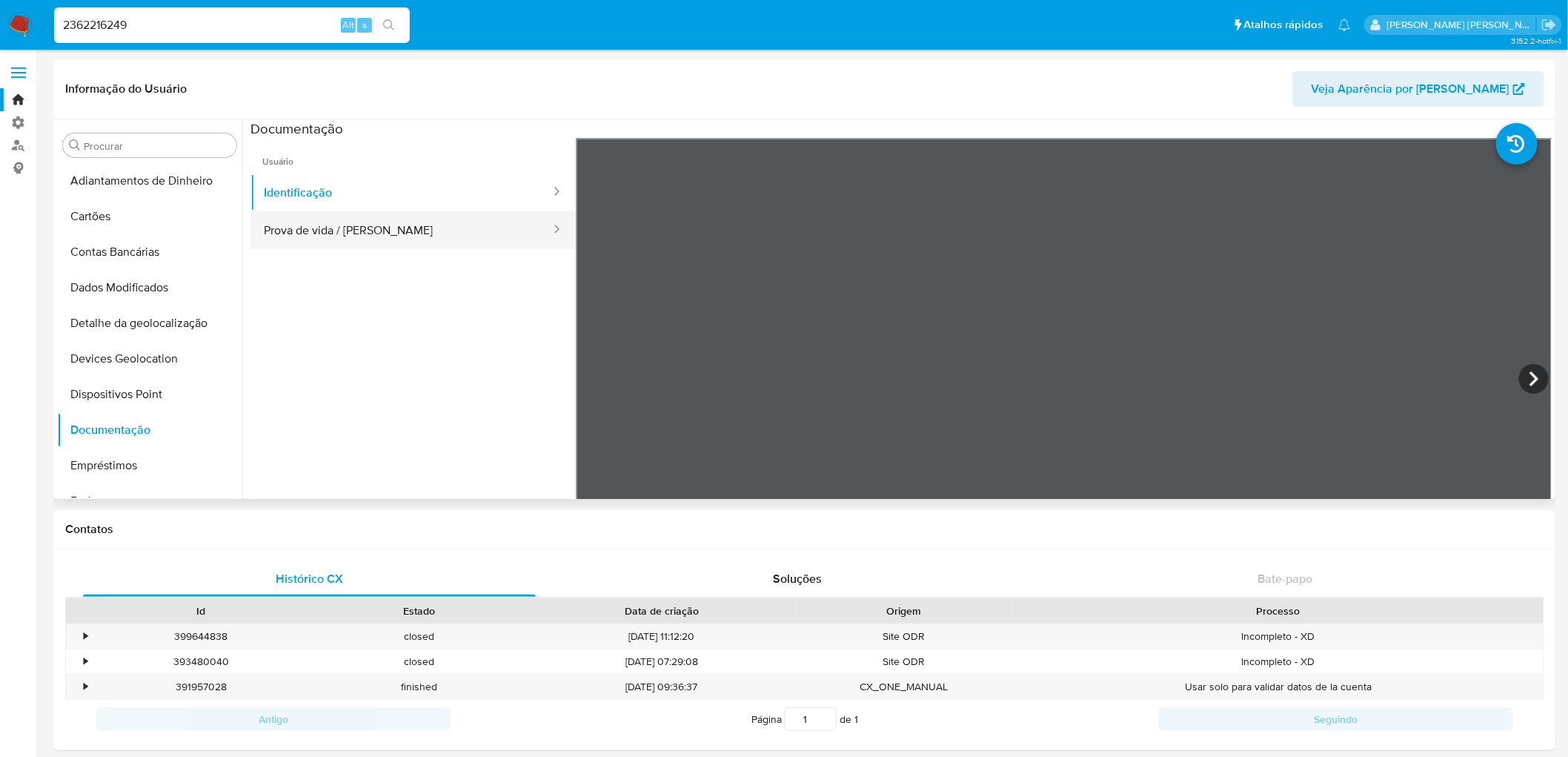
click at [438, 236] on button "Prova de vida / [PERSON_NAME]" at bounding box center [401, 230] width 301 height 38
click at [224, 32] on input "2362216249" at bounding box center [232, 25] width 356 height 19
paste input "7889332"
type input "2367889332"
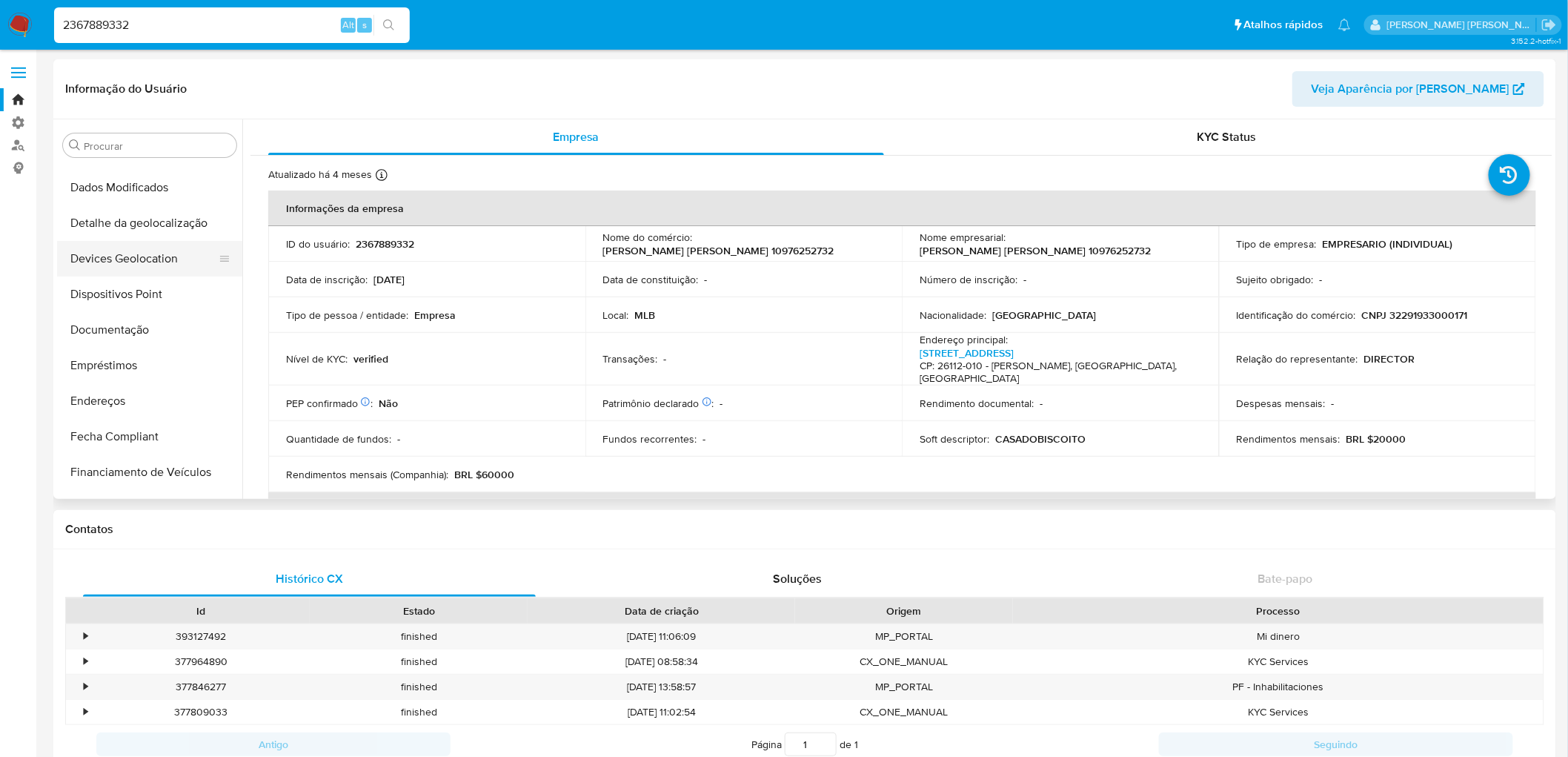
scroll to position [71, 0]
select select "10"
click at [123, 349] on button "Documentação" at bounding box center [143, 359] width 173 height 36
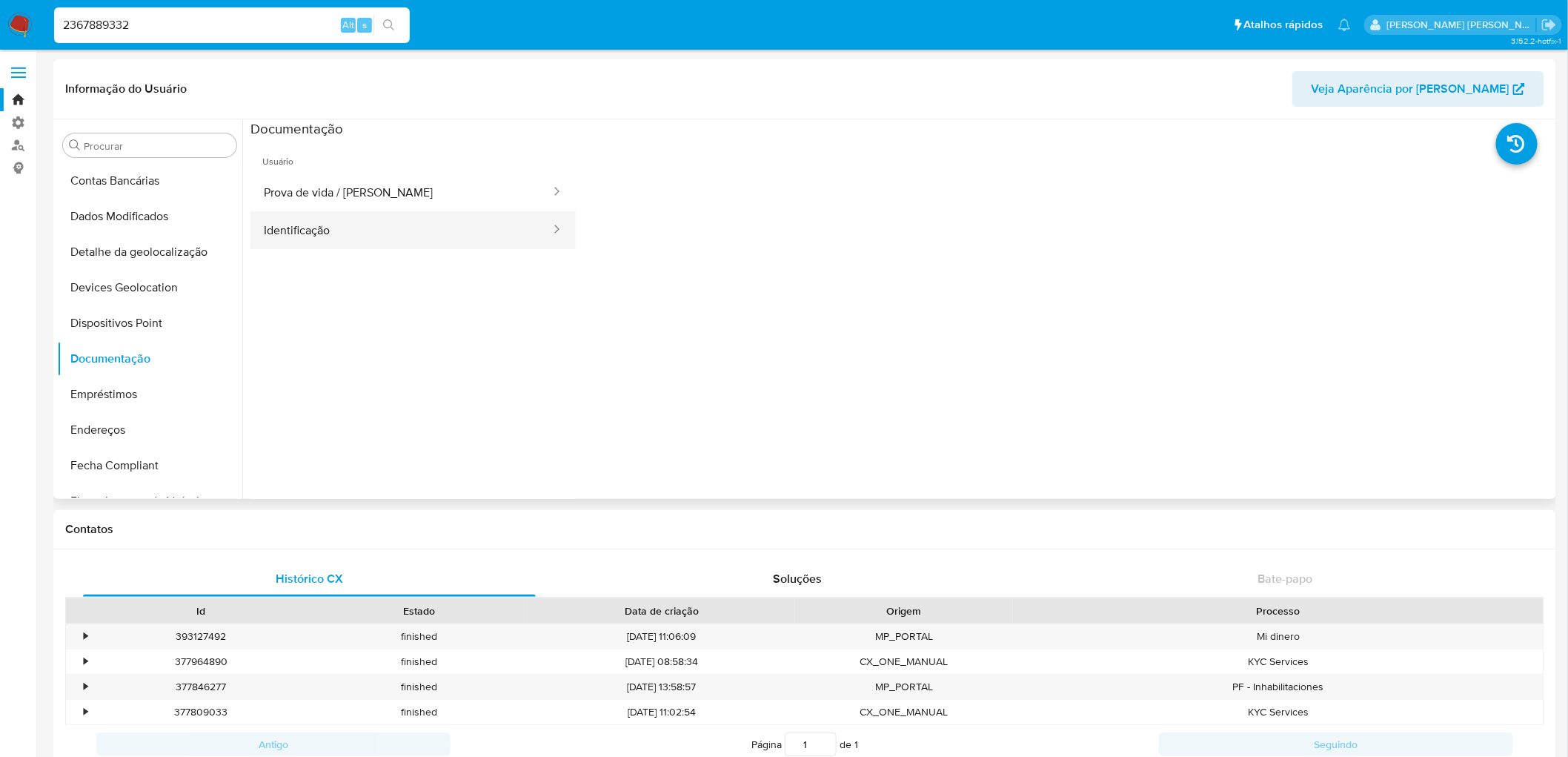
click at [332, 227] on button "Identificação" at bounding box center [401, 230] width 301 height 38
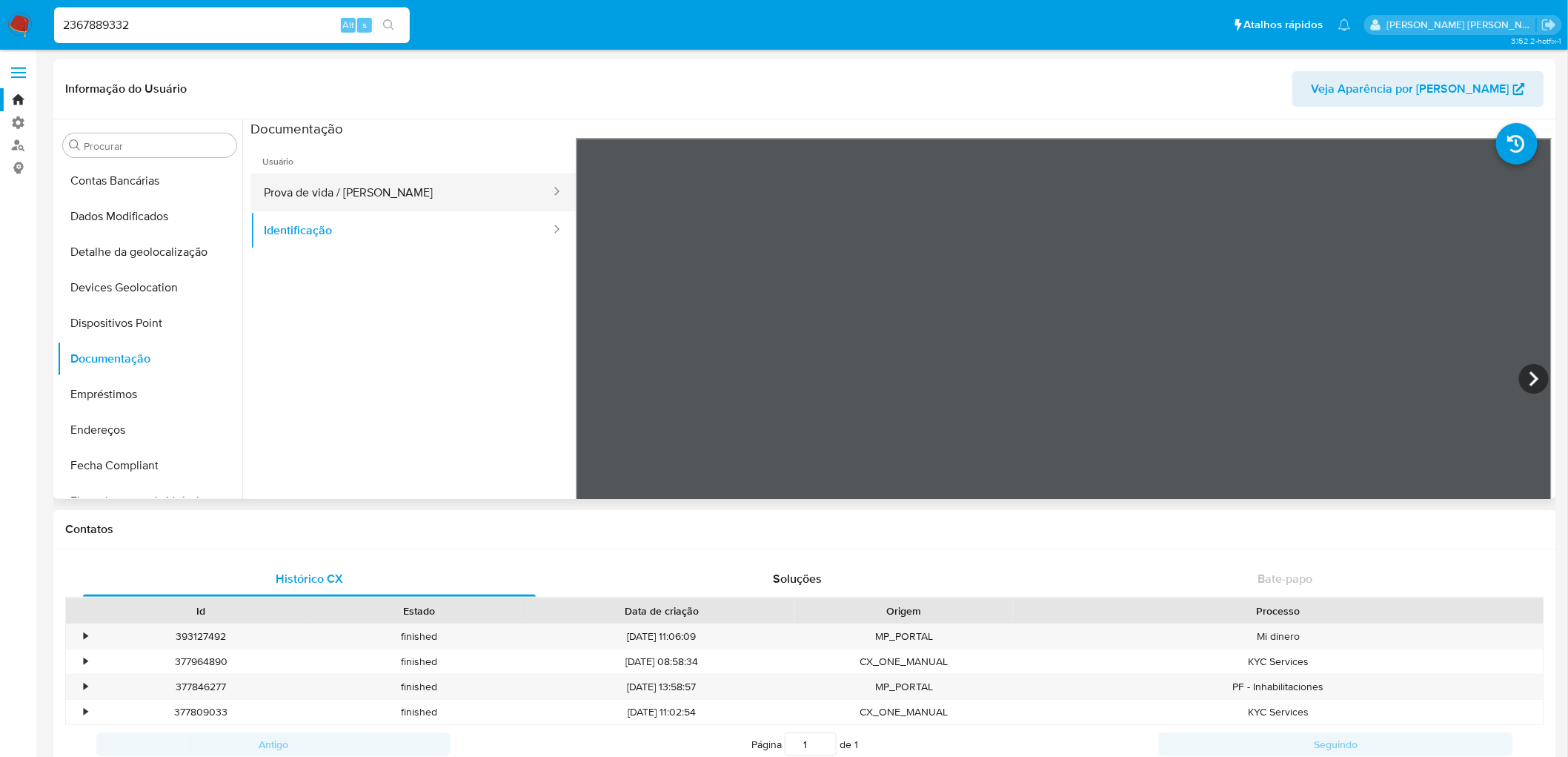
click at [391, 201] on button "Prova de vida / [PERSON_NAME]" at bounding box center [401, 192] width 301 height 38
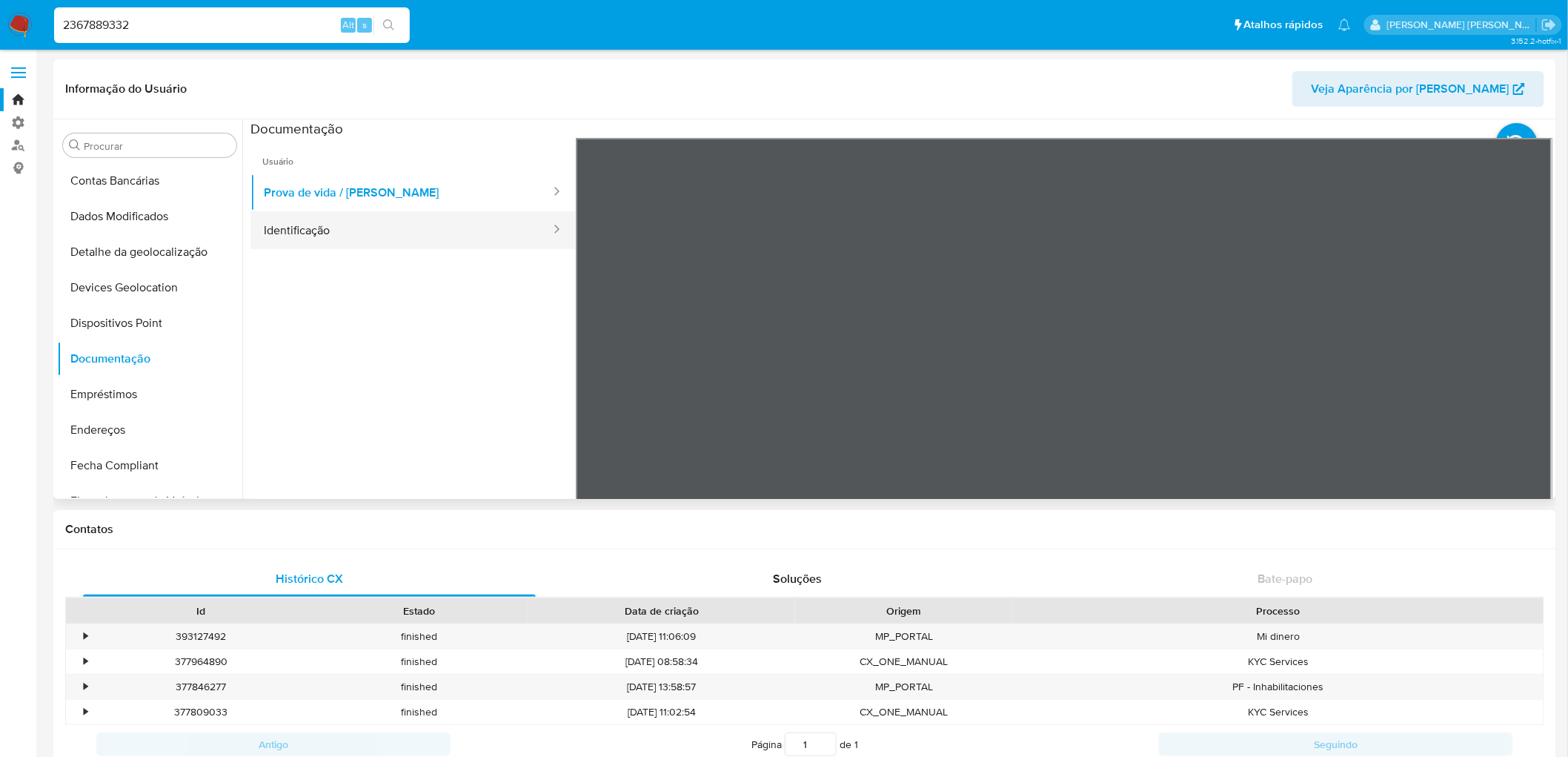
click at [372, 235] on button "Identificação" at bounding box center [401, 230] width 301 height 38
click at [187, 21] on input "2367889332" at bounding box center [232, 25] width 356 height 19
paste input "8731005"
type input "2368731005"
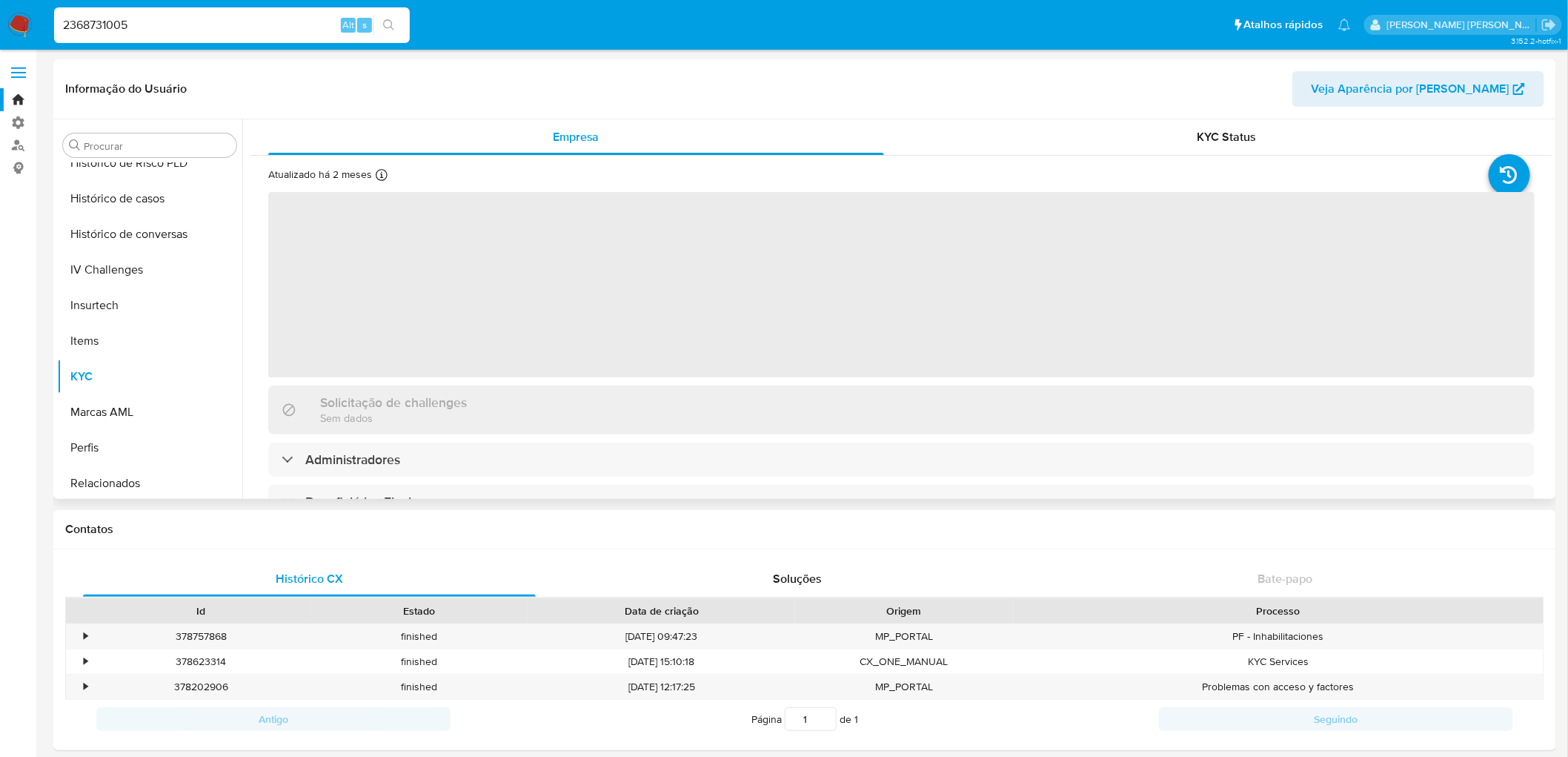
scroll to position [483, 0]
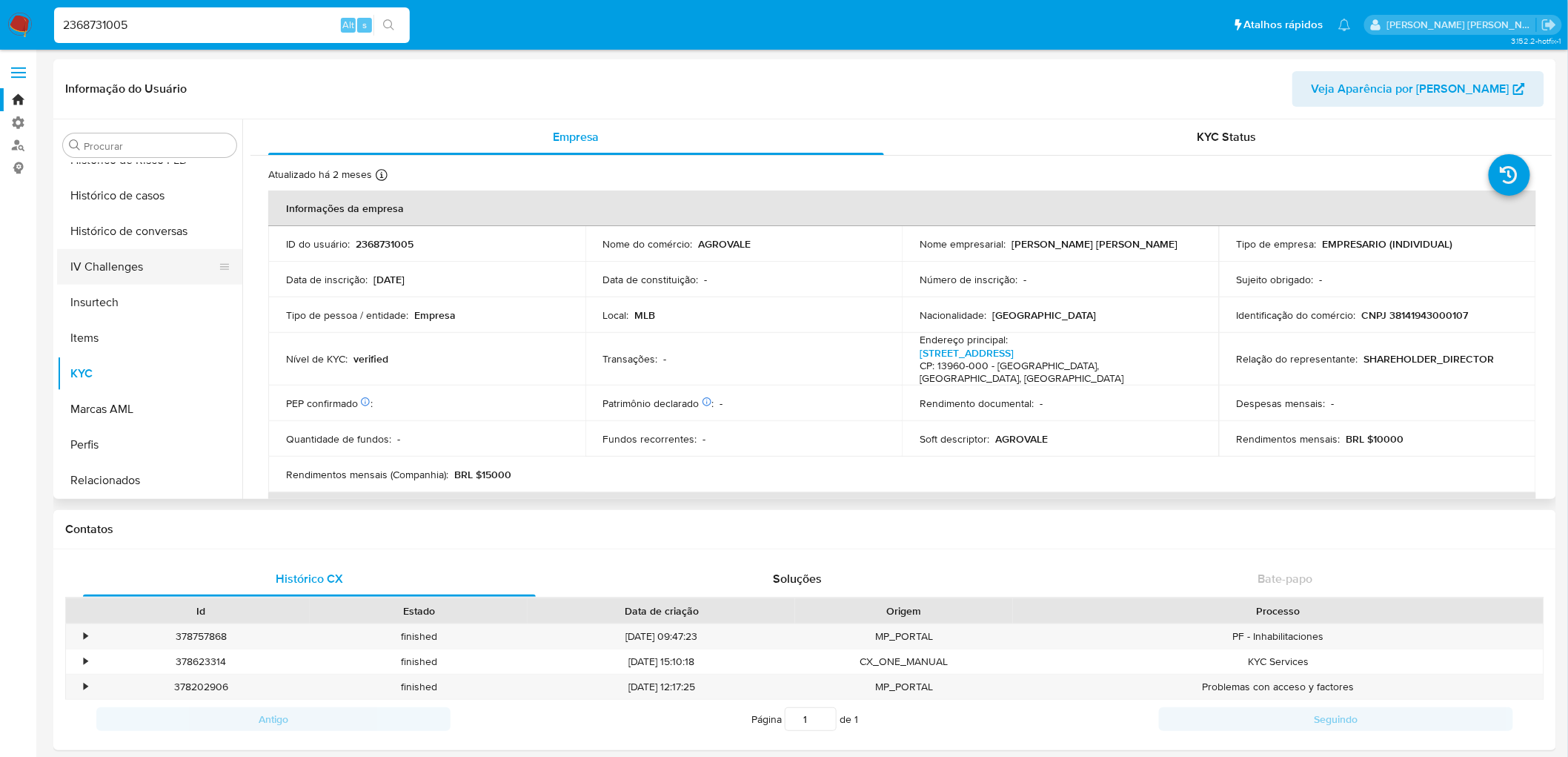
select select "10"
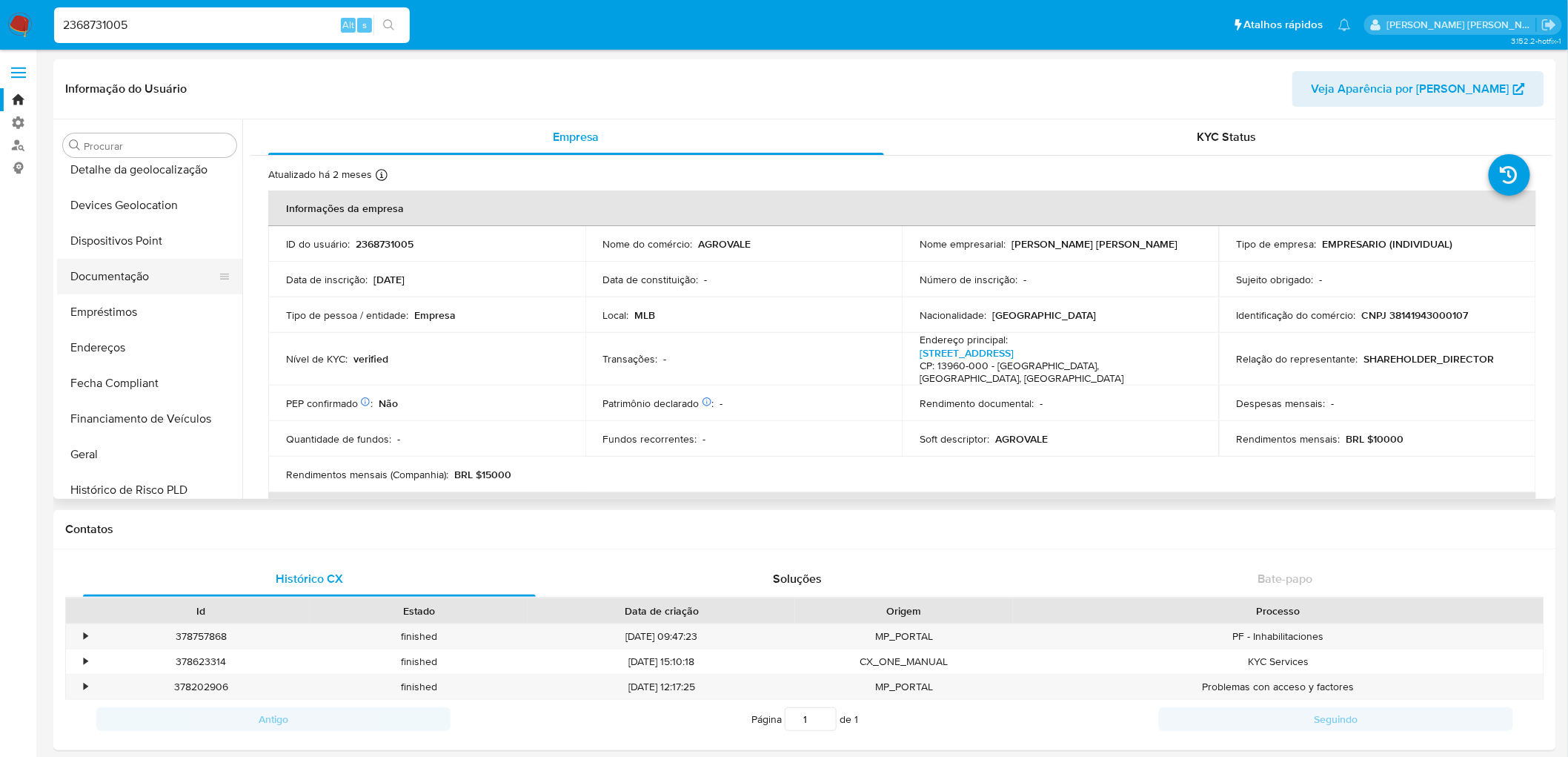
click at [134, 286] on button "Documentação" at bounding box center [143, 276] width 173 height 36
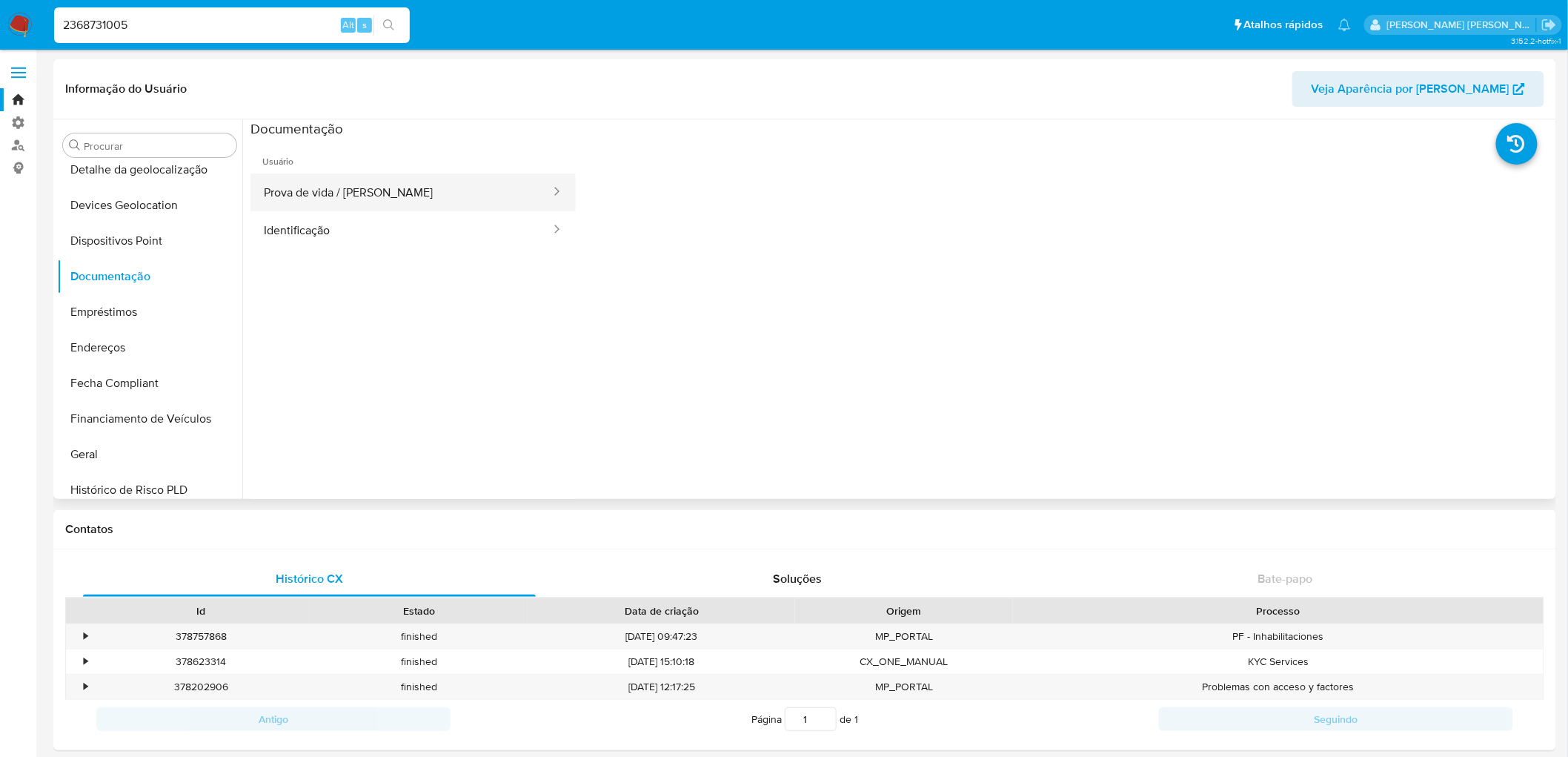
click at [335, 196] on button "Prova de vida / [PERSON_NAME]" at bounding box center [401, 192] width 301 height 38
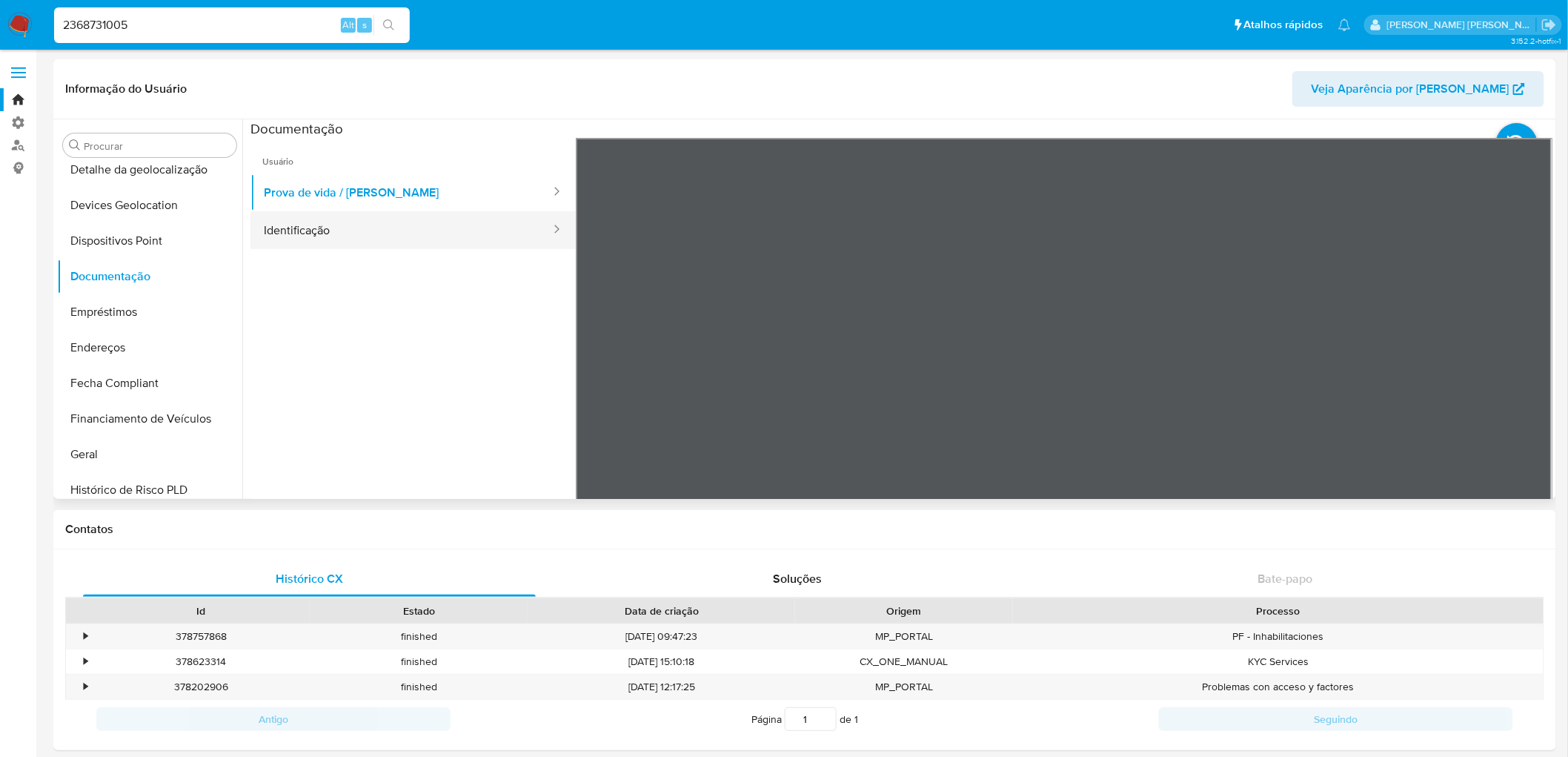
click at [459, 229] on button "Identificação" at bounding box center [401, 230] width 301 height 38
click at [116, 30] on input "2368731005" at bounding box center [232, 25] width 356 height 19
paste input "1074890496"
type input "1074890496"
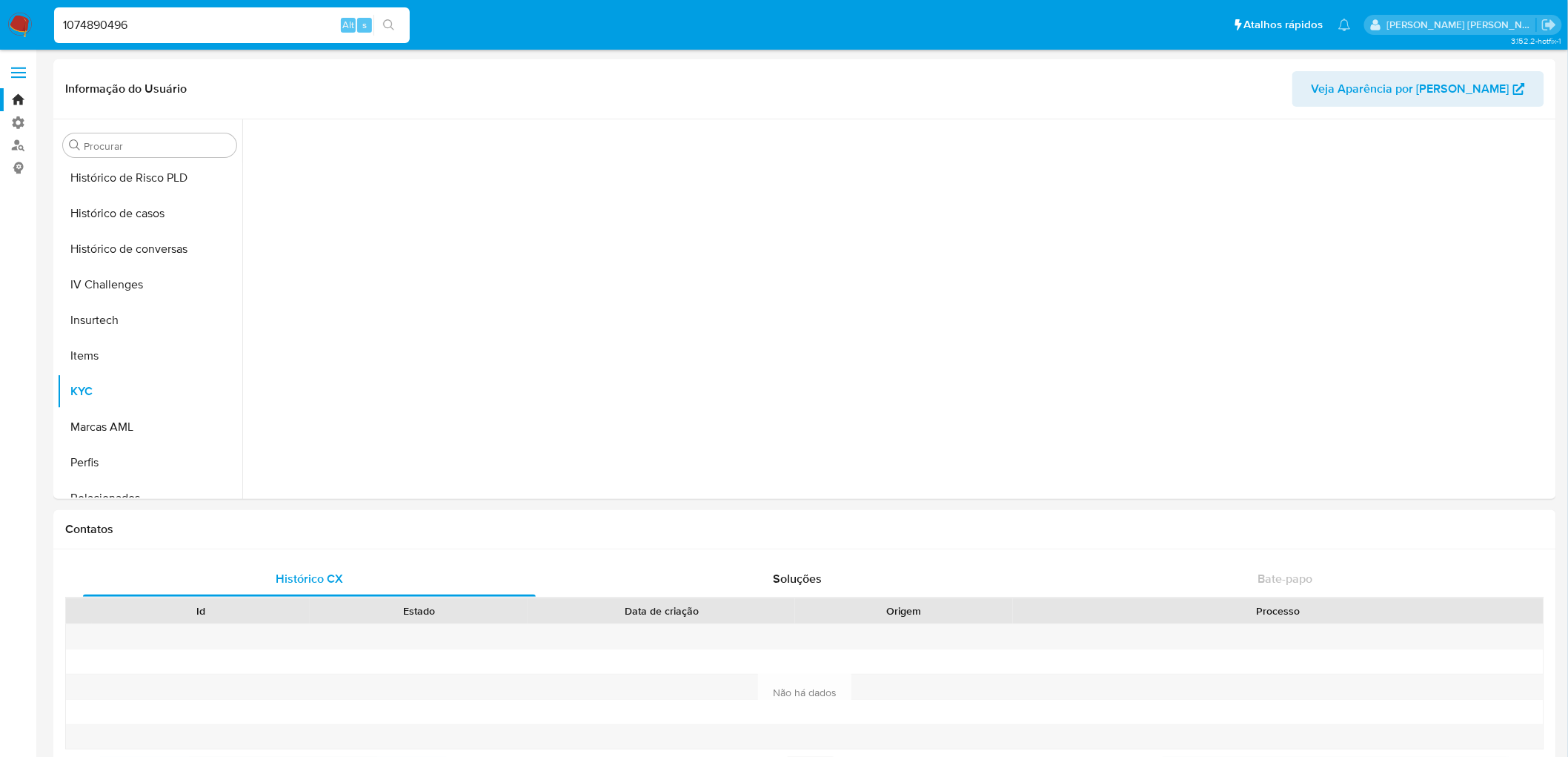
scroll to position [483, 0]
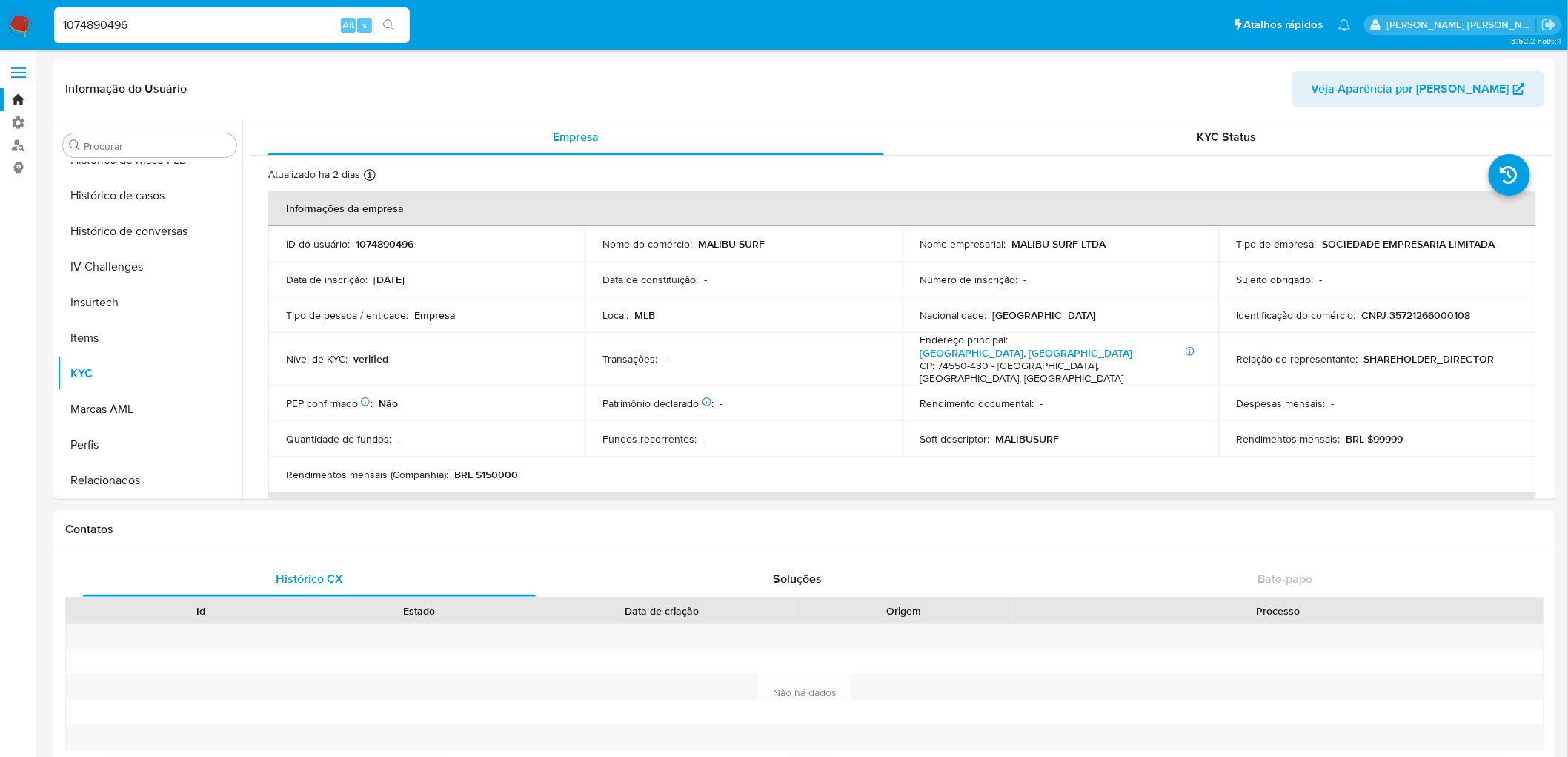
select select "10"
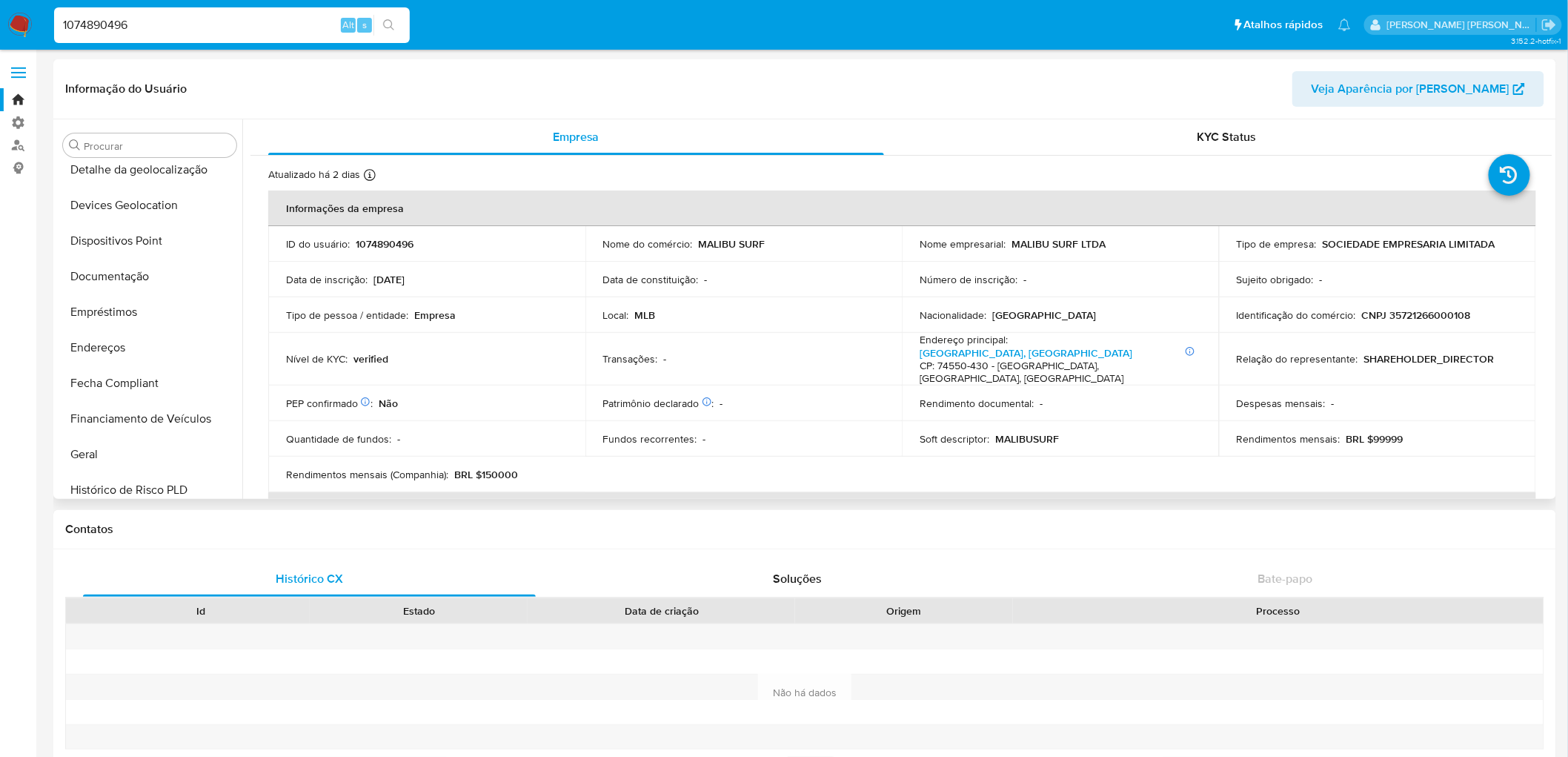
scroll to position [71, 0]
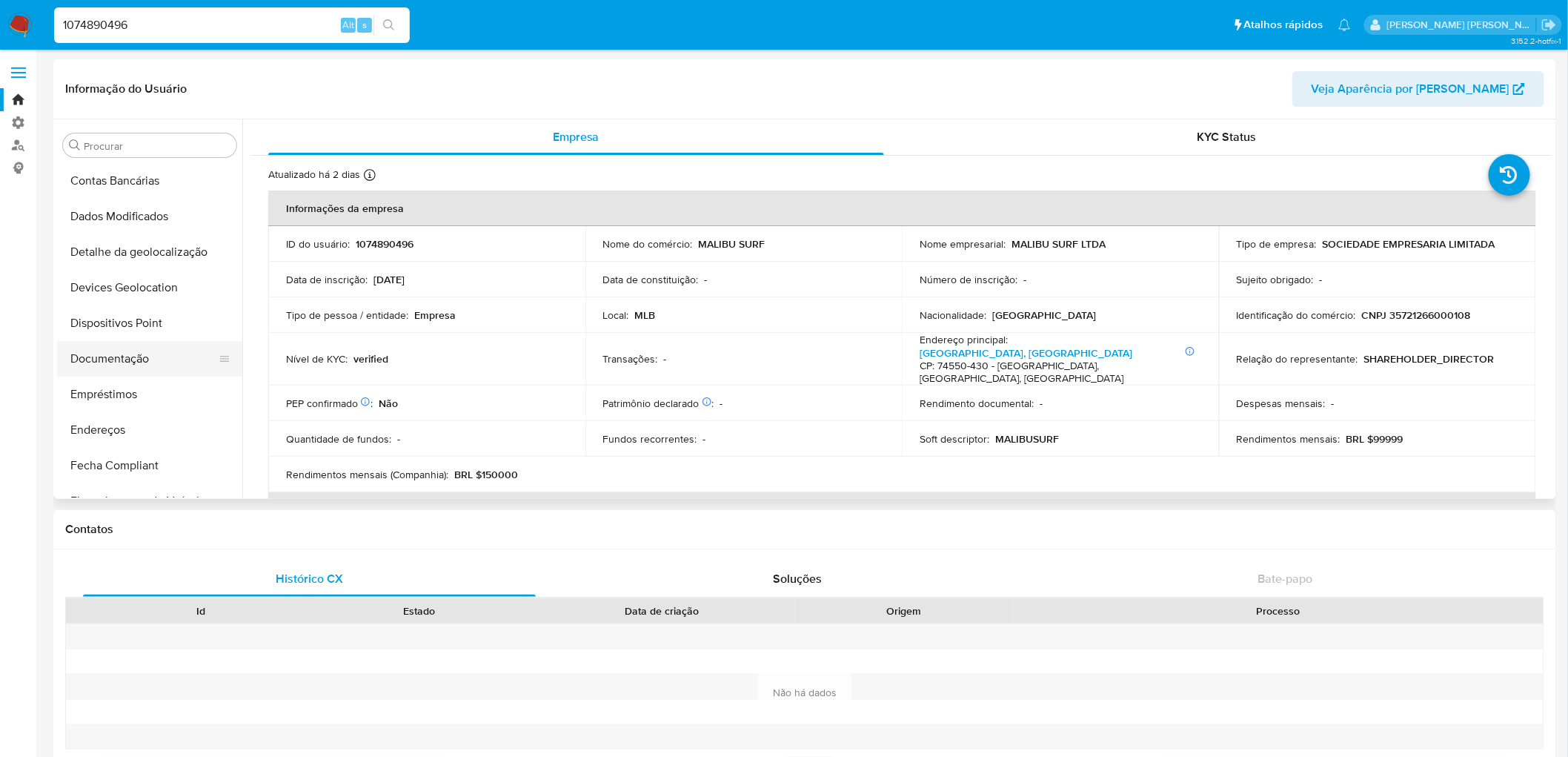
click at [128, 359] on button "Documentação" at bounding box center [143, 359] width 173 height 36
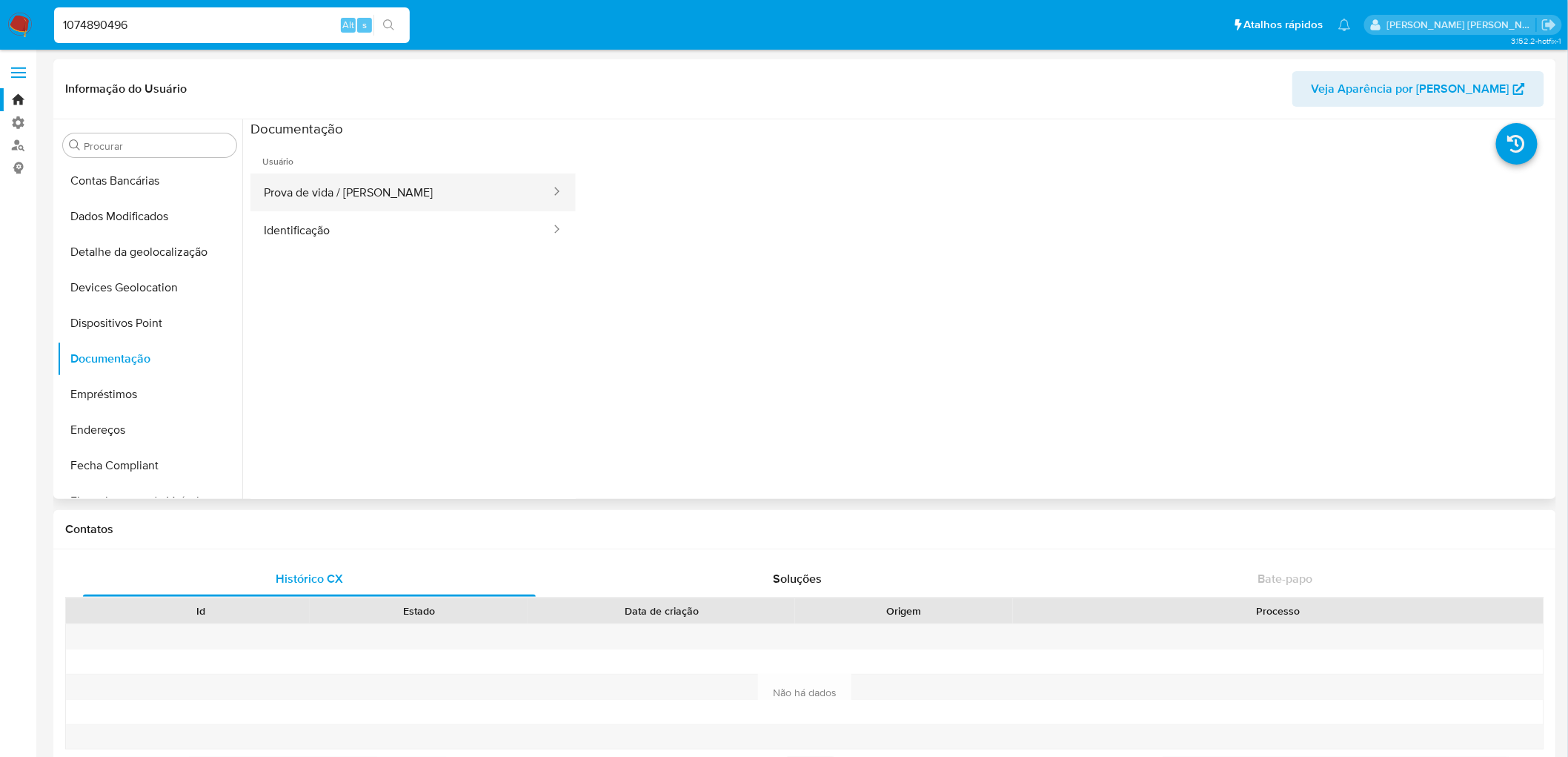
click at [302, 189] on button "Prova de vida / [PERSON_NAME]" at bounding box center [401, 192] width 301 height 38
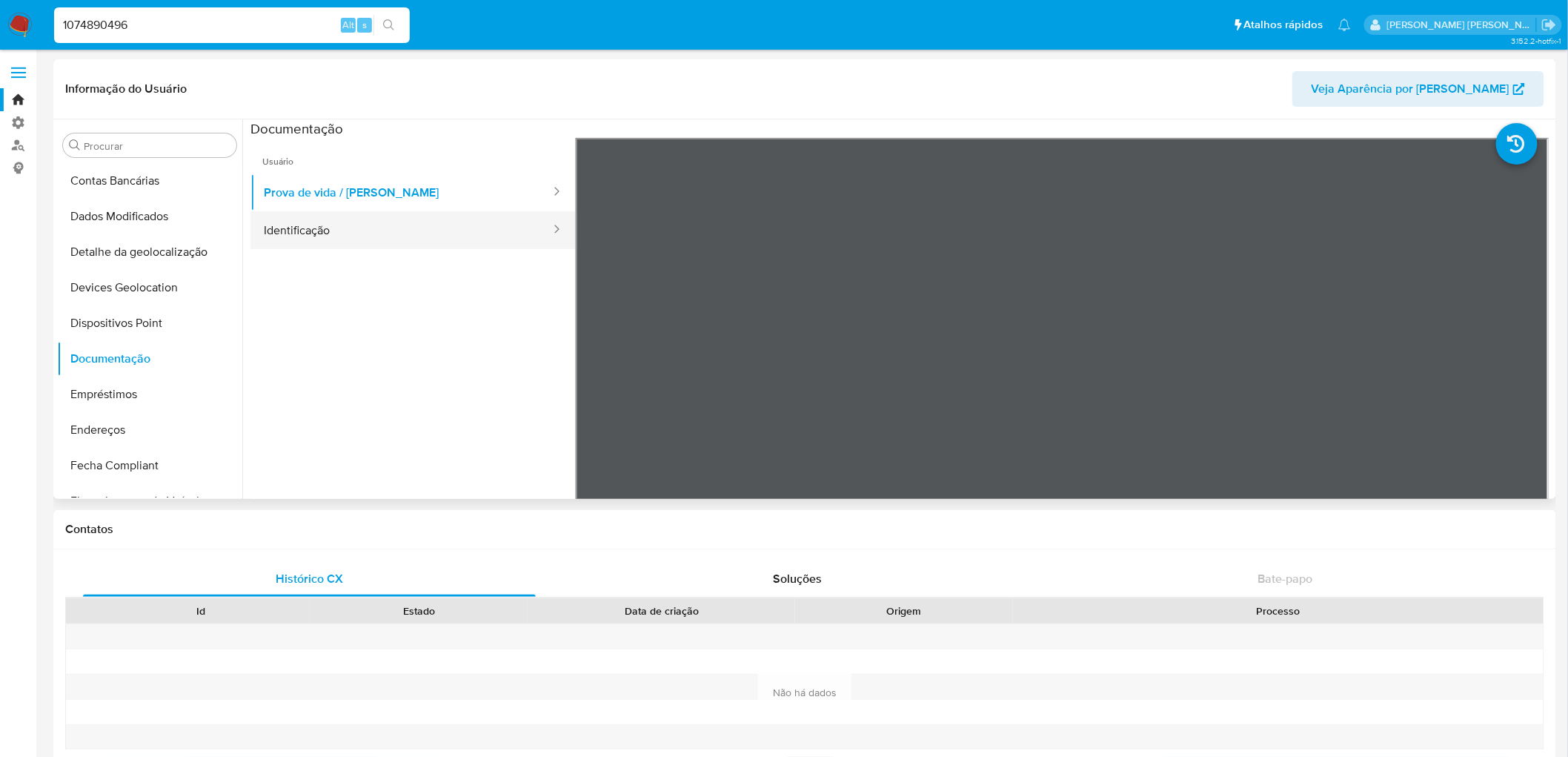
click at [399, 229] on button "Identificação" at bounding box center [401, 230] width 301 height 38
click at [177, 31] on input "1074890496" at bounding box center [232, 25] width 356 height 19
paste input "2381169914"
type input "2381169914"
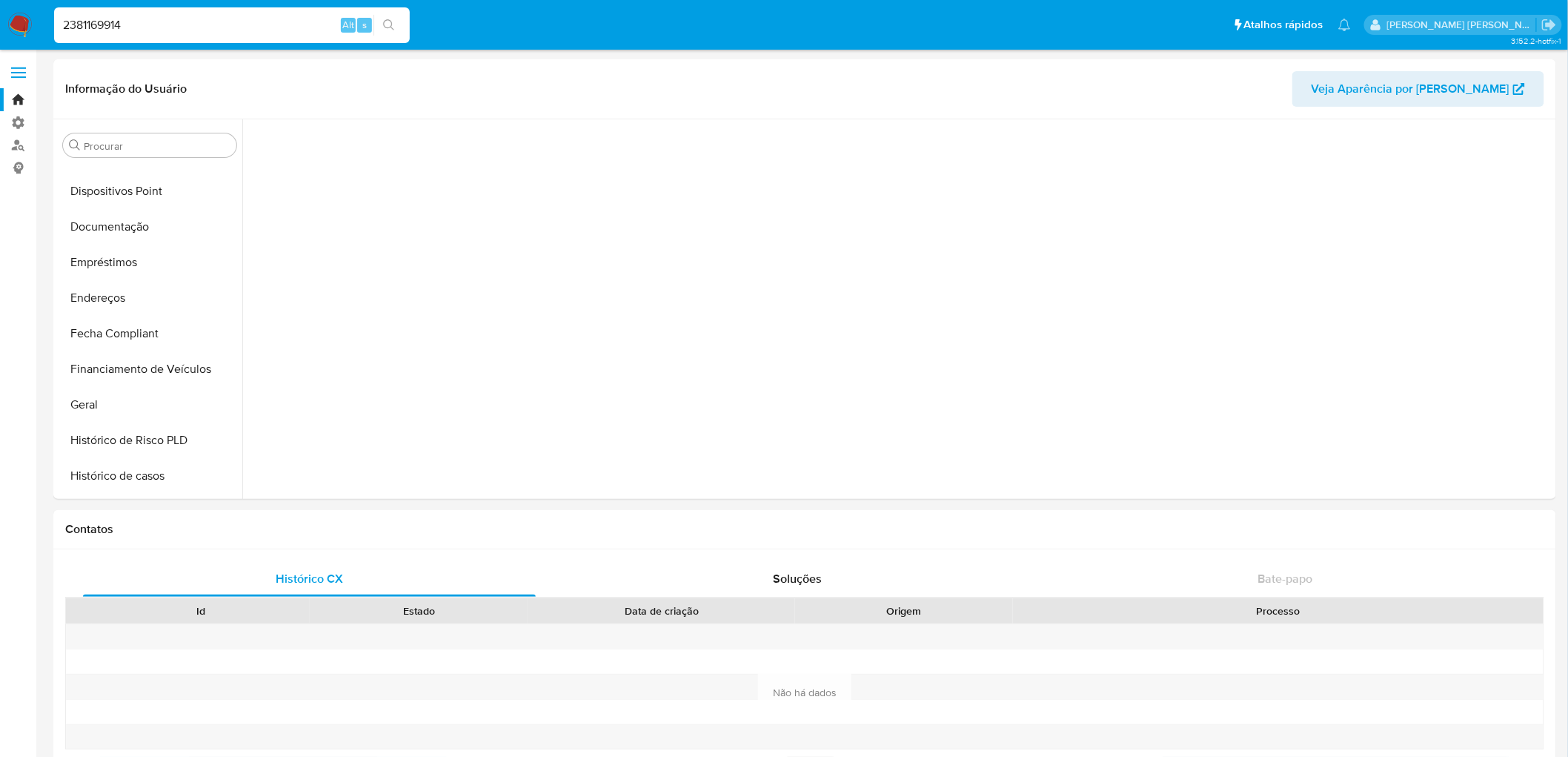
scroll to position [483, 0]
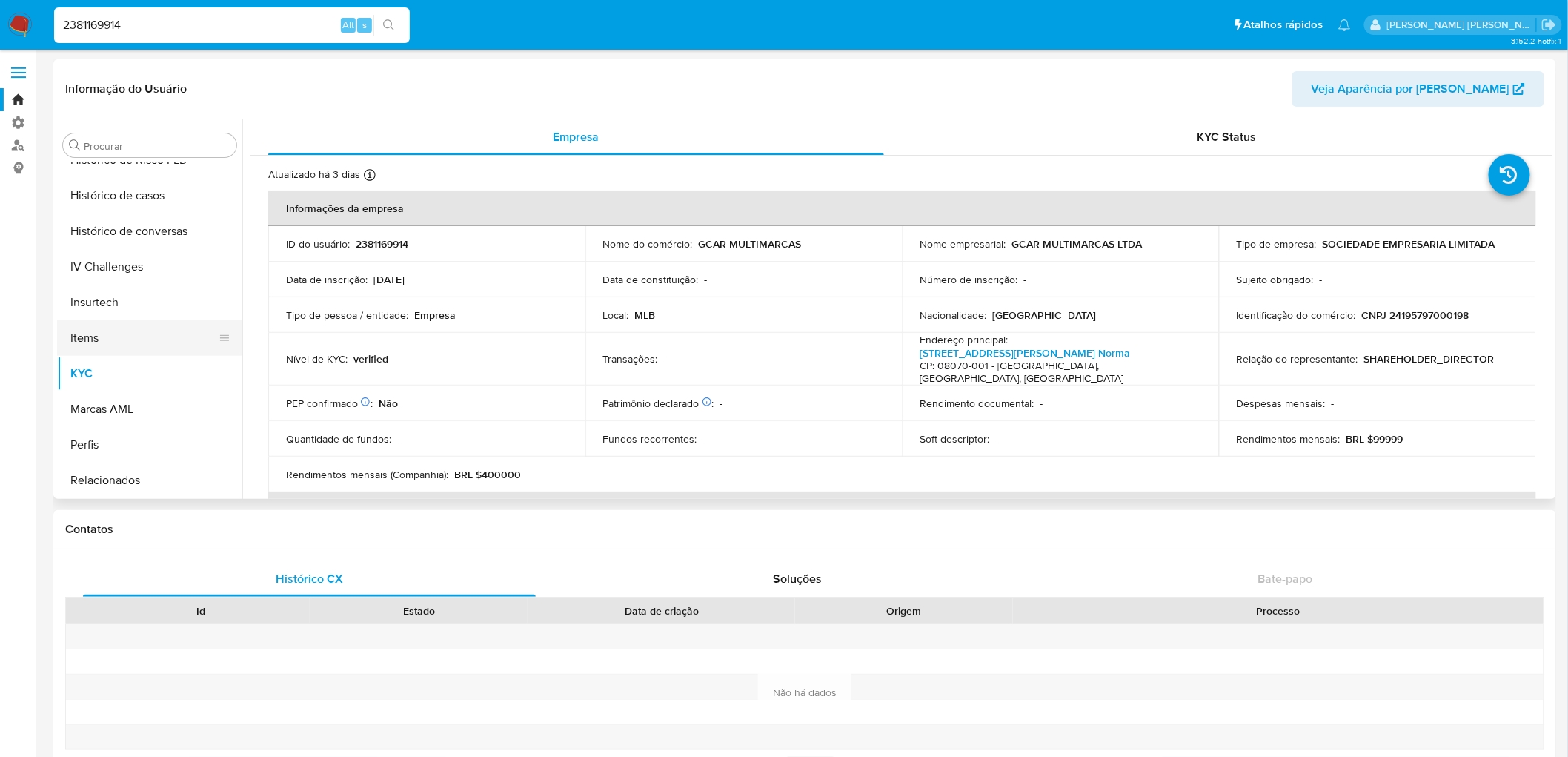
select select "10"
click at [117, 193] on button "Documentação" at bounding box center [143, 195] width 173 height 36
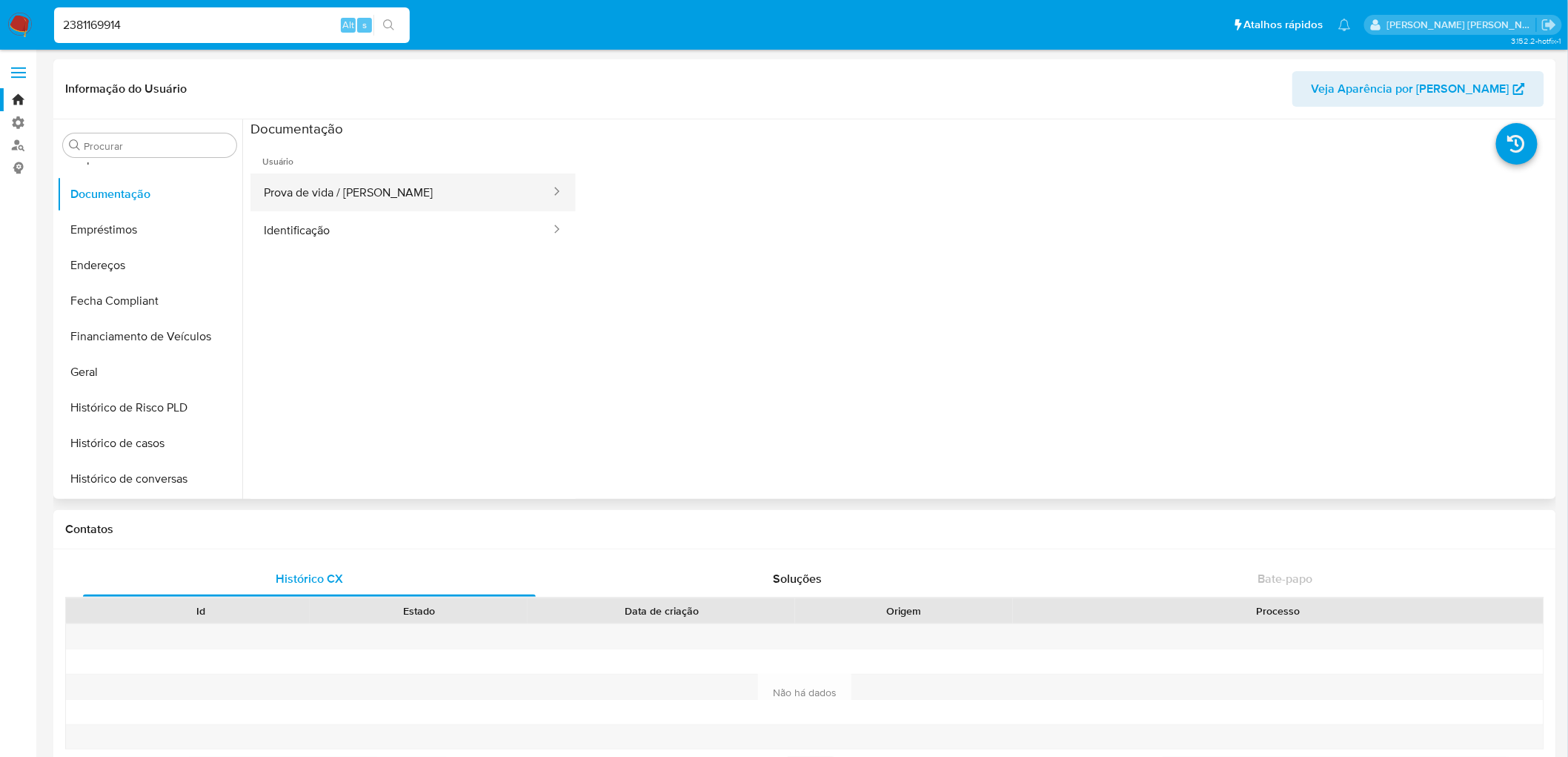
click at [357, 202] on button "Prova de vida / [PERSON_NAME]" at bounding box center [401, 192] width 301 height 38
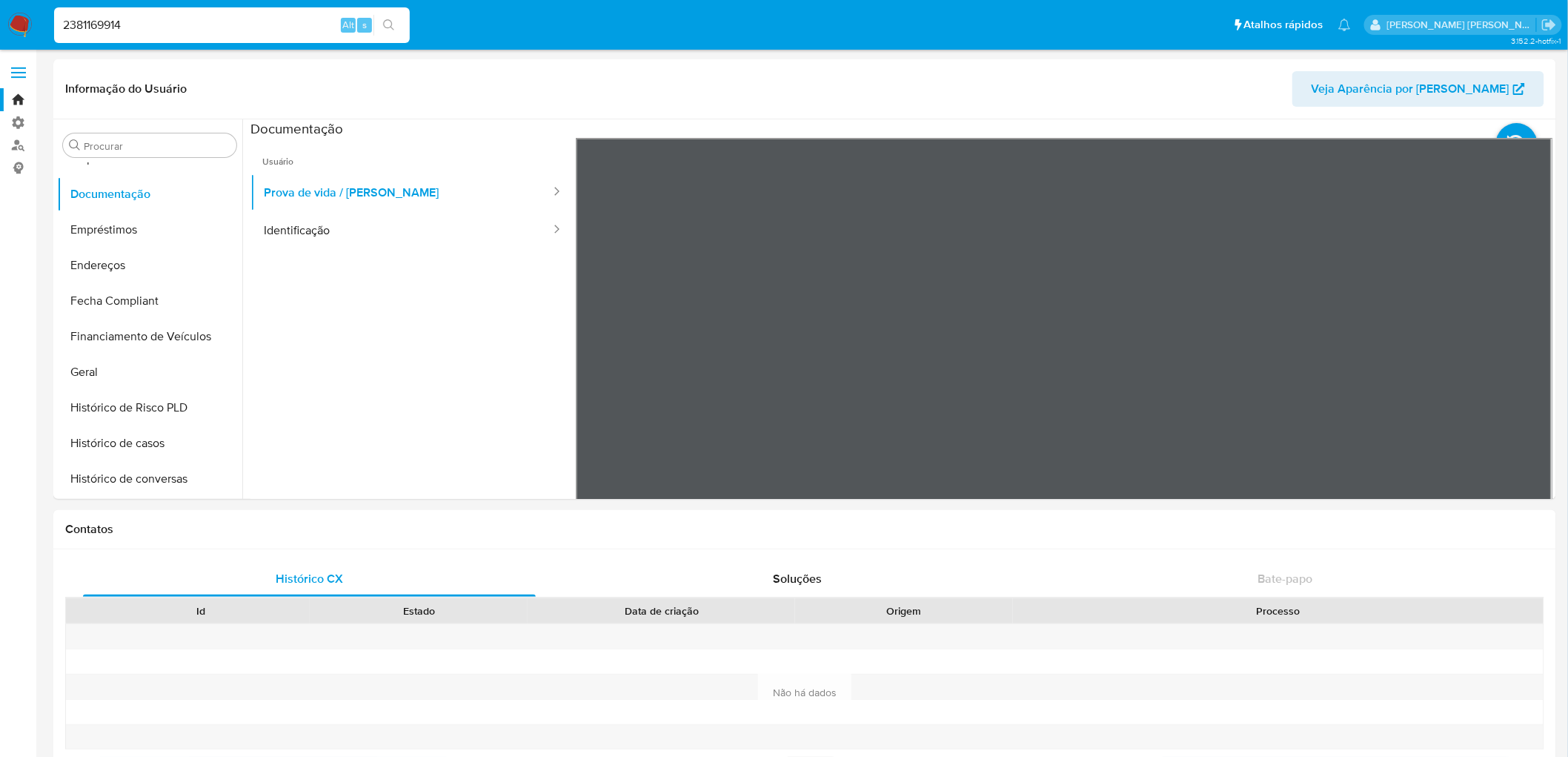
click at [176, 19] on input "2381169914" at bounding box center [232, 25] width 356 height 19
paste input "77423333"
type input "2377423333"
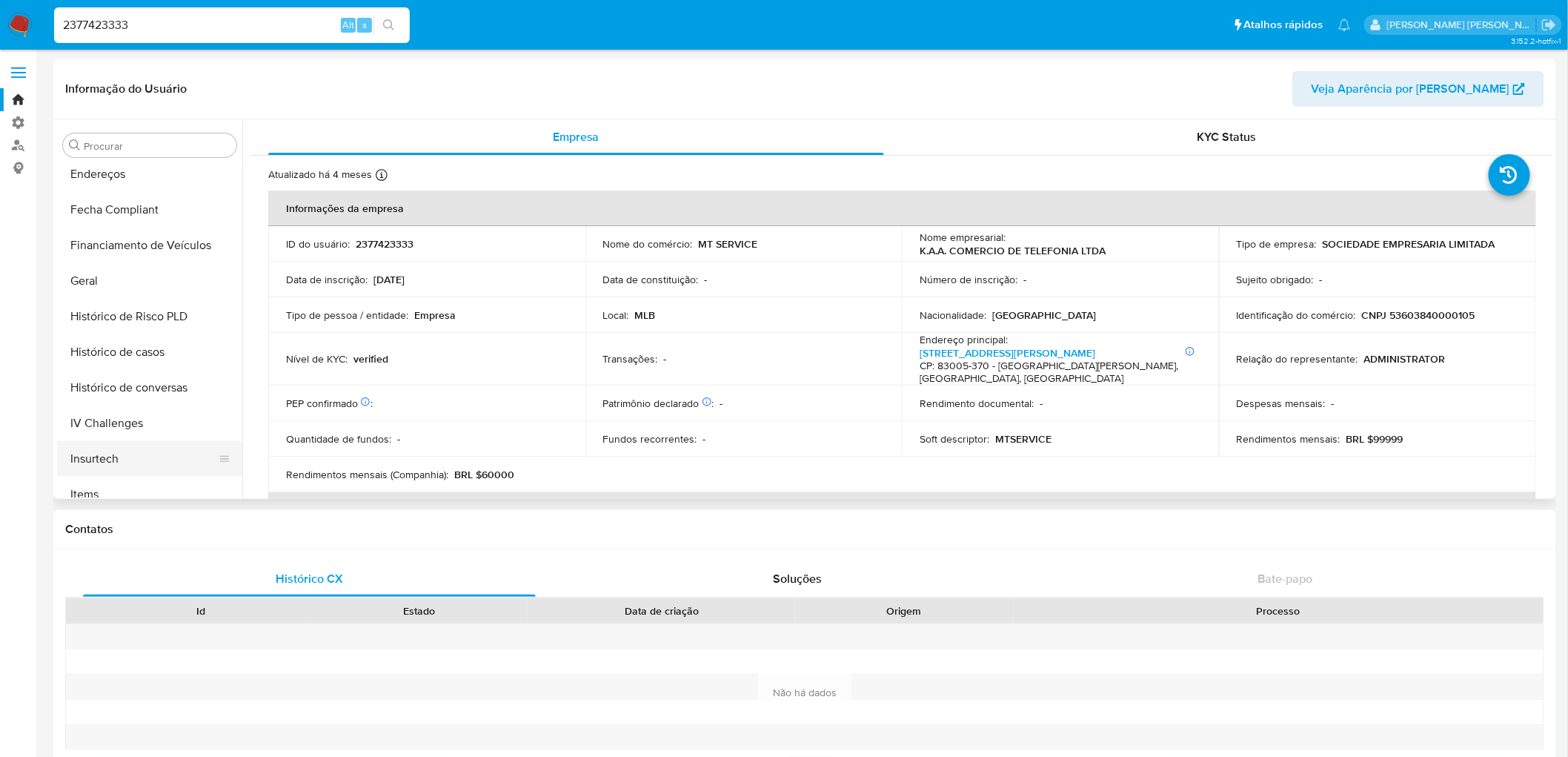
scroll to position [319, 0]
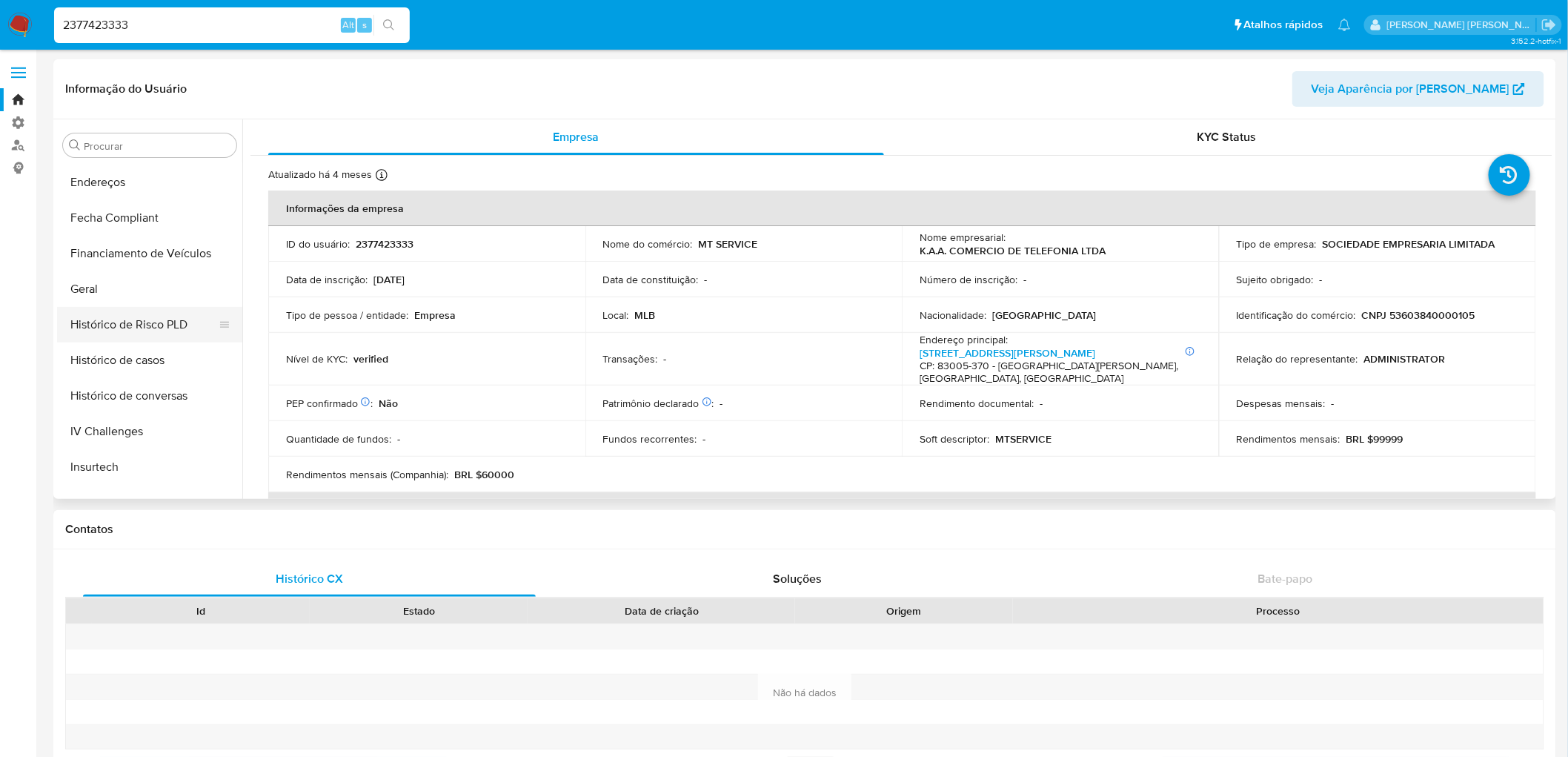
select select "10"
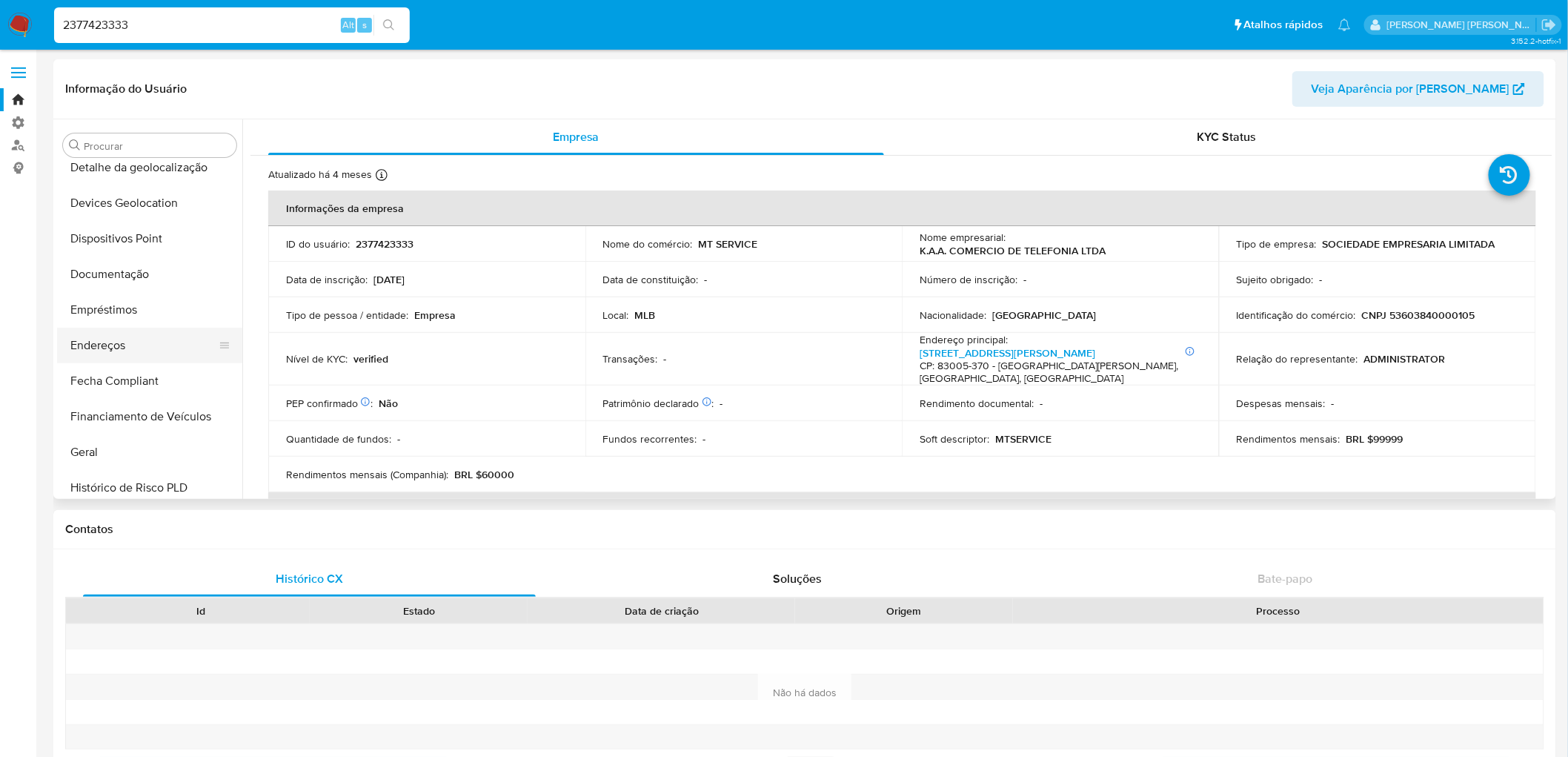
scroll to position [153, 0]
click at [109, 276] on button "Documentação" at bounding box center [143, 276] width 173 height 36
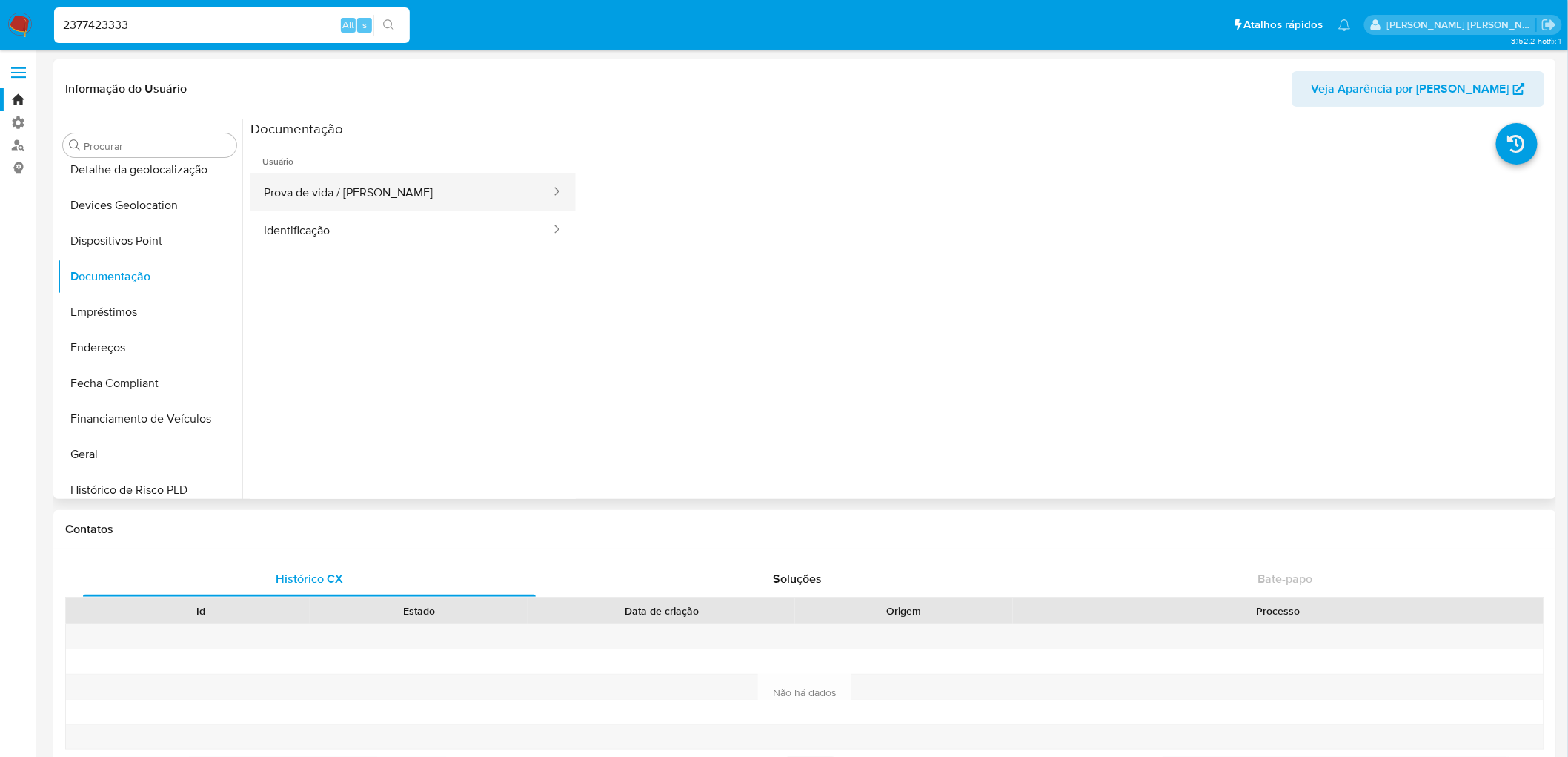
click at [382, 187] on button "Prova de vida / [PERSON_NAME]" at bounding box center [401, 192] width 301 height 38
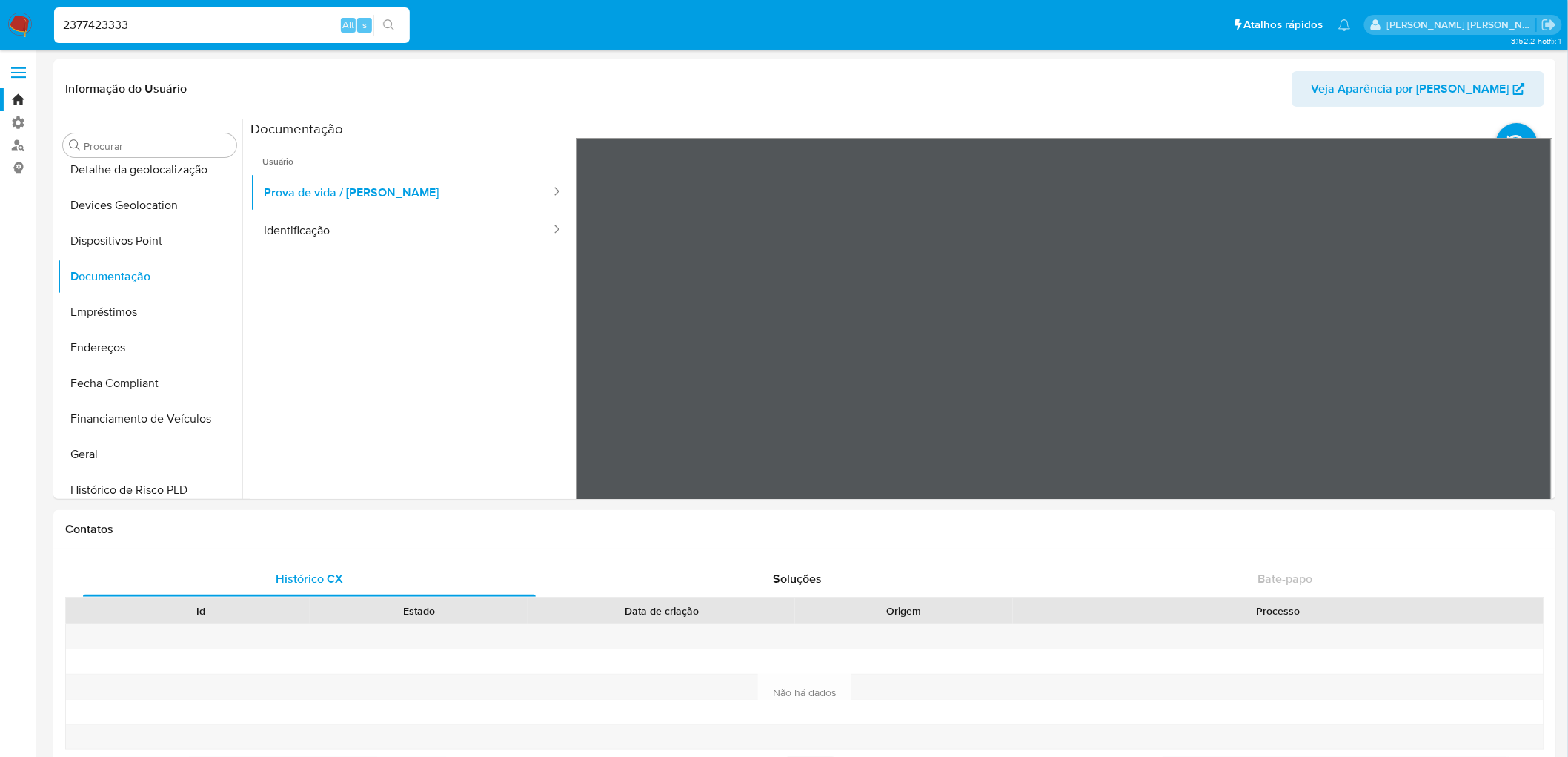
click at [160, 31] on input "2377423333" at bounding box center [232, 25] width 356 height 19
paste input "1056286791"
type input "1056286791"
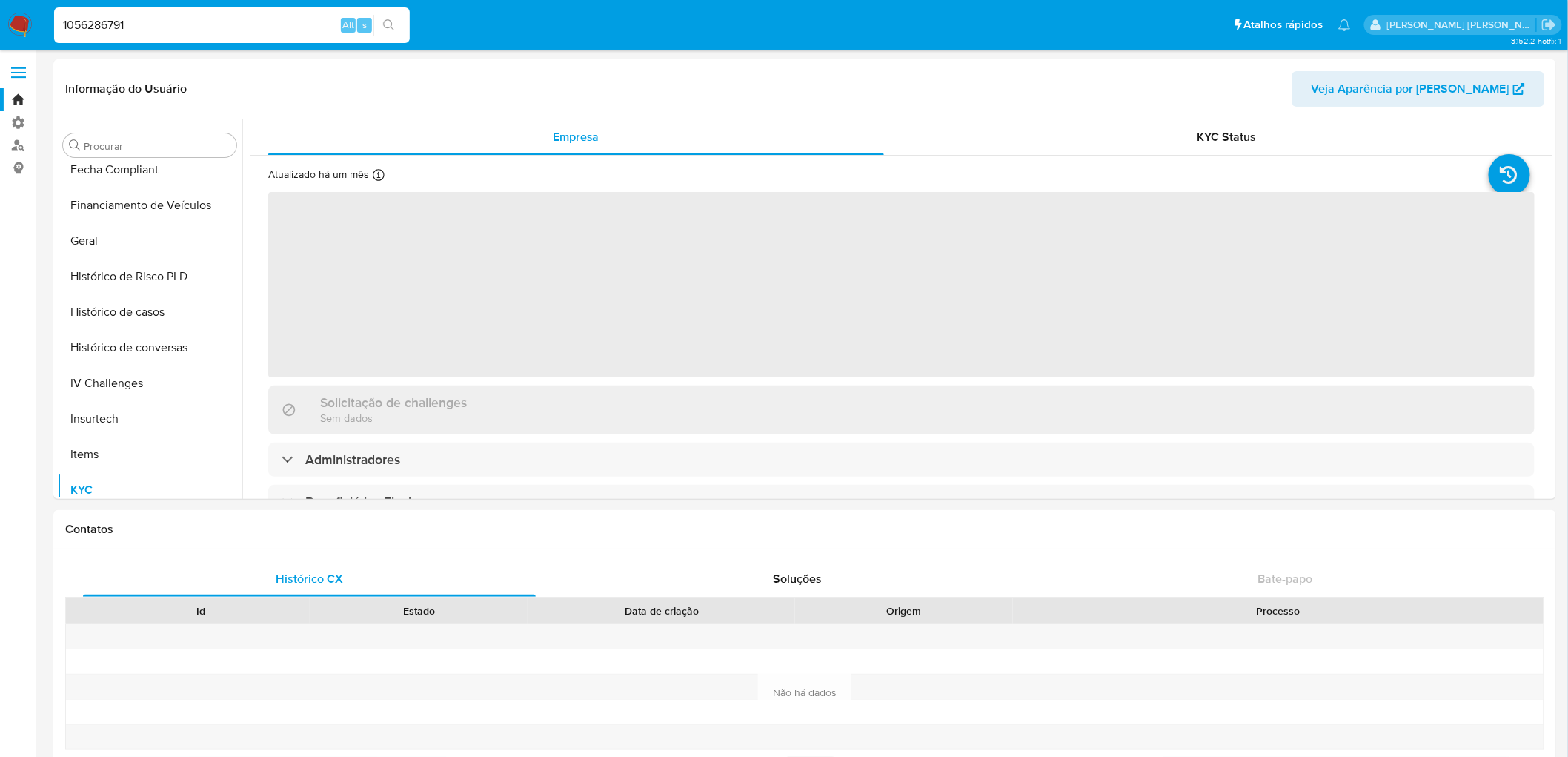
scroll to position [483, 0]
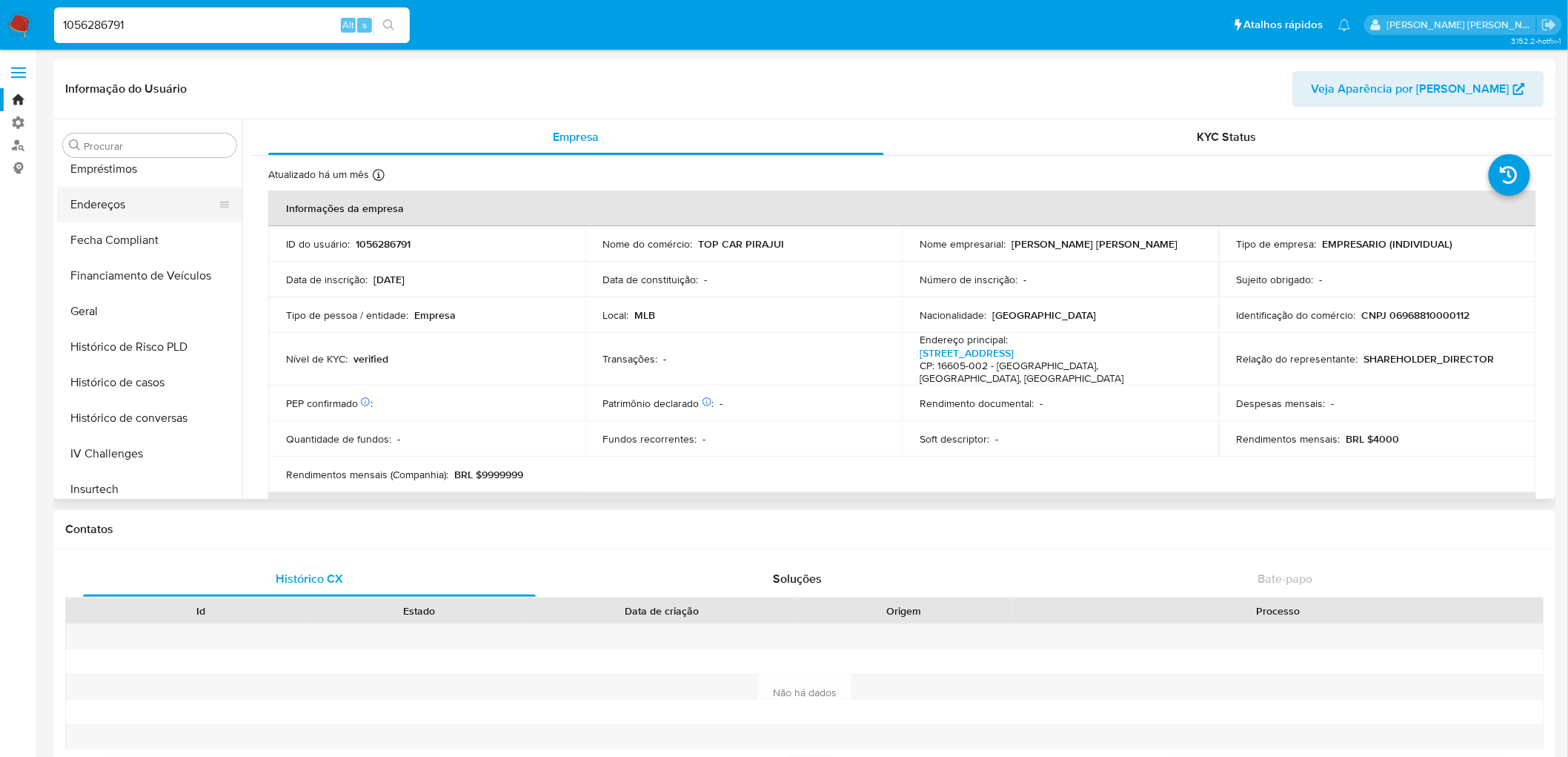
select select "10"
click at [118, 285] on button "Documentação" at bounding box center [143, 276] width 173 height 36
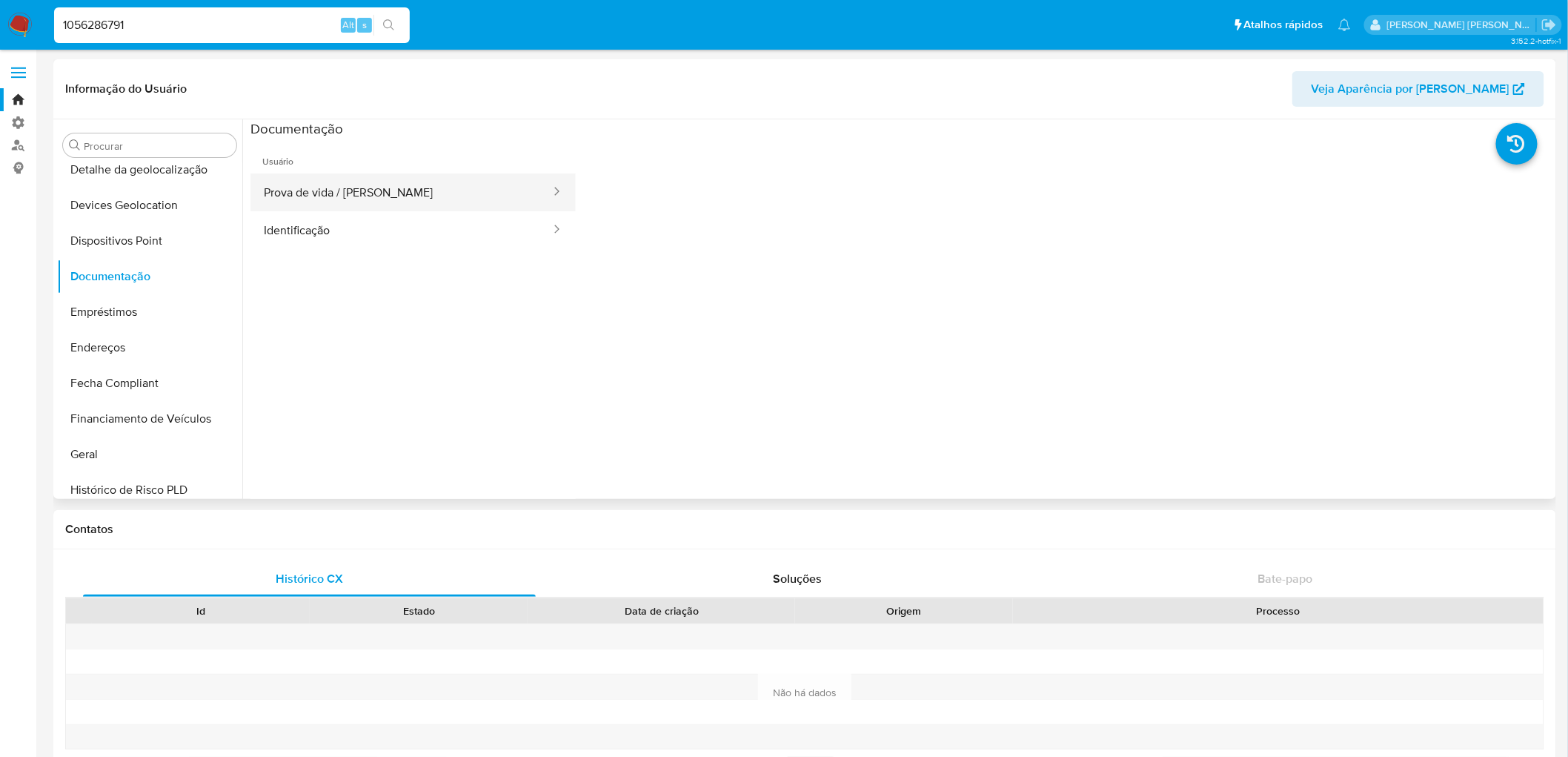
click at [331, 194] on button "Prova de vida / [PERSON_NAME]" at bounding box center [401, 192] width 301 height 38
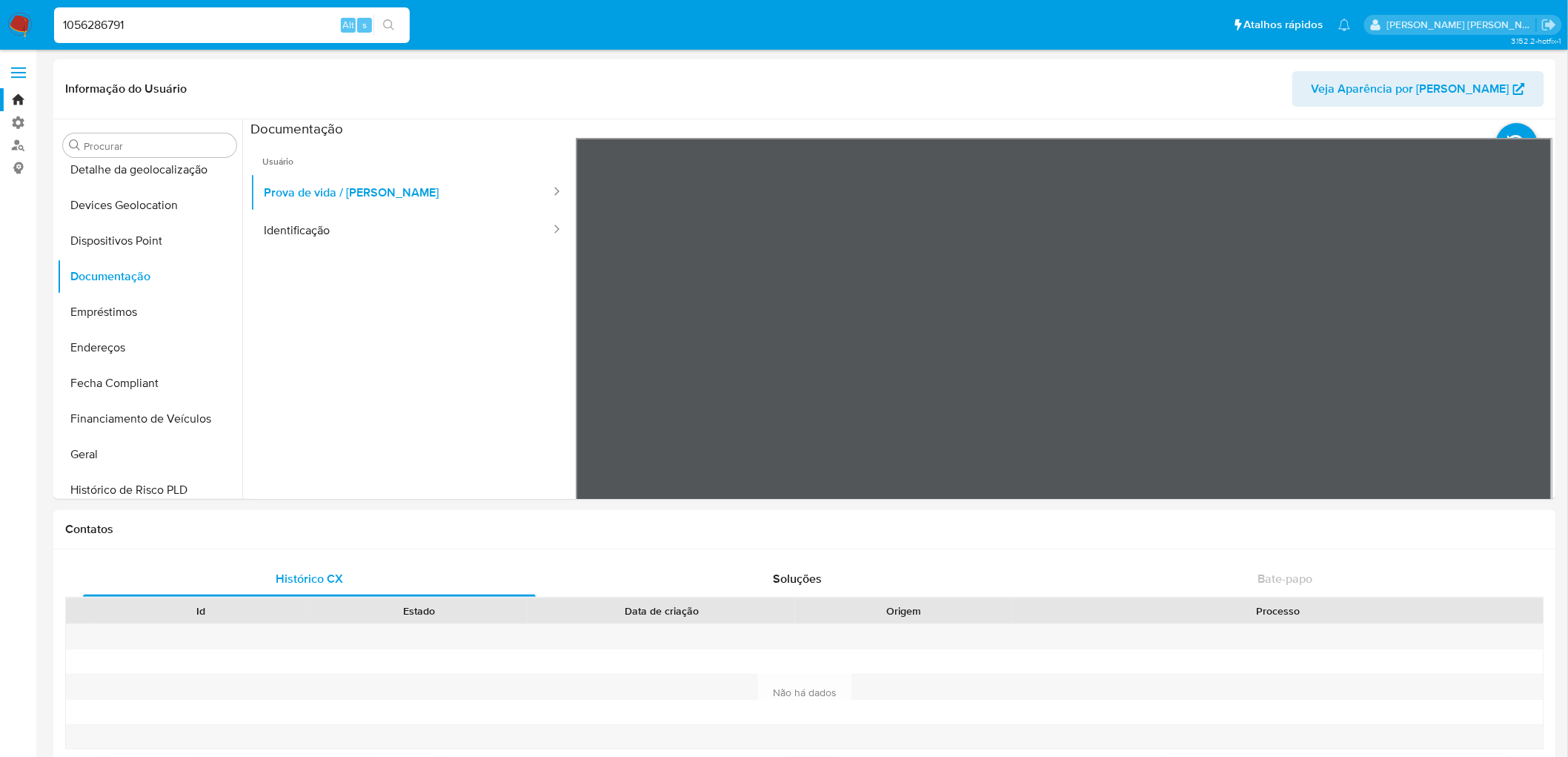
click at [151, 26] on input "1056286791" at bounding box center [232, 25] width 356 height 19
paste input "2382351145"
type input "2382351145"
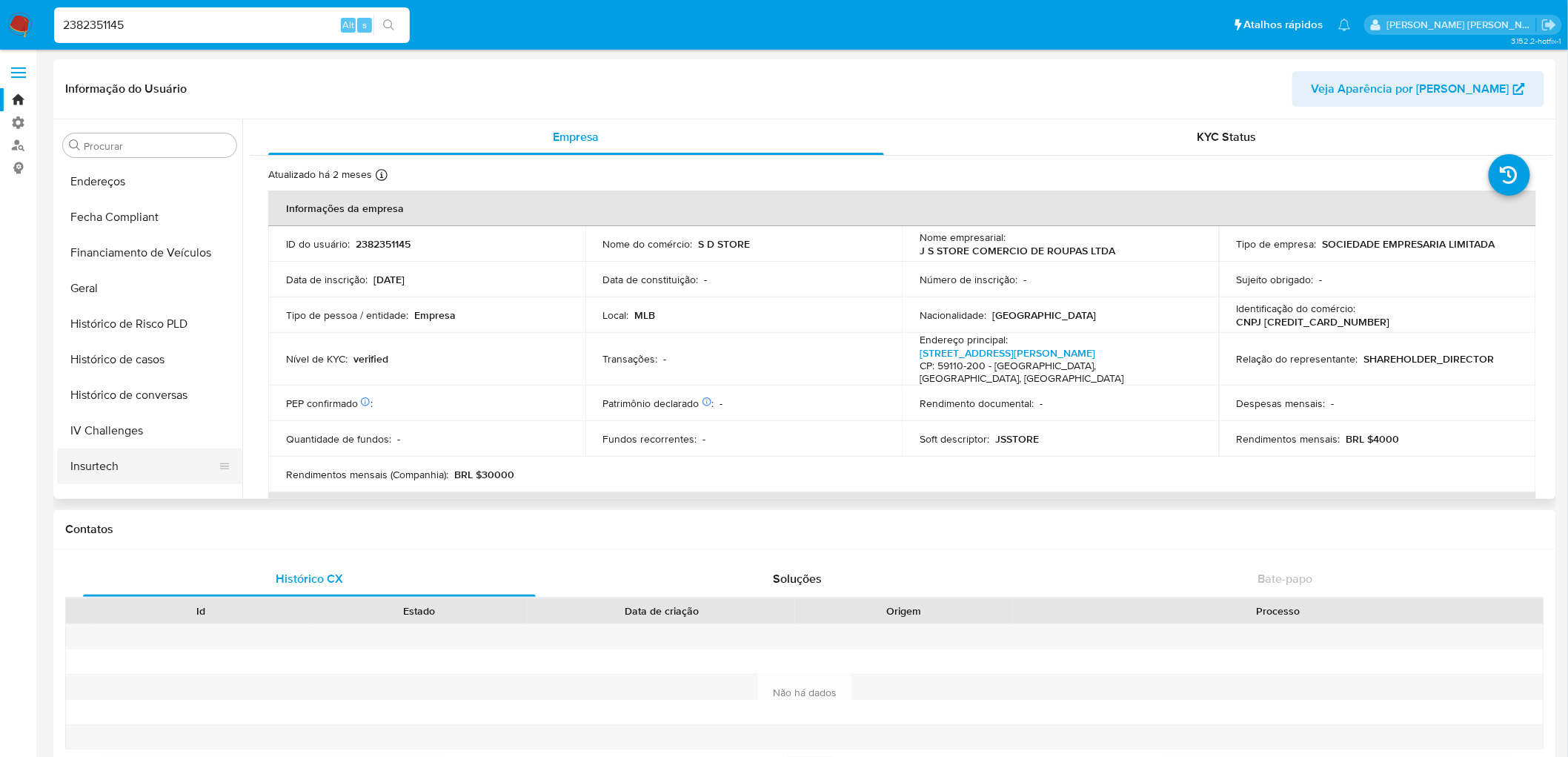
scroll to position [319, 0]
select select "10"
click at [129, 436] on button "Documentação" at bounding box center [143, 430] width 173 height 36
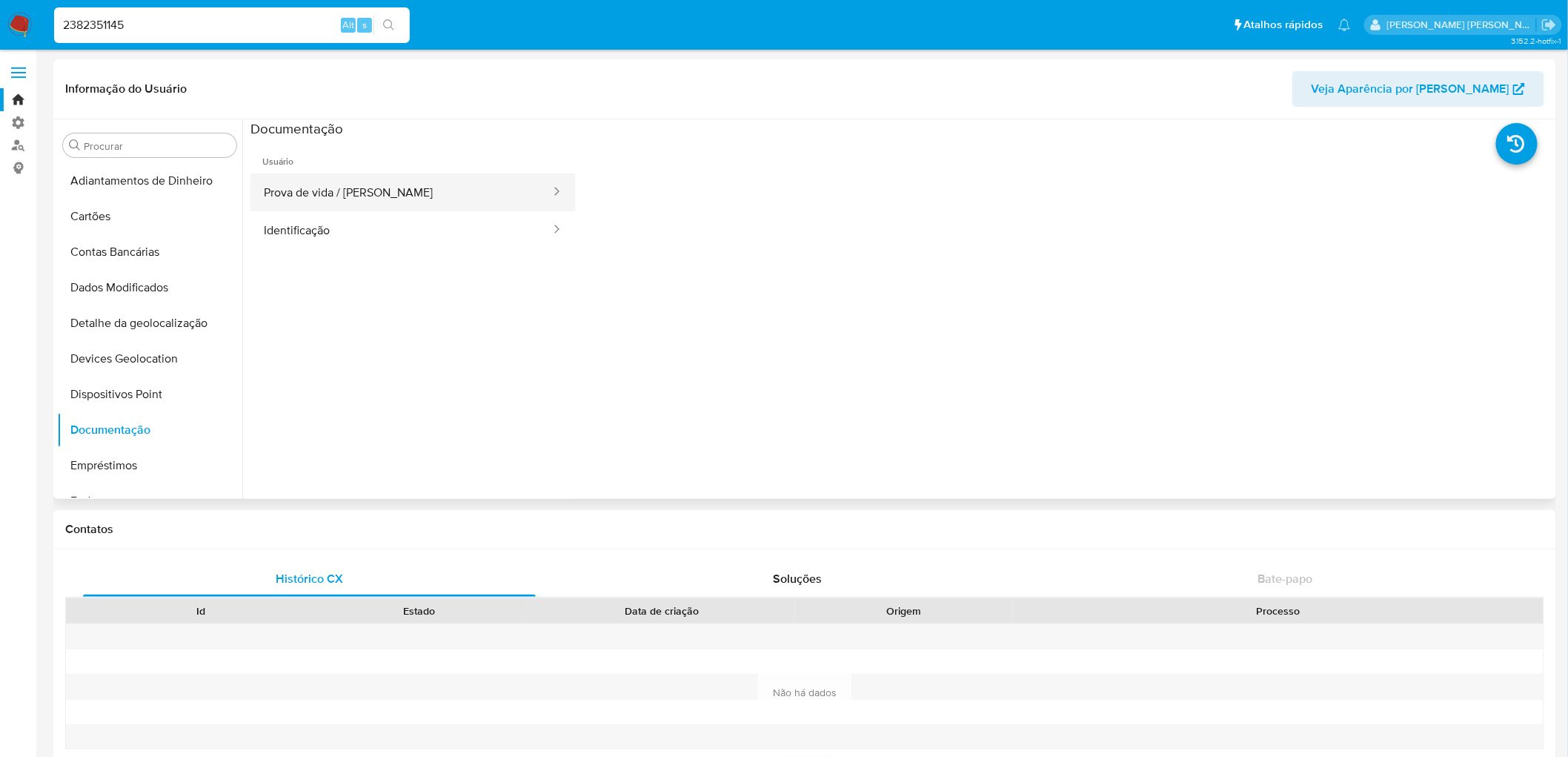
click at [358, 190] on button "Prova de vida / [PERSON_NAME]" at bounding box center [401, 192] width 301 height 38
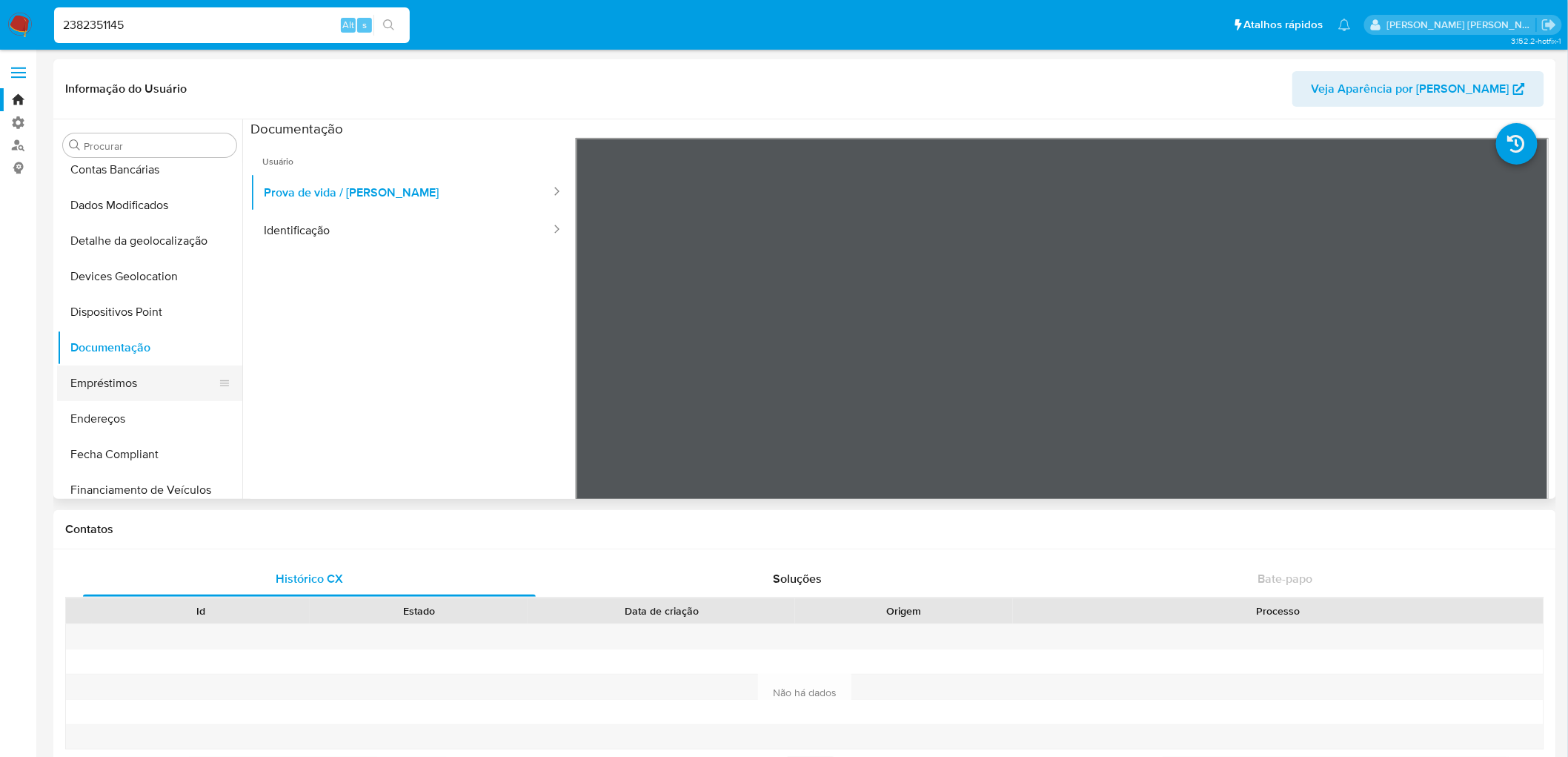
scroll to position [165, 0]
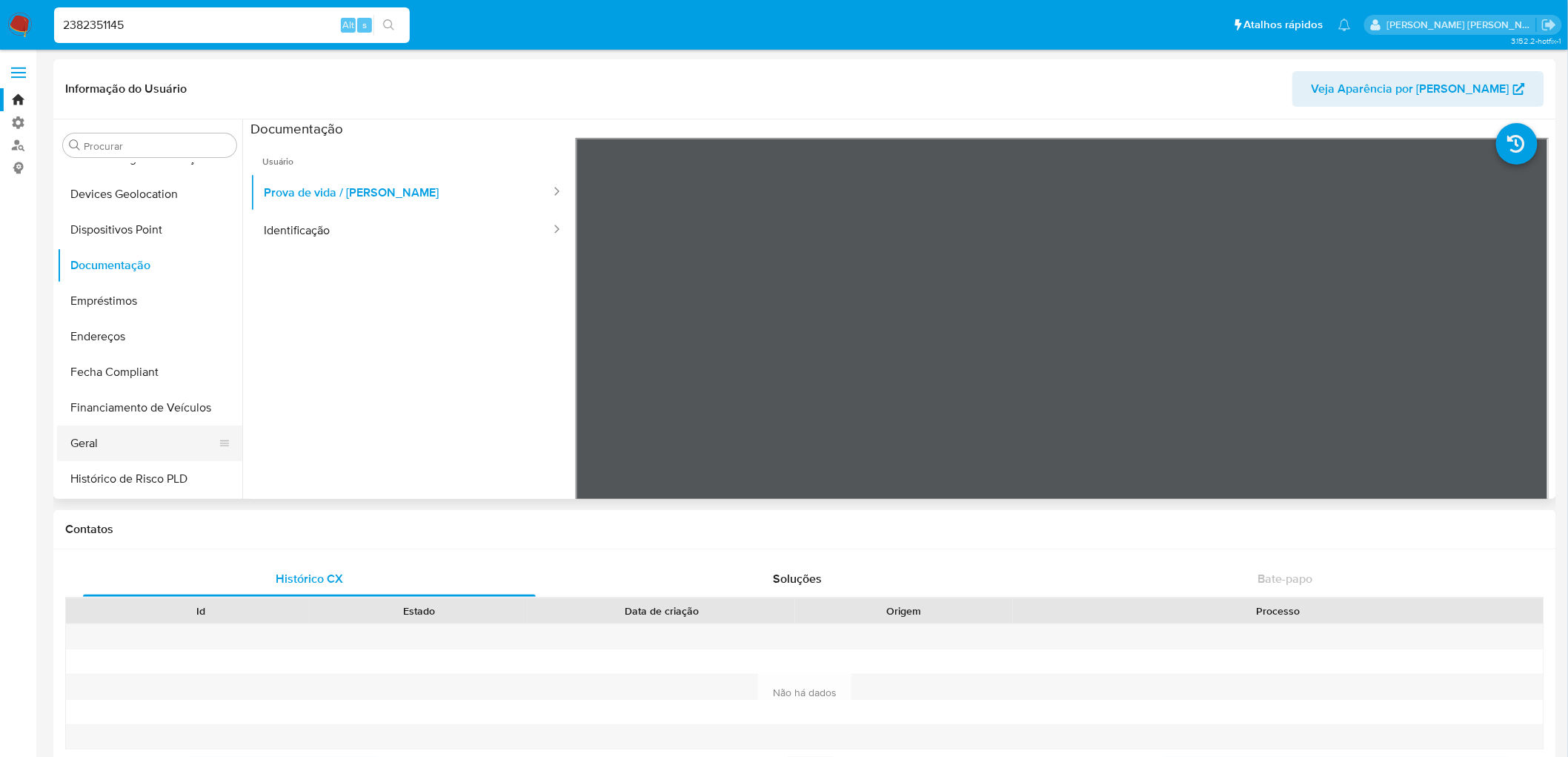
click at [99, 447] on button "Geral" at bounding box center [143, 443] width 173 height 36
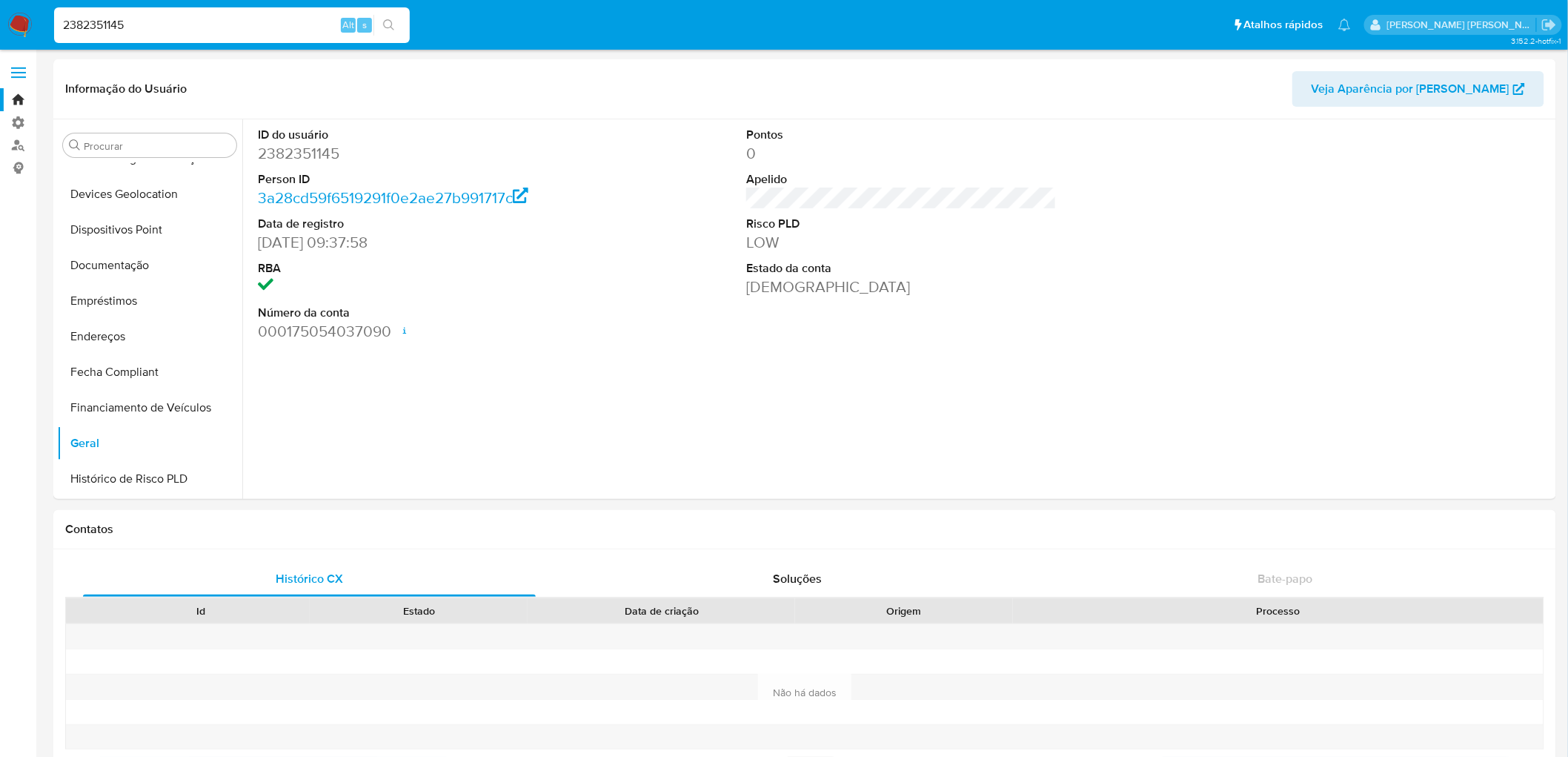
click at [201, 27] on input "2382351145" at bounding box center [232, 25] width 356 height 19
paste input "63739187"
type input "2363739187"
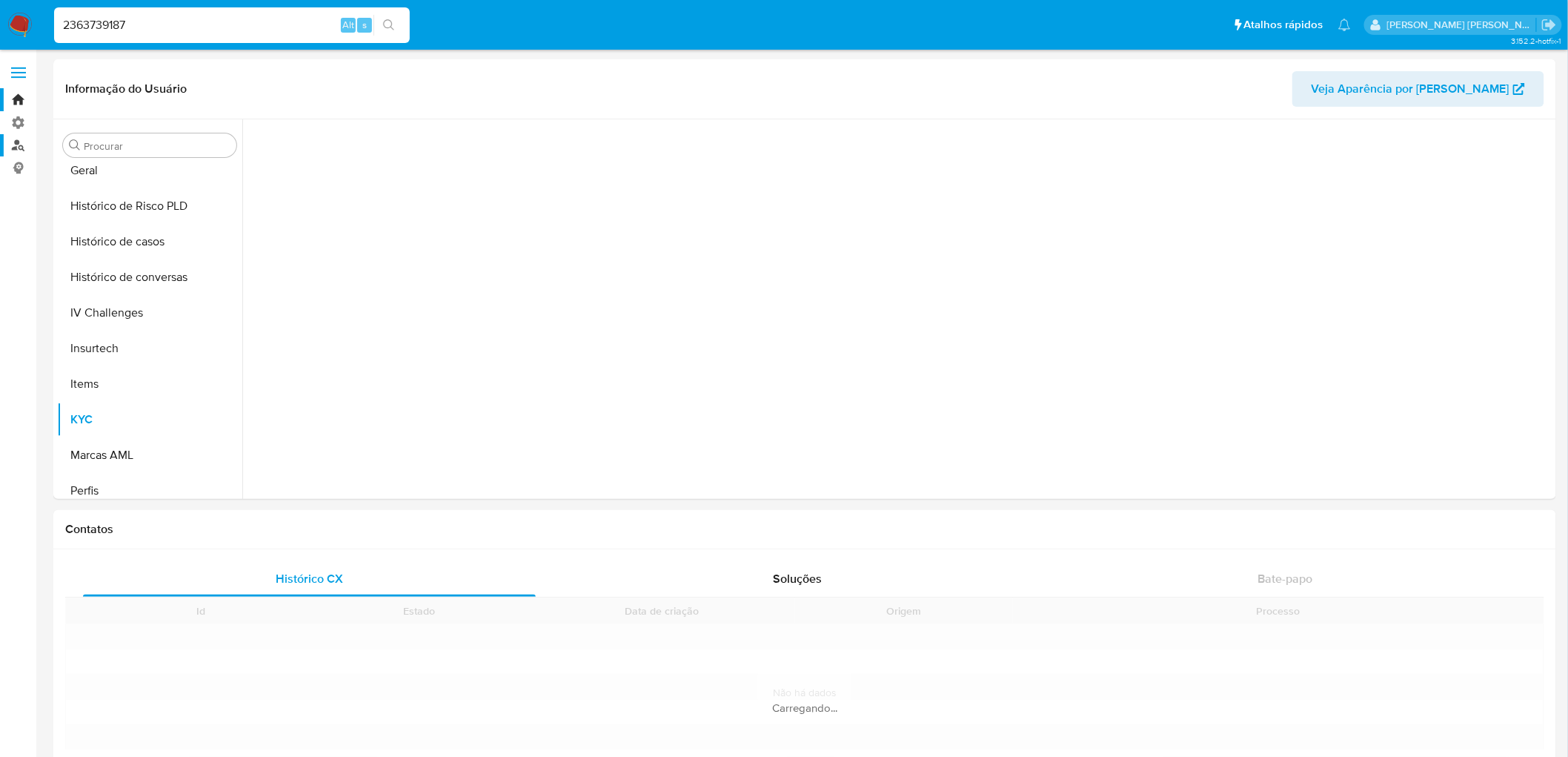
scroll to position [483, 0]
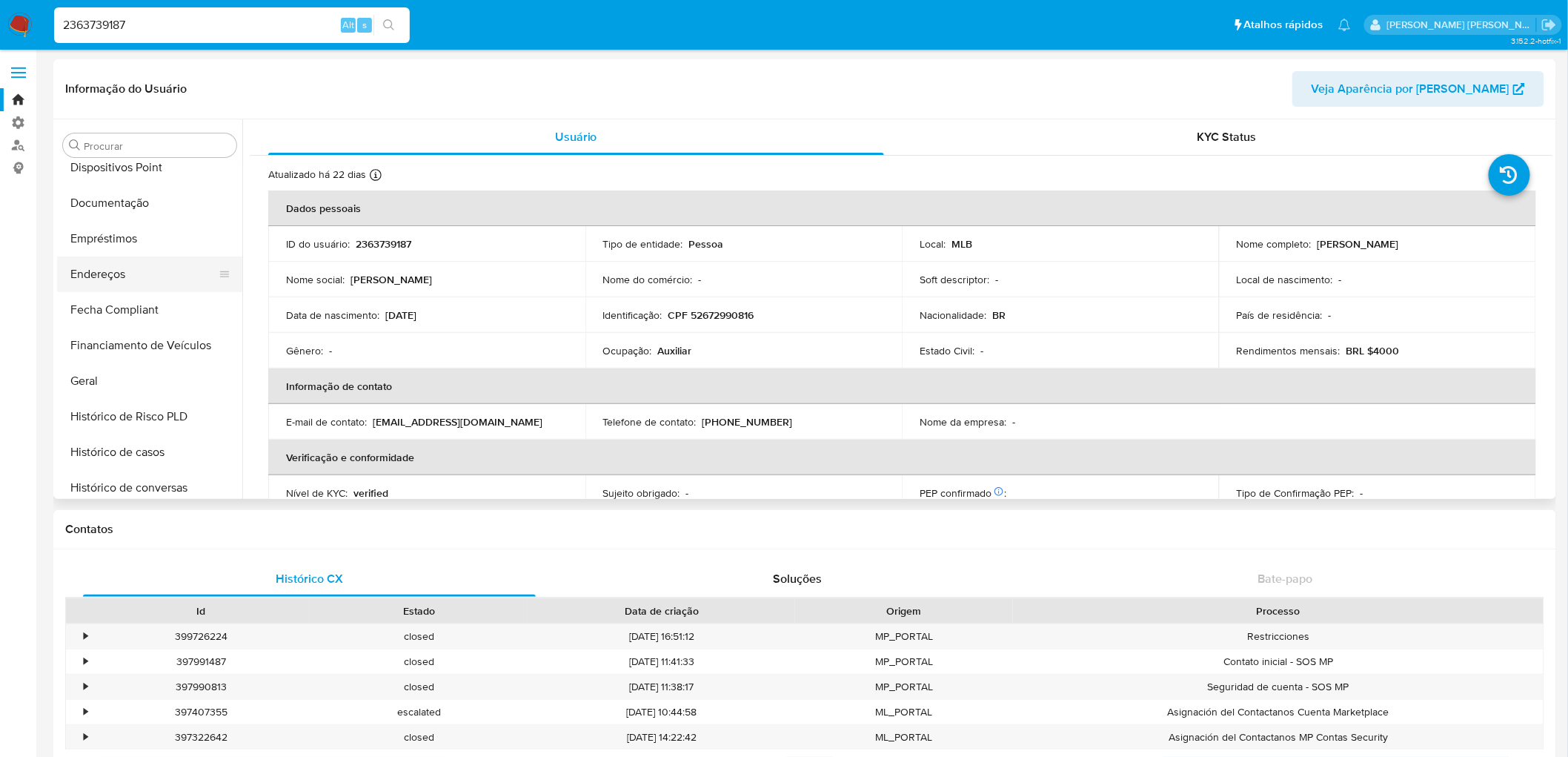
select select "10"
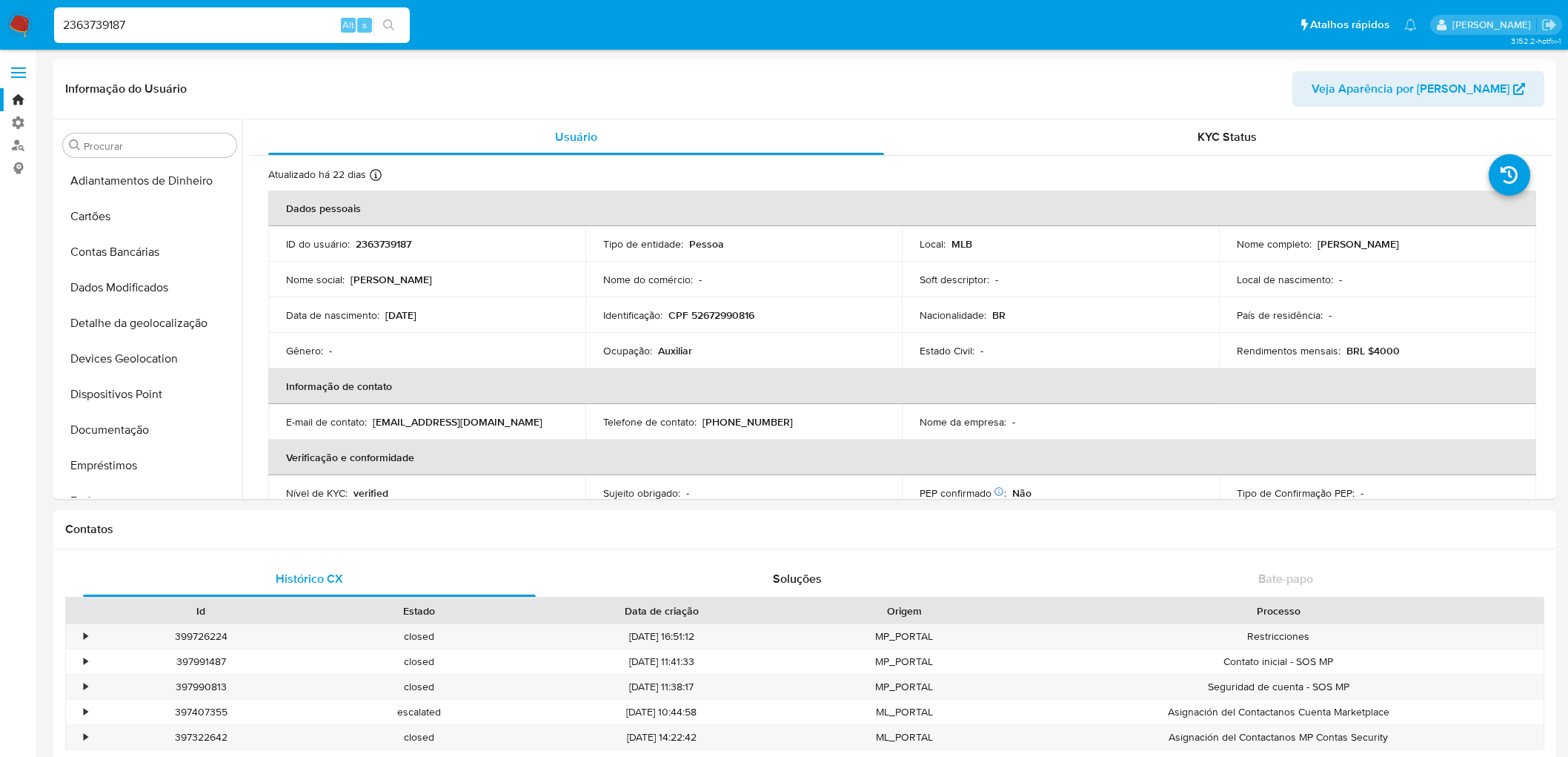
select select "10"
click at [121, 438] on button "Documentação" at bounding box center [143, 430] width 173 height 36
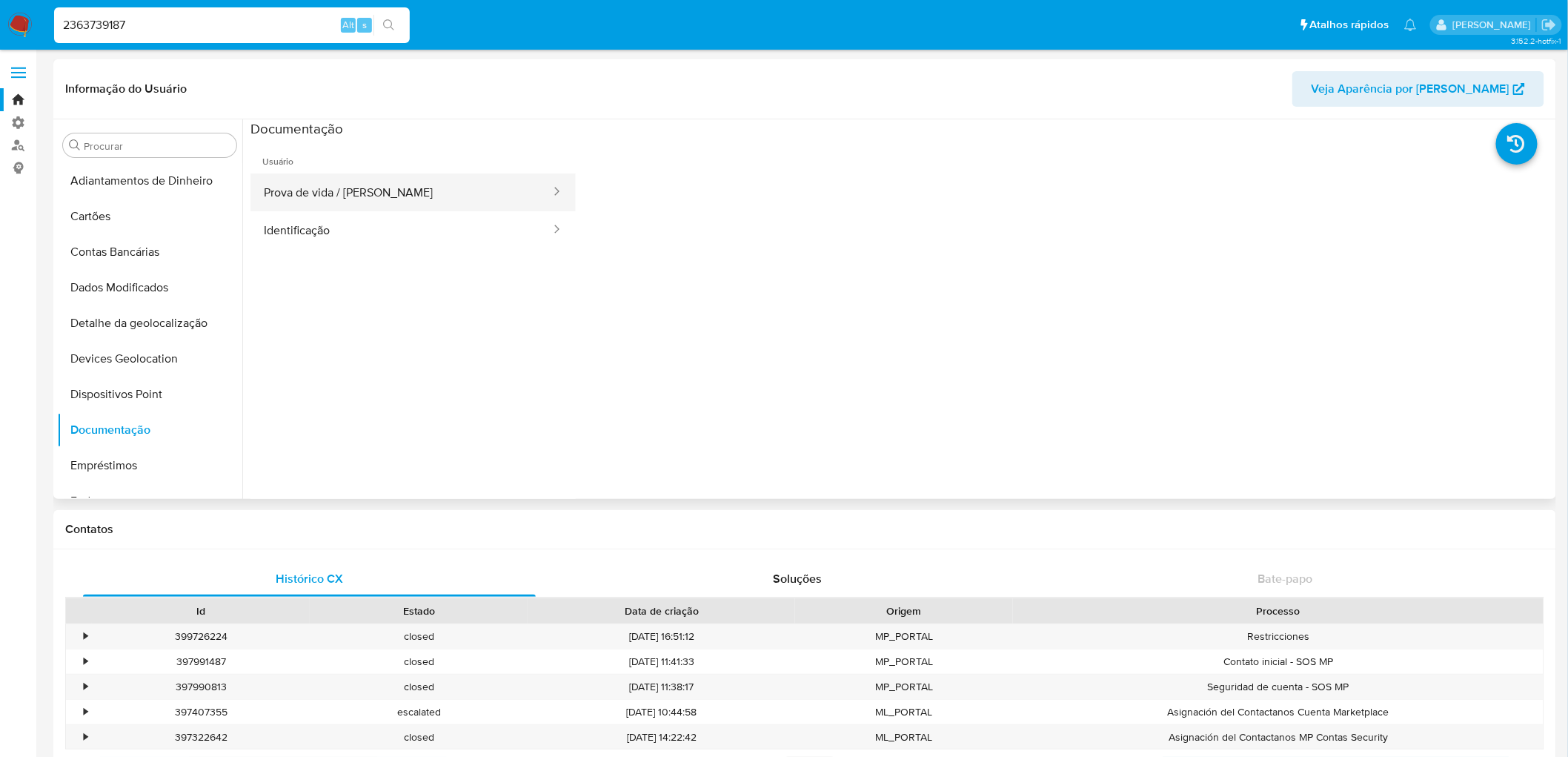
click at [328, 199] on button "Prova de vida / Selfie" at bounding box center [401, 192] width 301 height 38
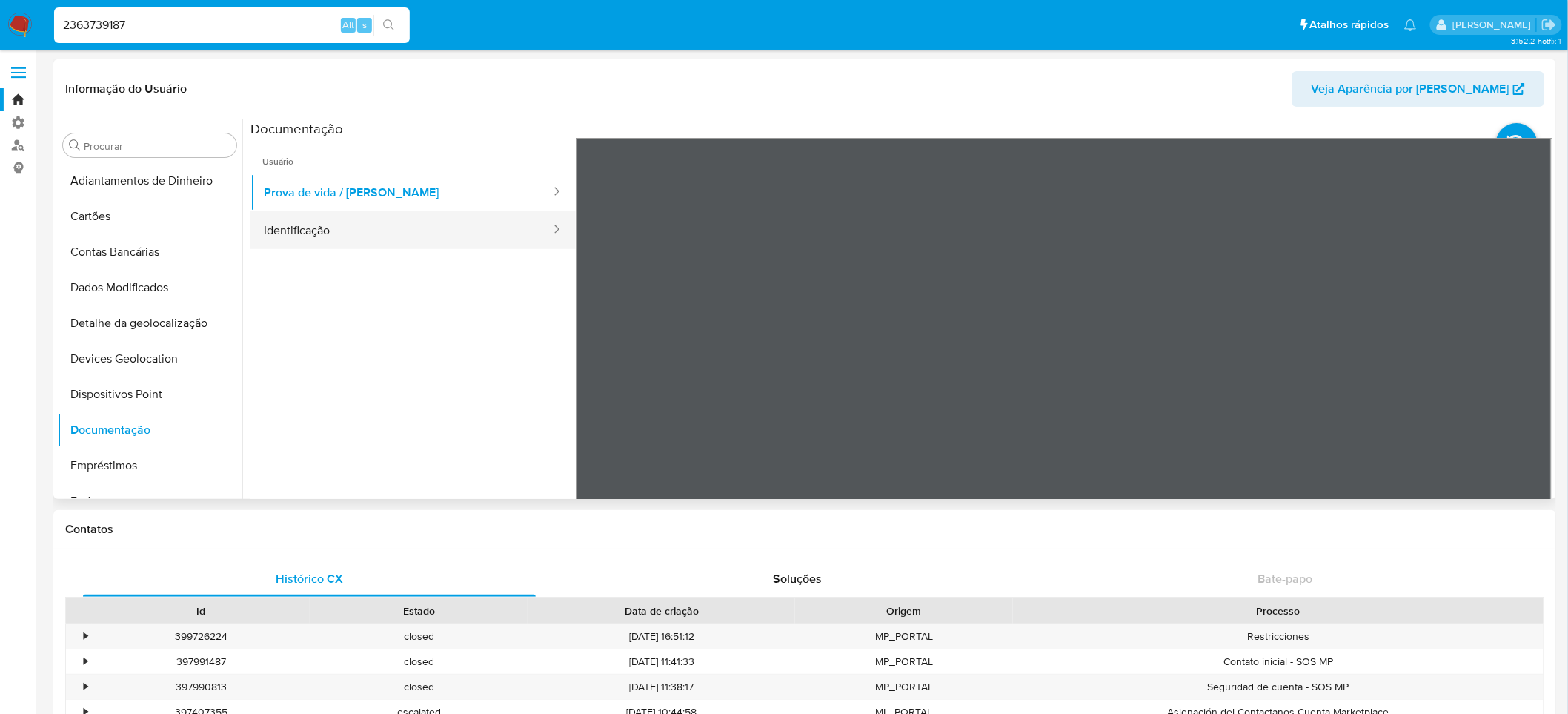
click at [281, 239] on button "Identificação" at bounding box center [401, 230] width 301 height 38
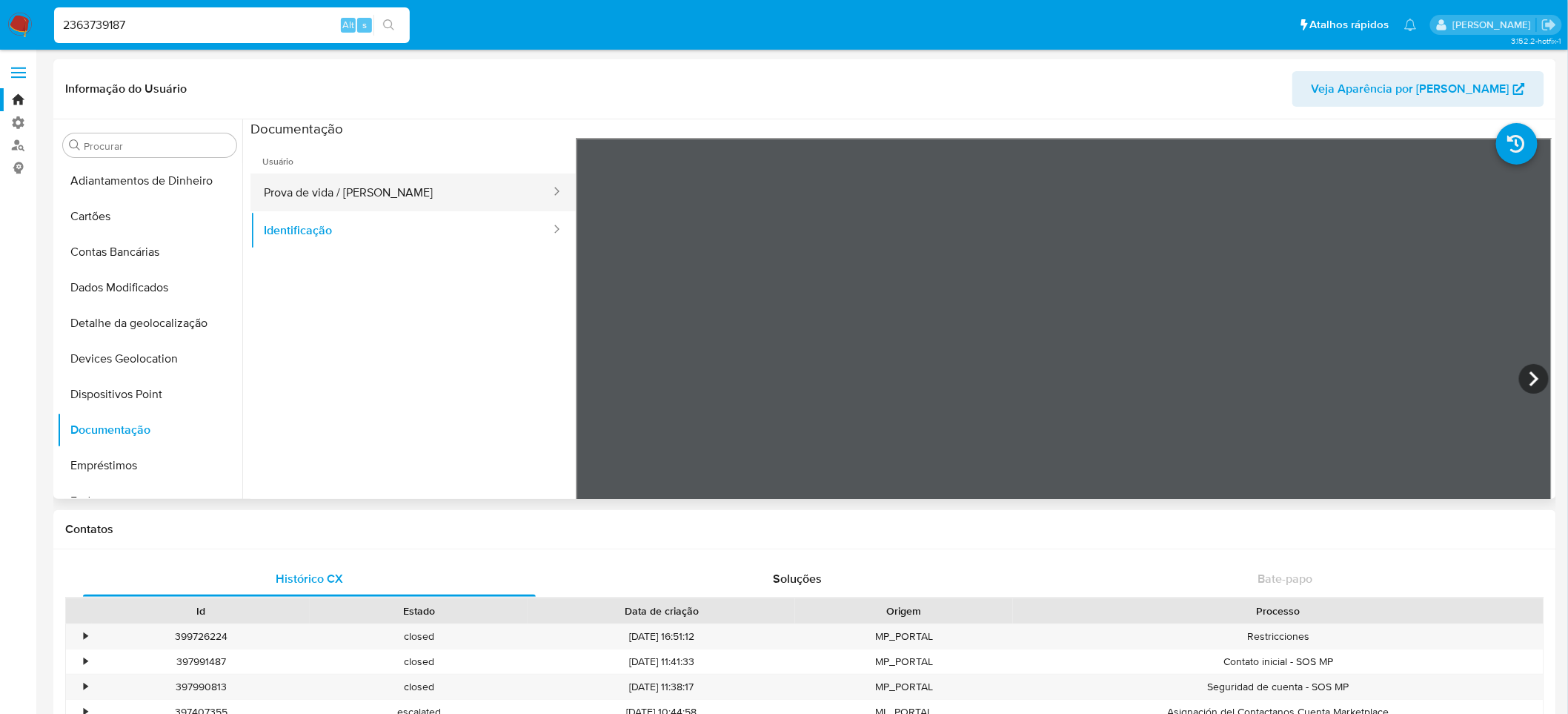
click at [386, 204] on button "Prova de vida / [PERSON_NAME]" at bounding box center [401, 192] width 301 height 38
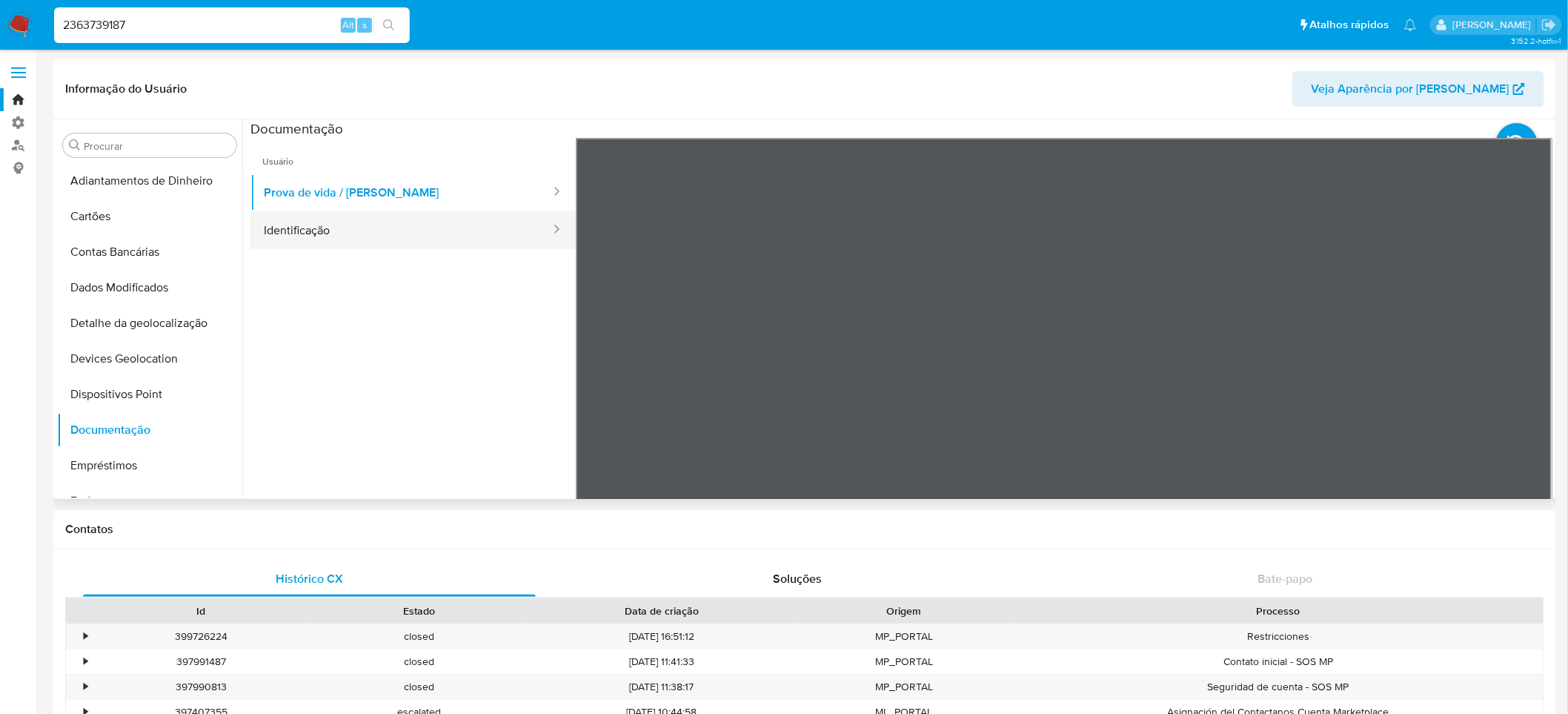
click at [323, 233] on button "Identificação" at bounding box center [401, 230] width 301 height 38
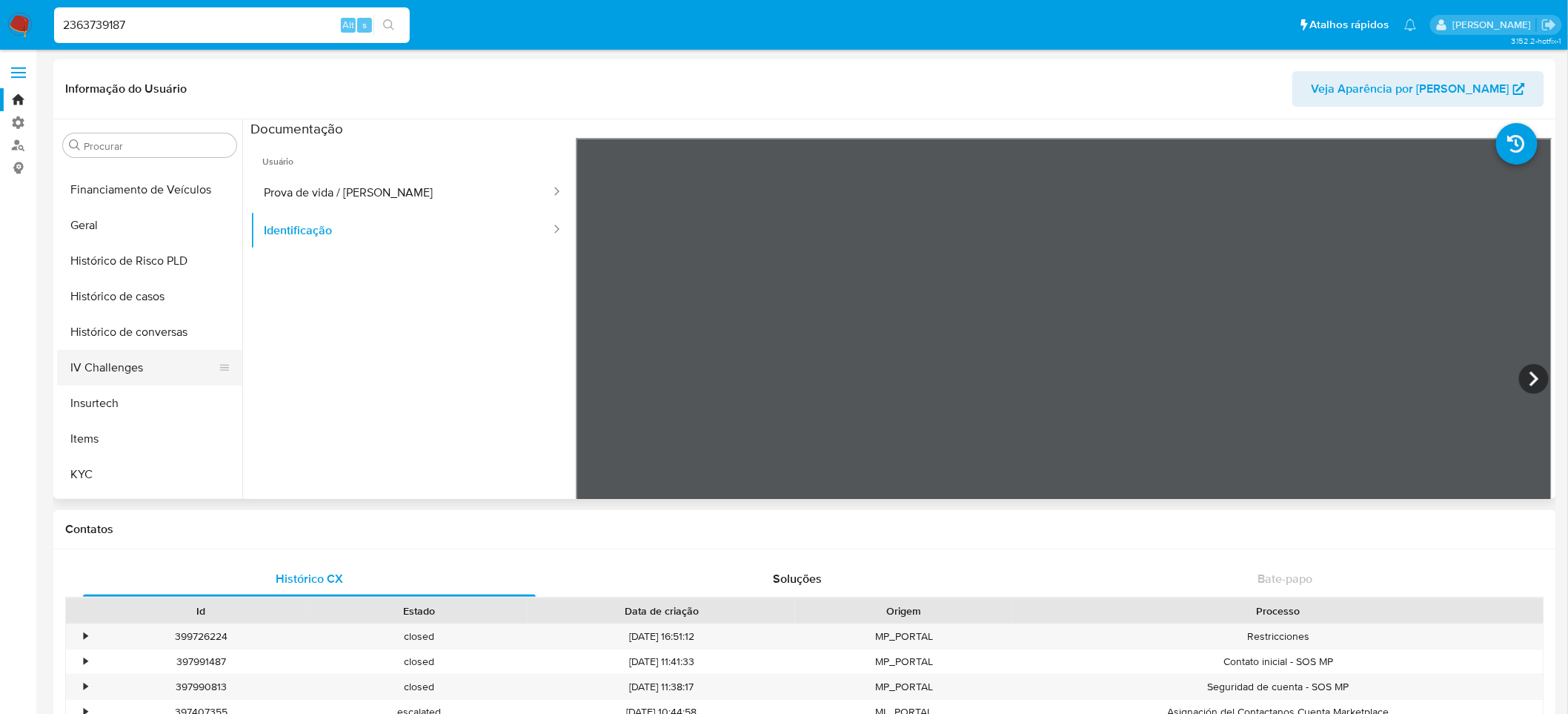
scroll to position [412, 0]
click at [135, 433] on button "KYC" at bounding box center [143, 446] width 173 height 36
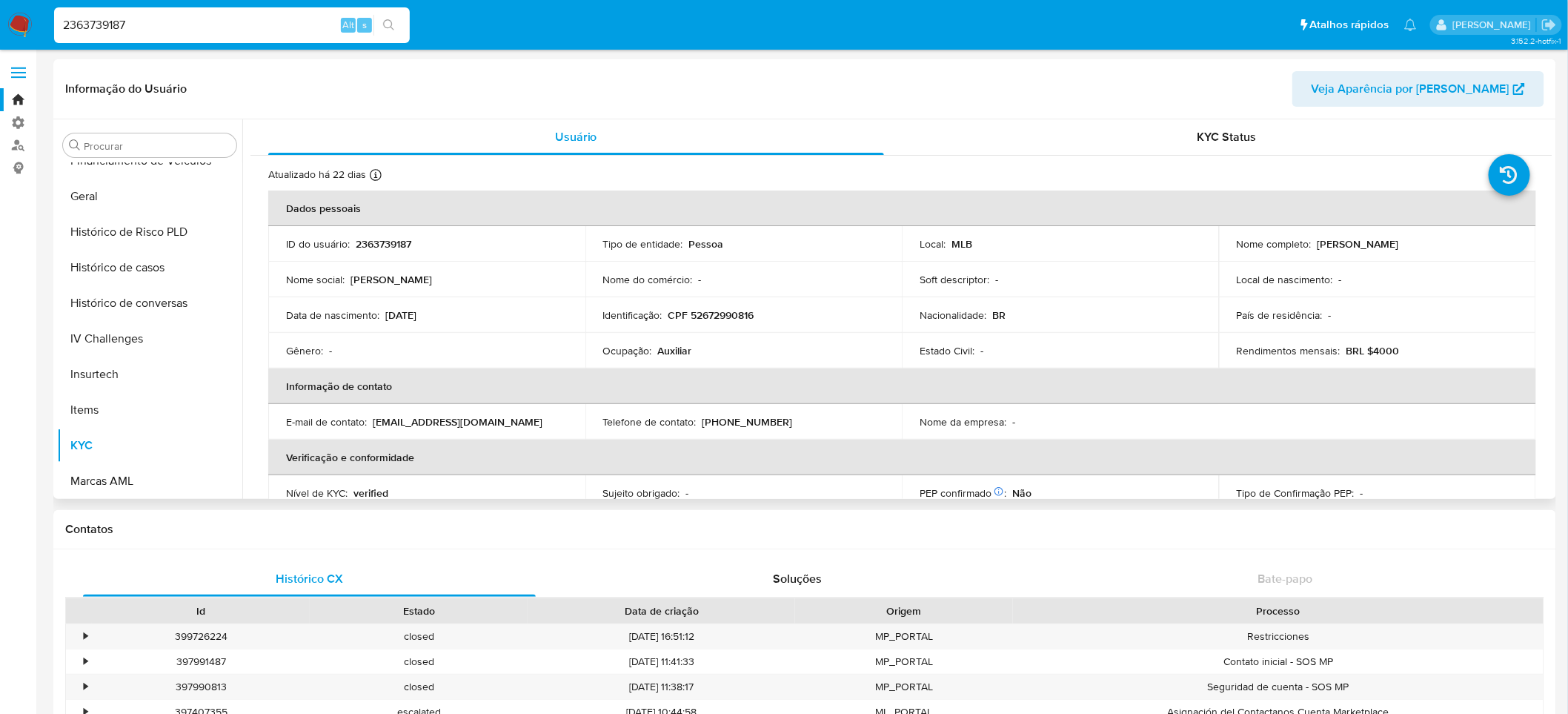
drag, startPoint x: 350, startPoint y: 274, endPoint x: 464, endPoint y: 277, distance: 114.0
click at [464, 277] on div "Nome social : Geovane montalvao" at bounding box center [426, 280] width 281 height 13
drag, startPoint x: 1312, startPoint y: 241, endPoint x: 1456, endPoint y: 242, distance: 144.0
click at [1456, 242] on div "Nome completo : Geovana Alexandre Montalvao" at bounding box center [1377, 244] width 281 height 13
click at [1308, 245] on div "Nome completo : Geovana Alexandre Montalvao" at bounding box center [1377, 244] width 281 height 13
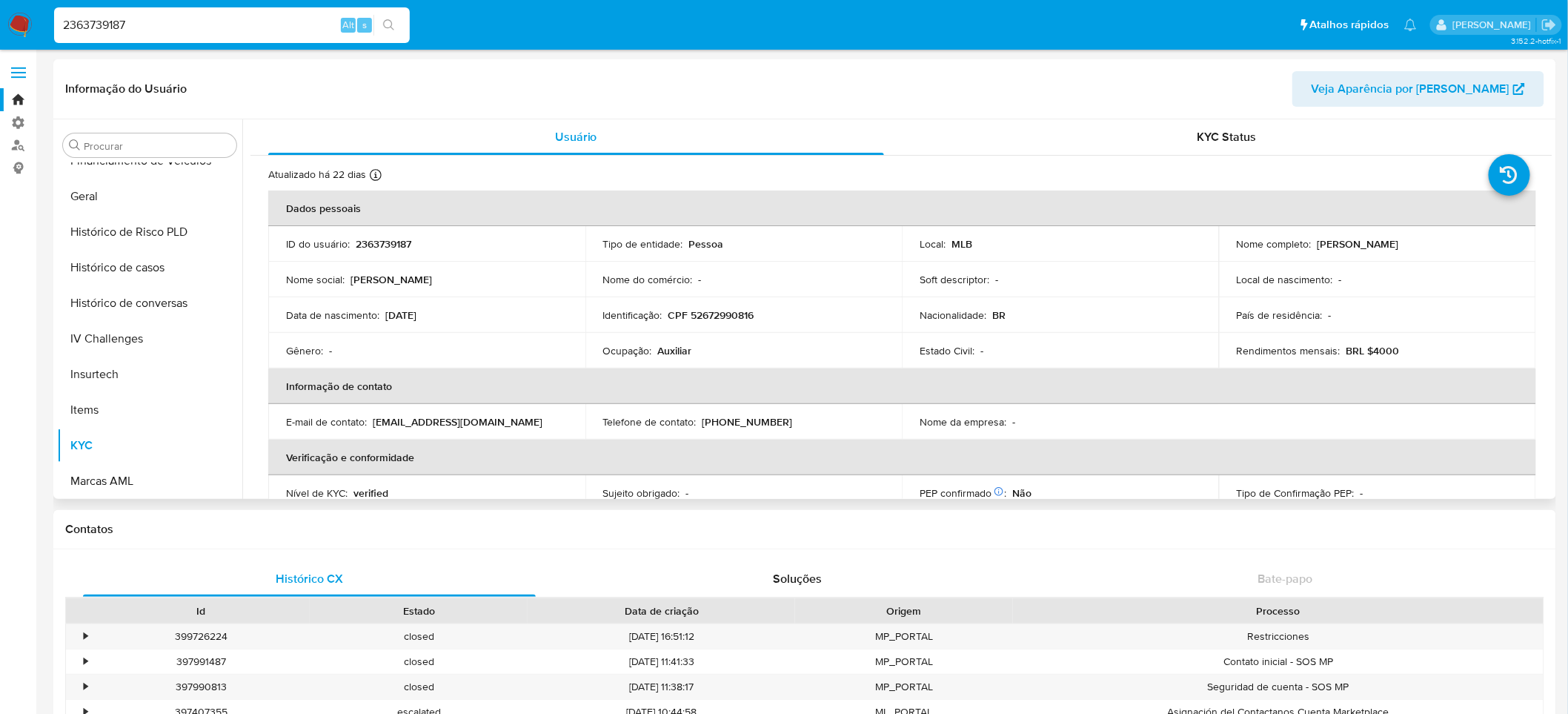
drag, startPoint x: 470, startPoint y: 282, endPoint x: 351, endPoint y: 280, distance: 119.0
click at [351, 280] on div "Nome social : Geovane montalvao" at bounding box center [426, 280] width 281 height 13
click at [394, 92] on header "Informação do Usuário Veja Aparência por Pessoa" at bounding box center [804, 89] width 1479 height 36
click at [255, 30] on input "2363739187" at bounding box center [232, 25] width 356 height 19
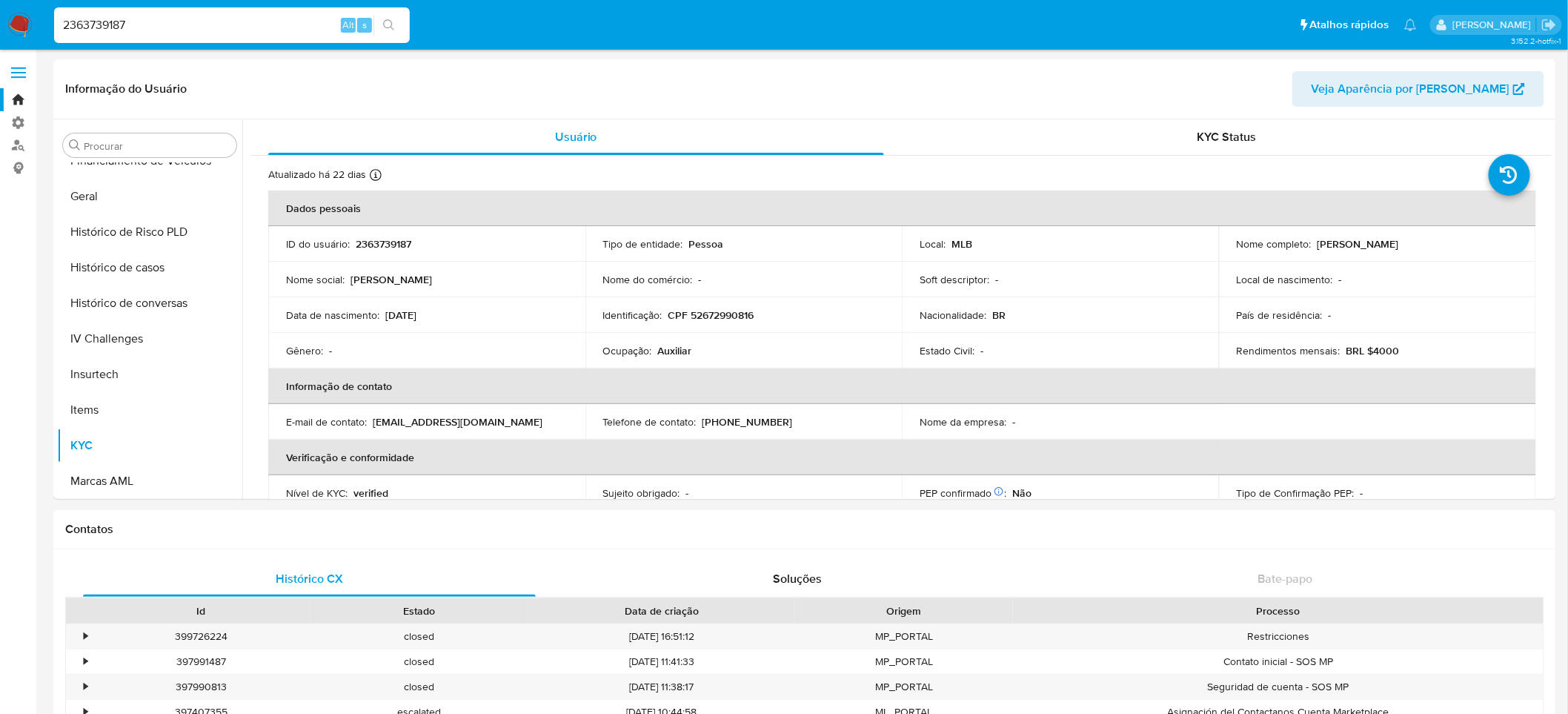
paste input "5956586"
type input "2365956586"
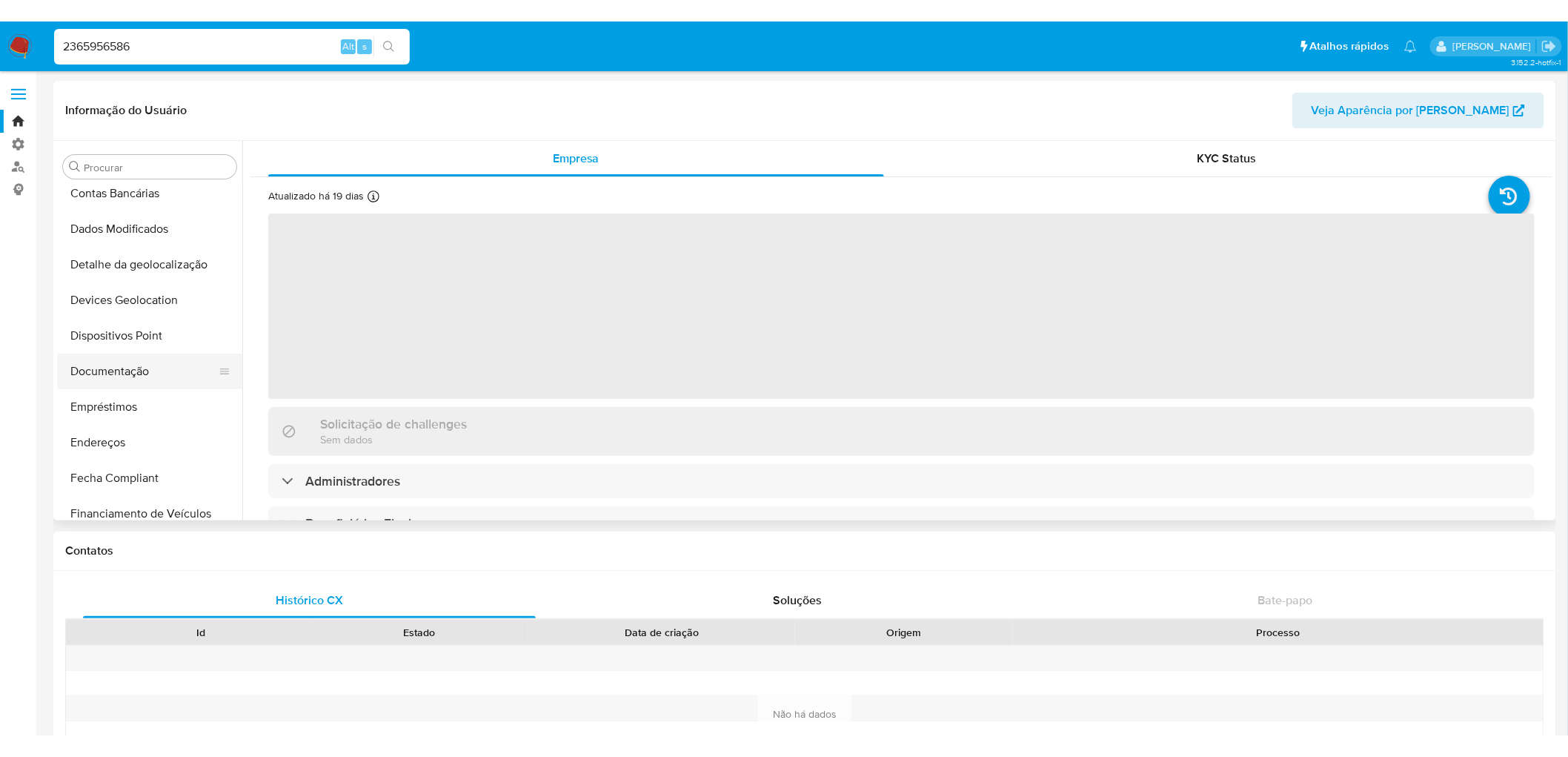
scroll to position [71, 0]
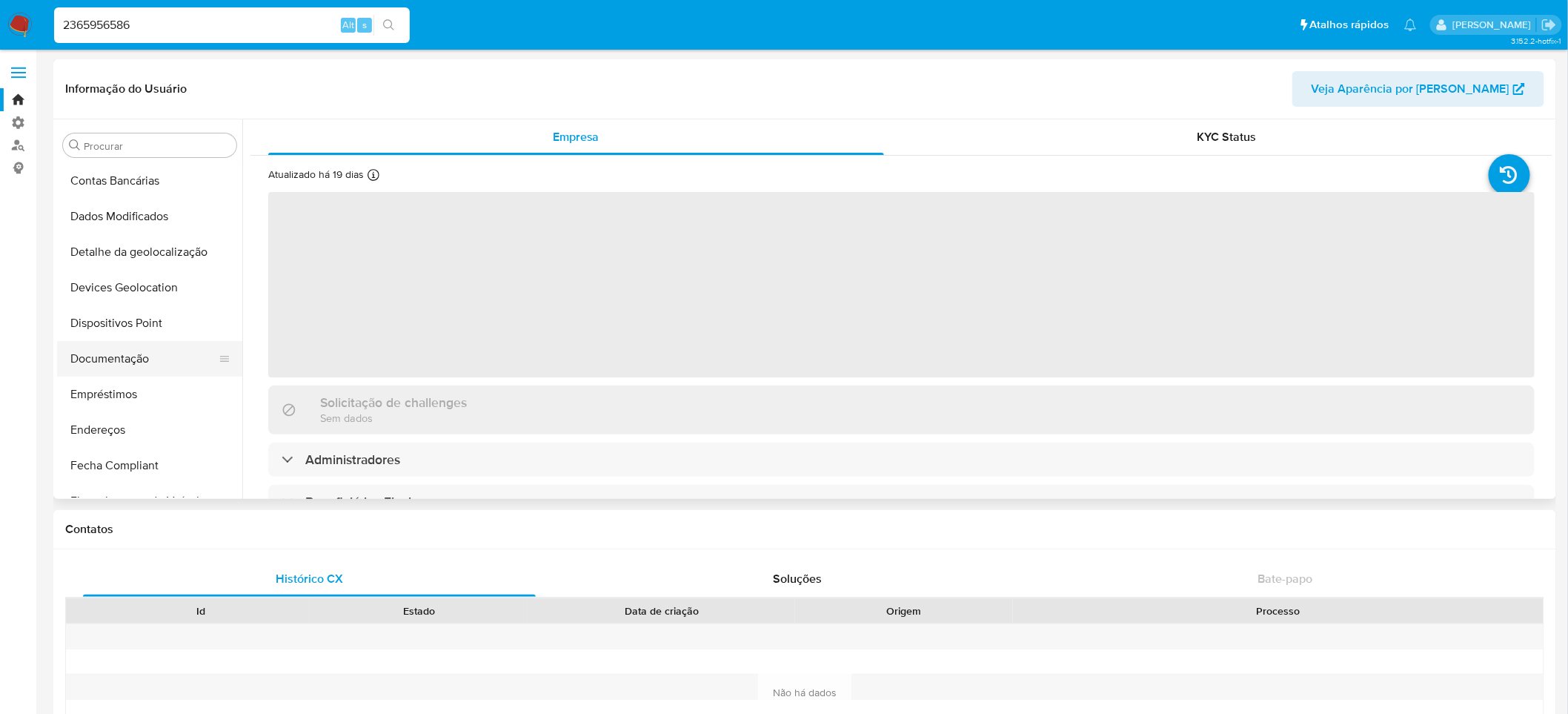
click at [109, 357] on button "Documentação" at bounding box center [143, 359] width 173 height 36
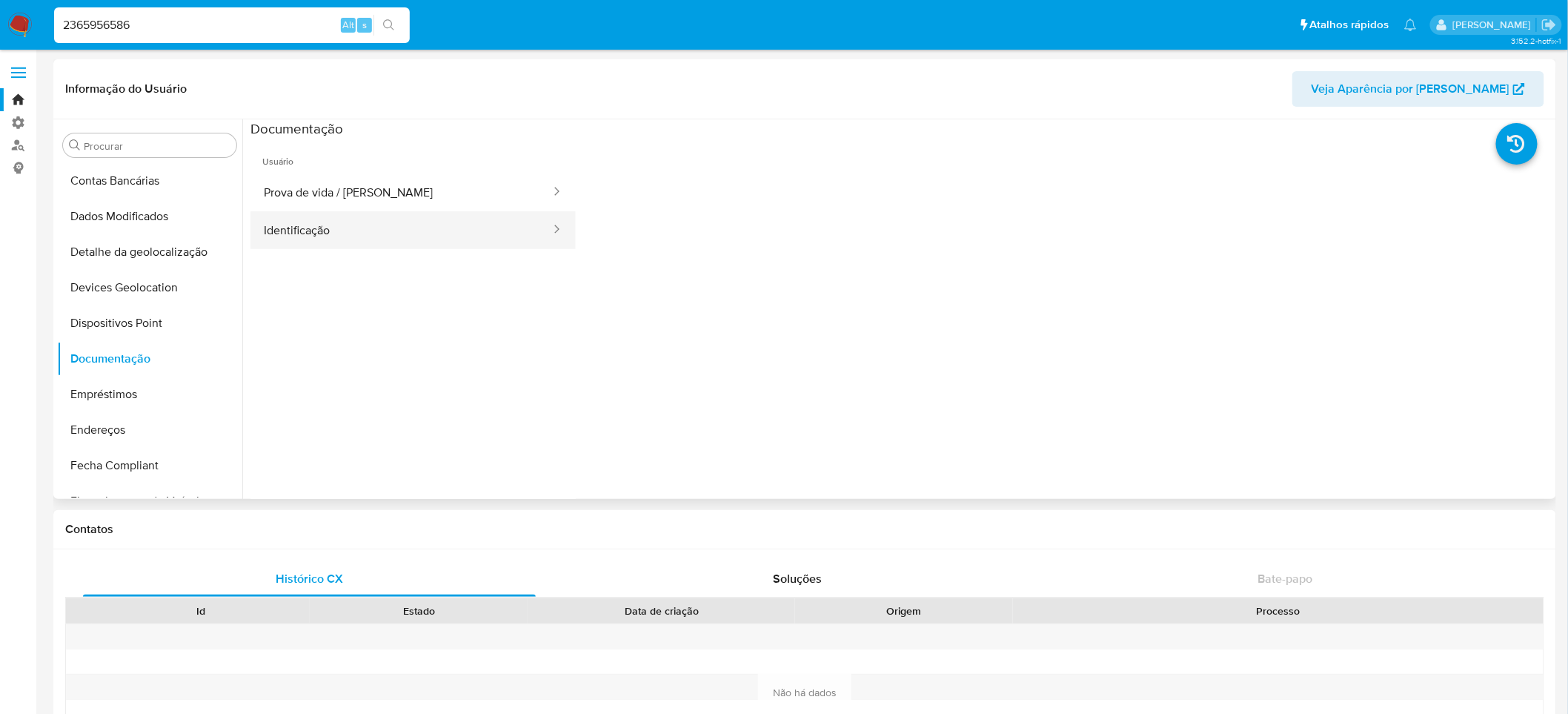
select select "10"
click at [301, 240] on button "Identificação" at bounding box center [401, 230] width 301 height 38
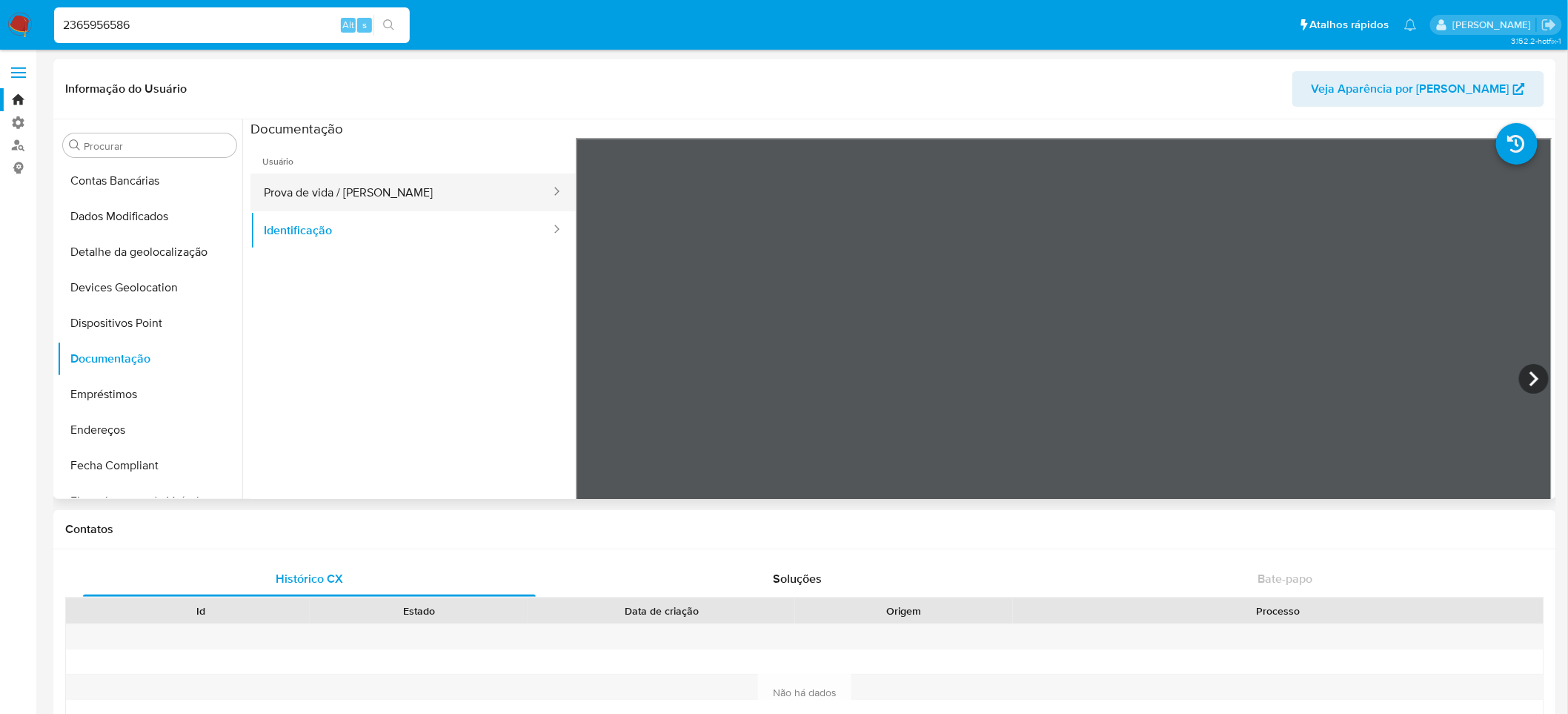
click at [314, 186] on button "Prova de vida / [PERSON_NAME]" at bounding box center [401, 192] width 301 height 38
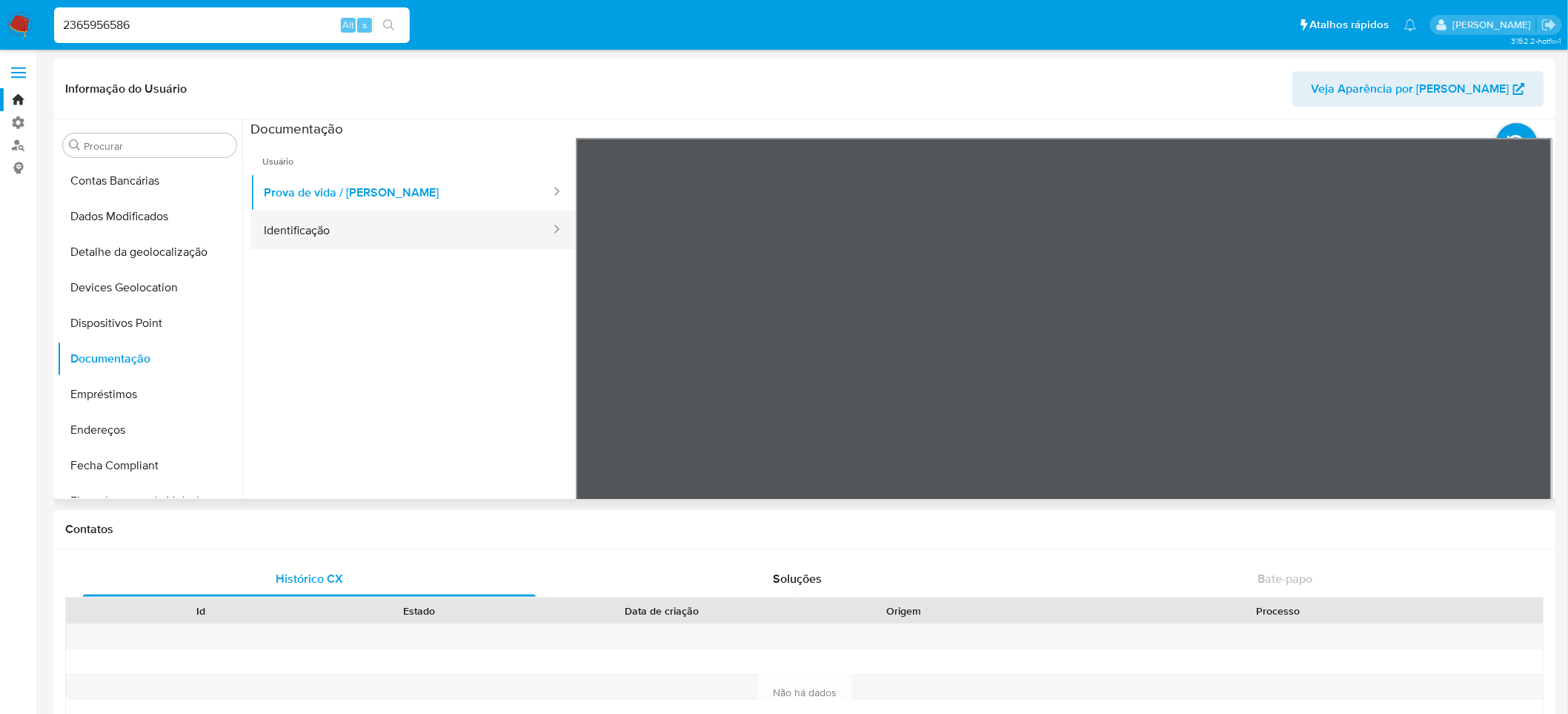
click at [360, 234] on button "Identificação" at bounding box center [401, 230] width 301 height 38
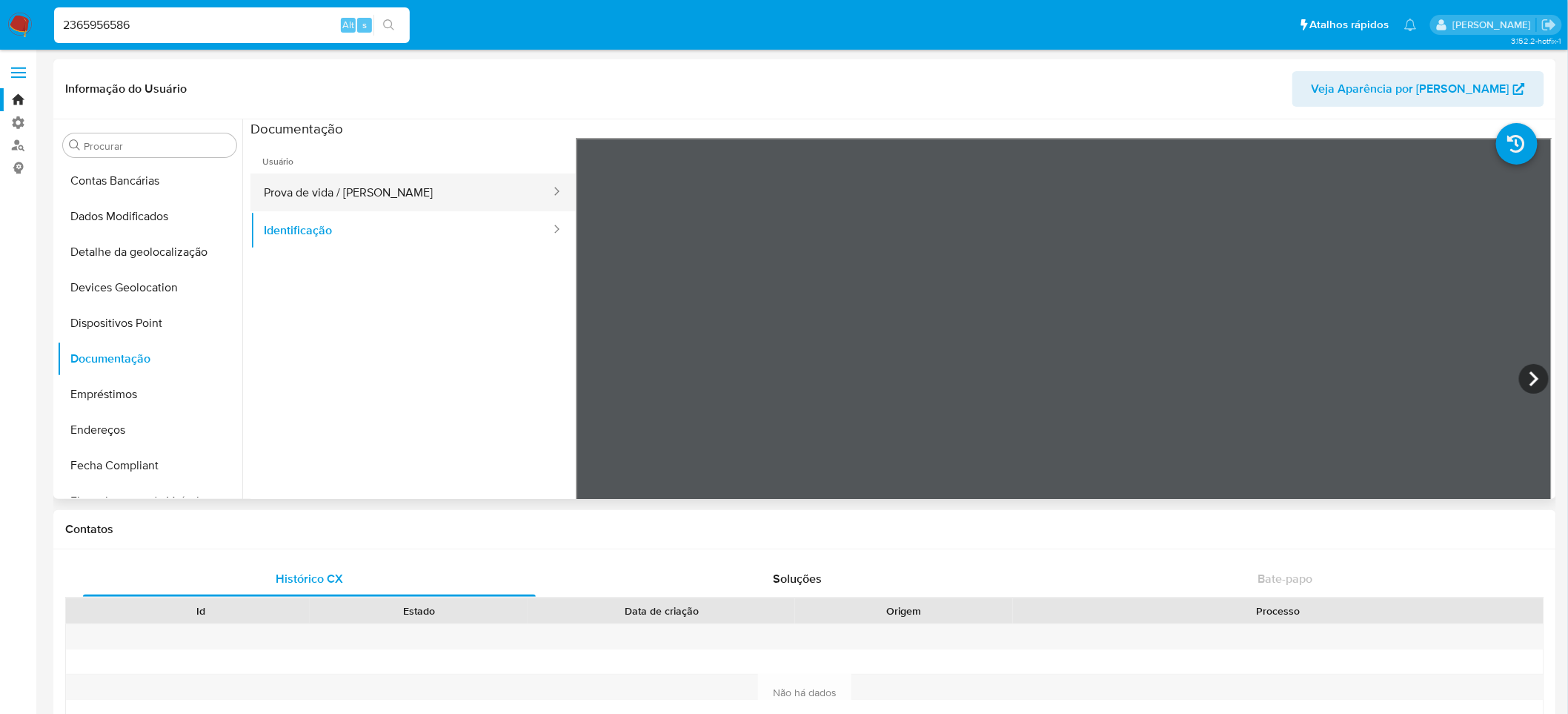
click at [368, 196] on button "Prova de vida / [PERSON_NAME]" at bounding box center [401, 192] width 301 height 38
